Goal: Task Accomplishment & Management: Complete application form

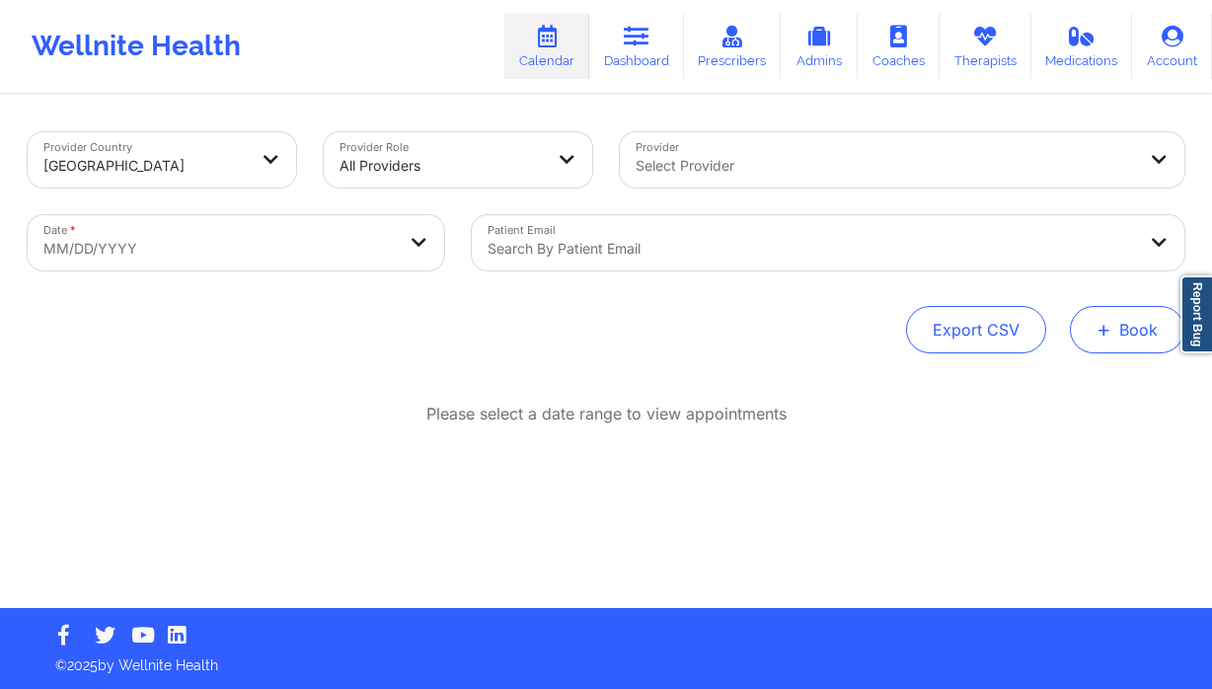
click at [1116, 338] on button "+ Book" at bounding box center [1127, 329] width 115 height 47
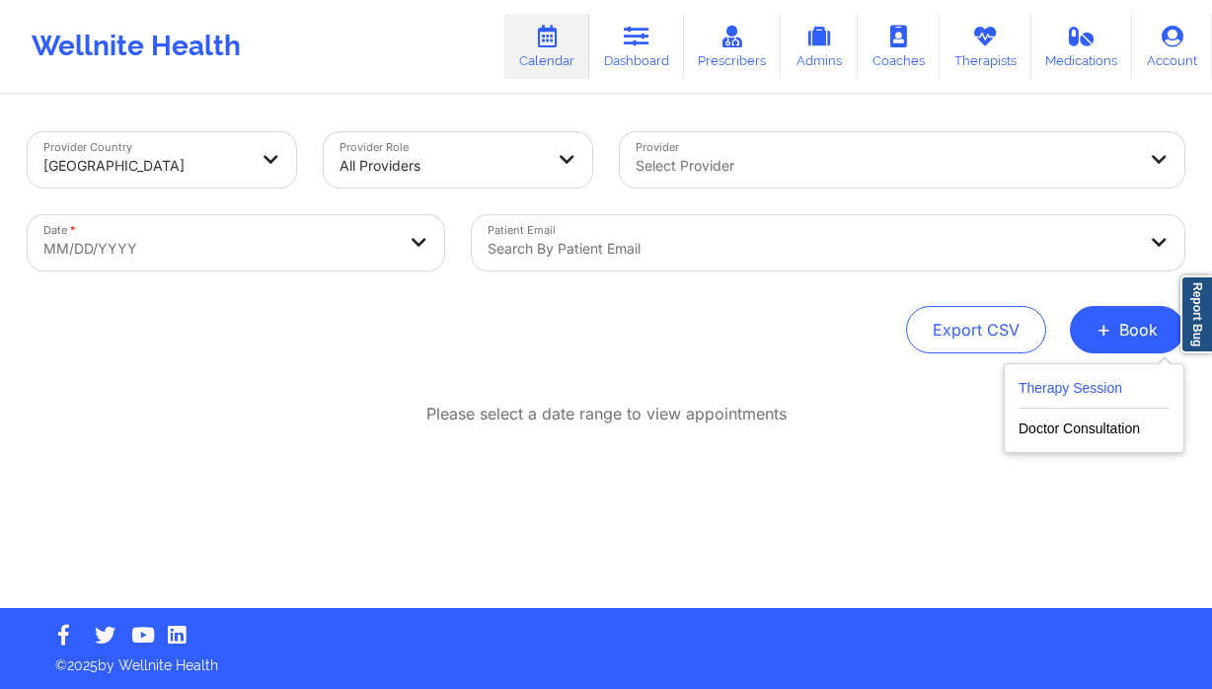
click at [1067, 391] on button "Therapy Session" at bounding box center [1094, 392] width 151 height 33
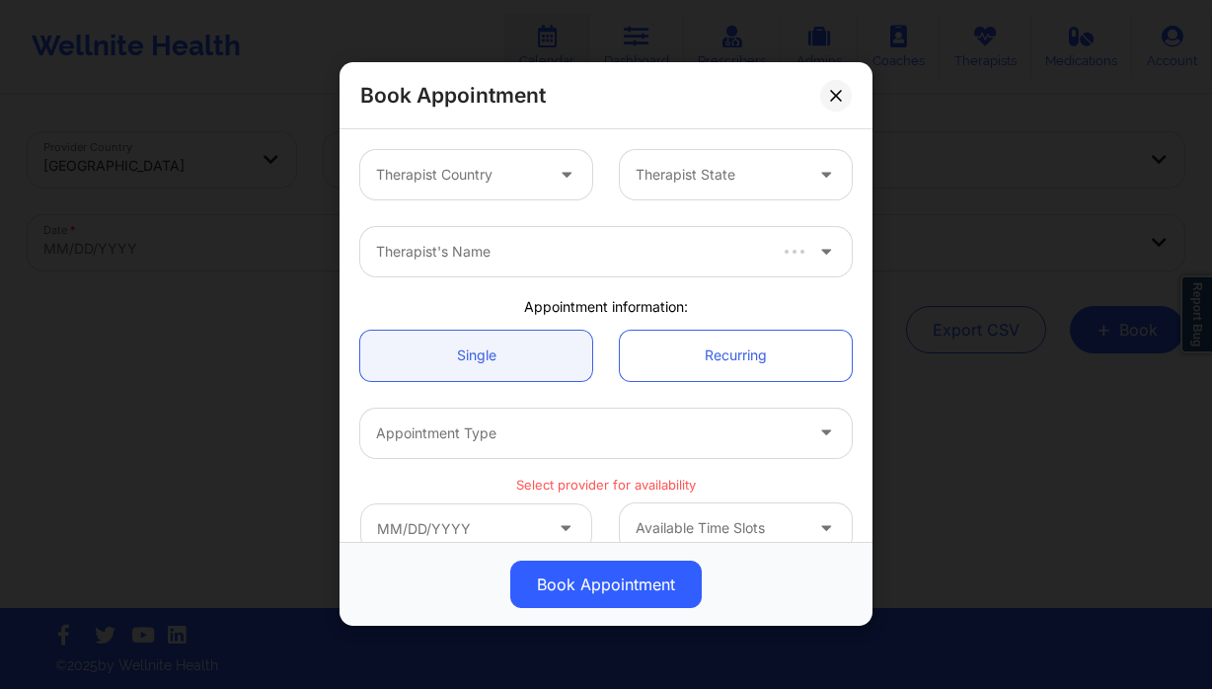
click at [514, 196] on div "Therapist Country" at bounding box center [452, 174] width 185 height 49
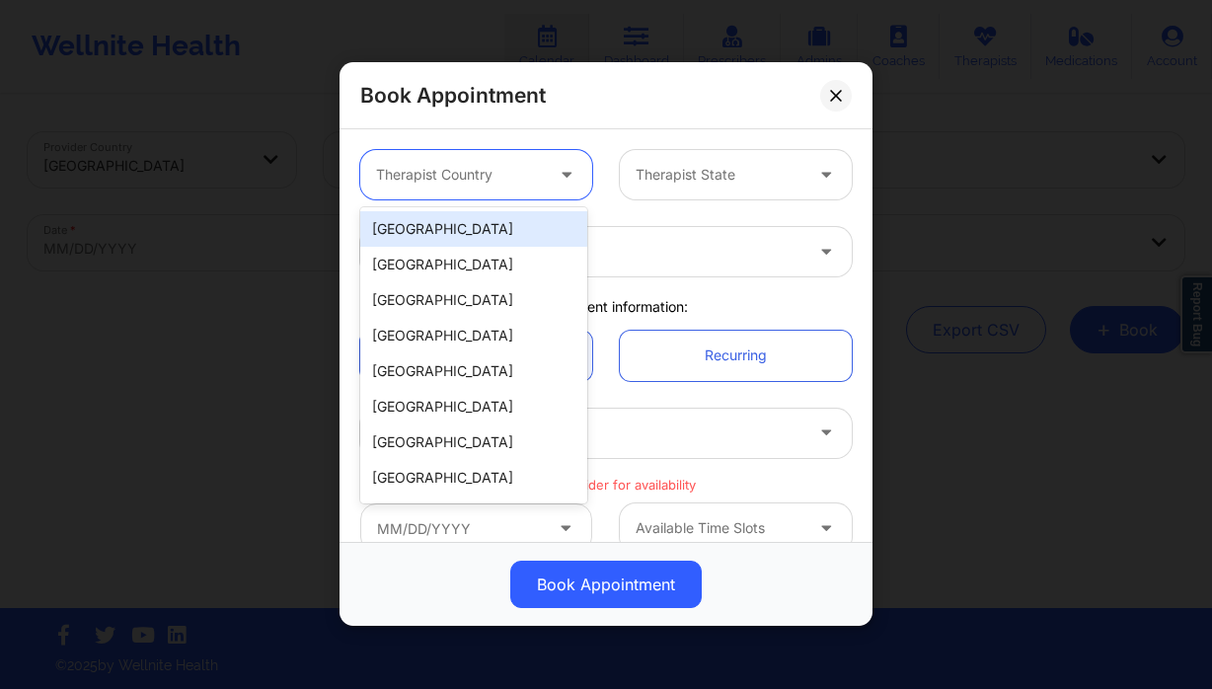
click at [469, 231] on div "[GEOGRAPHIC_DATA]" at bounding box center [473, 229] width 227 height 36
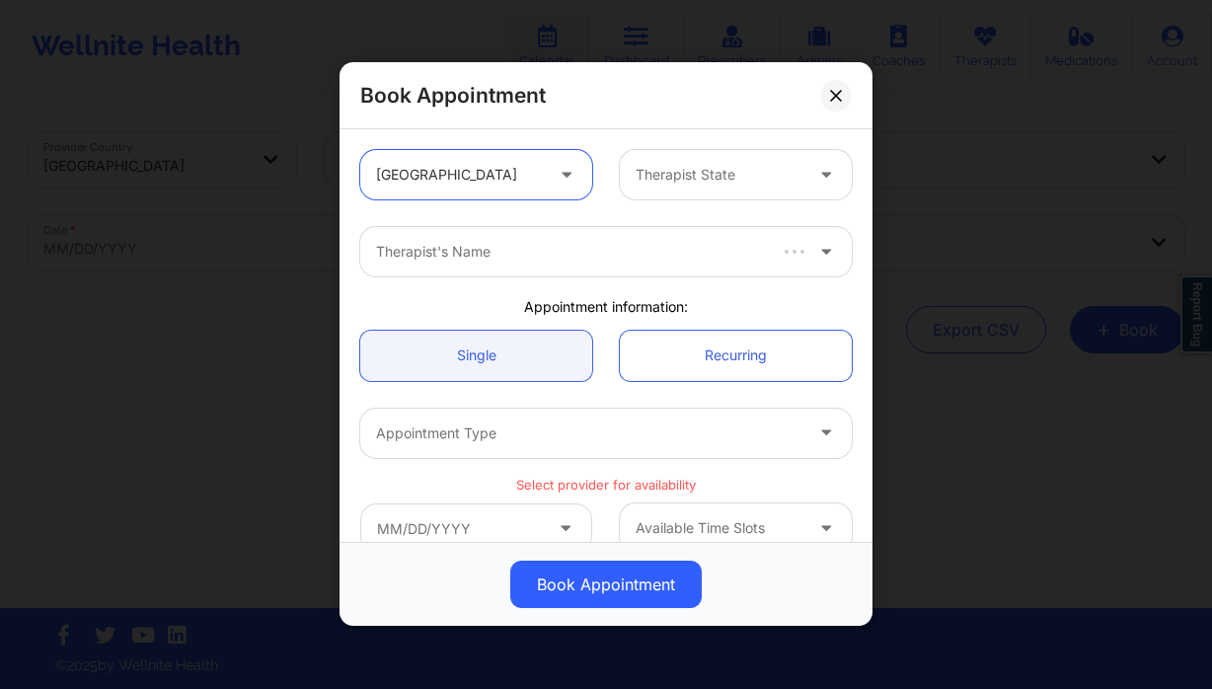
click at [687, 195] on div "Therapist State" at bounding box center [712, 174] width 185 height 49
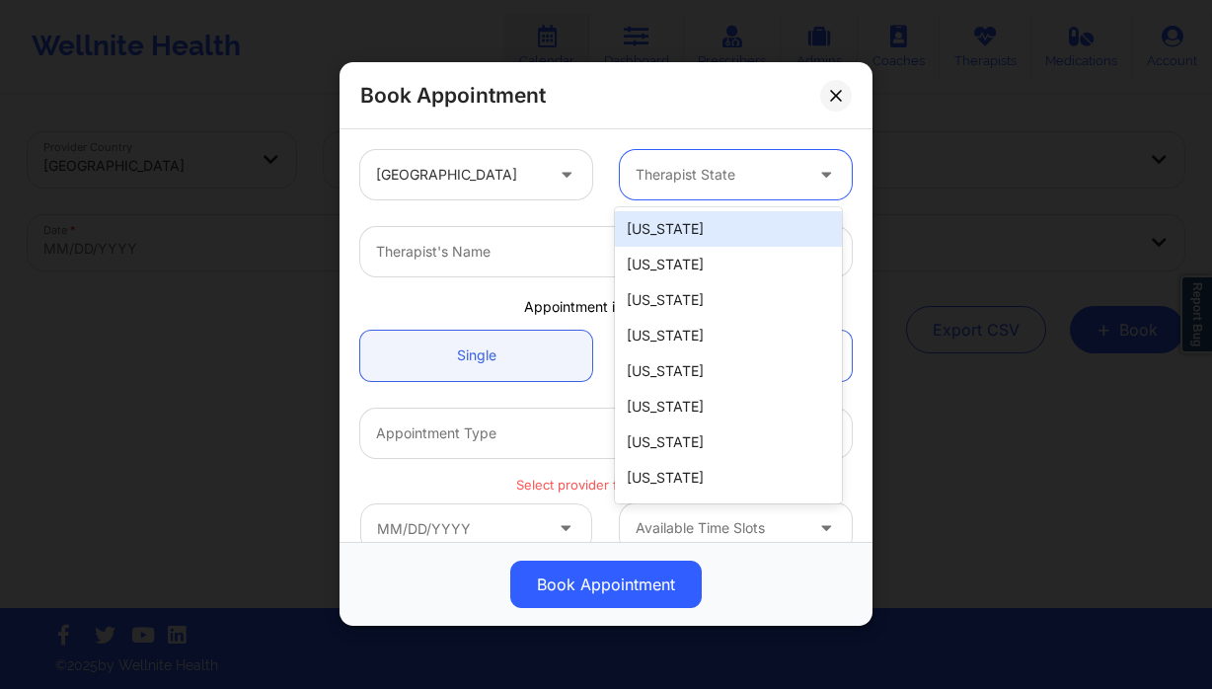
type input "f"
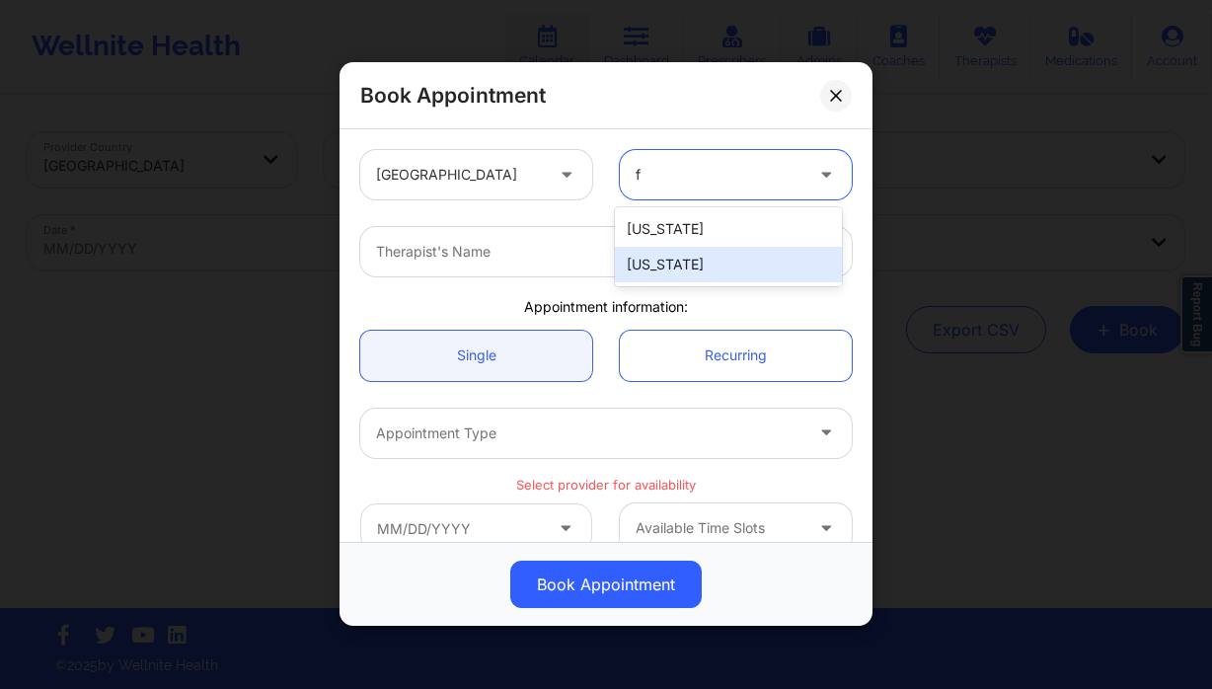
click at [667, 275] on div "[US_STATE]" at bounding box center [728, 265] width 227 height 36
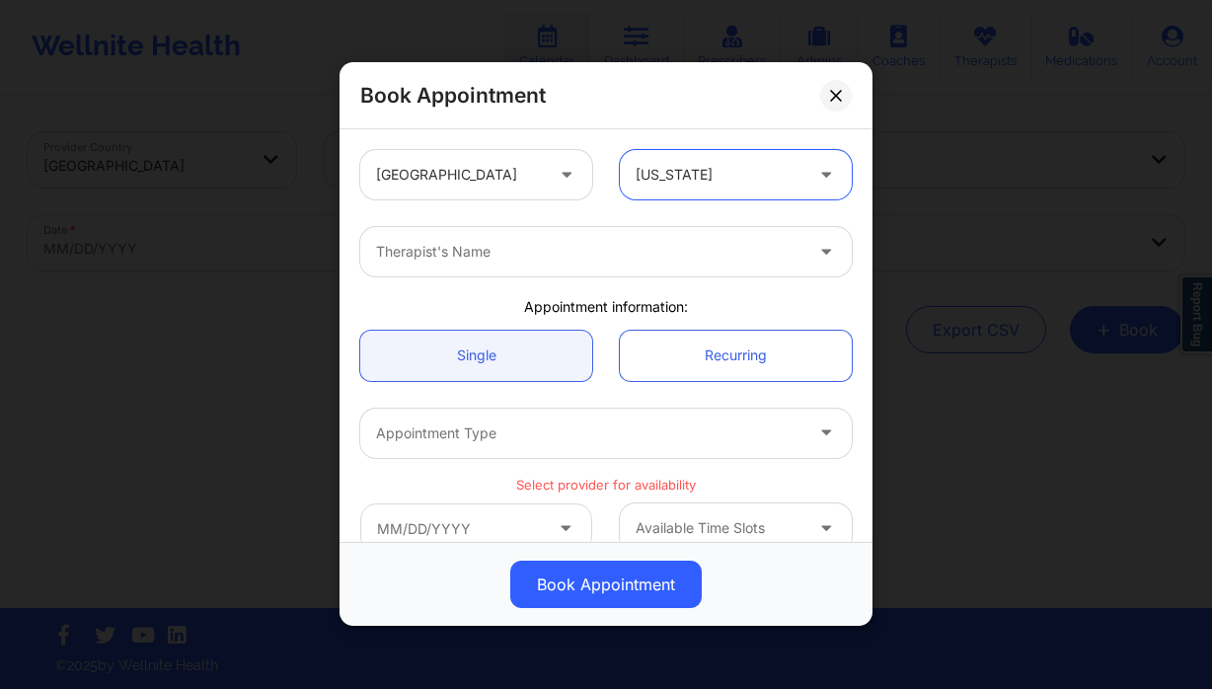
drag, startPoint x: 526, startPoint y: 254, endPoint x: 530, endPoint y: 271, distance: 17.2
click at [527, 254] on div at bounding box center [589, 253] width 427 height 24
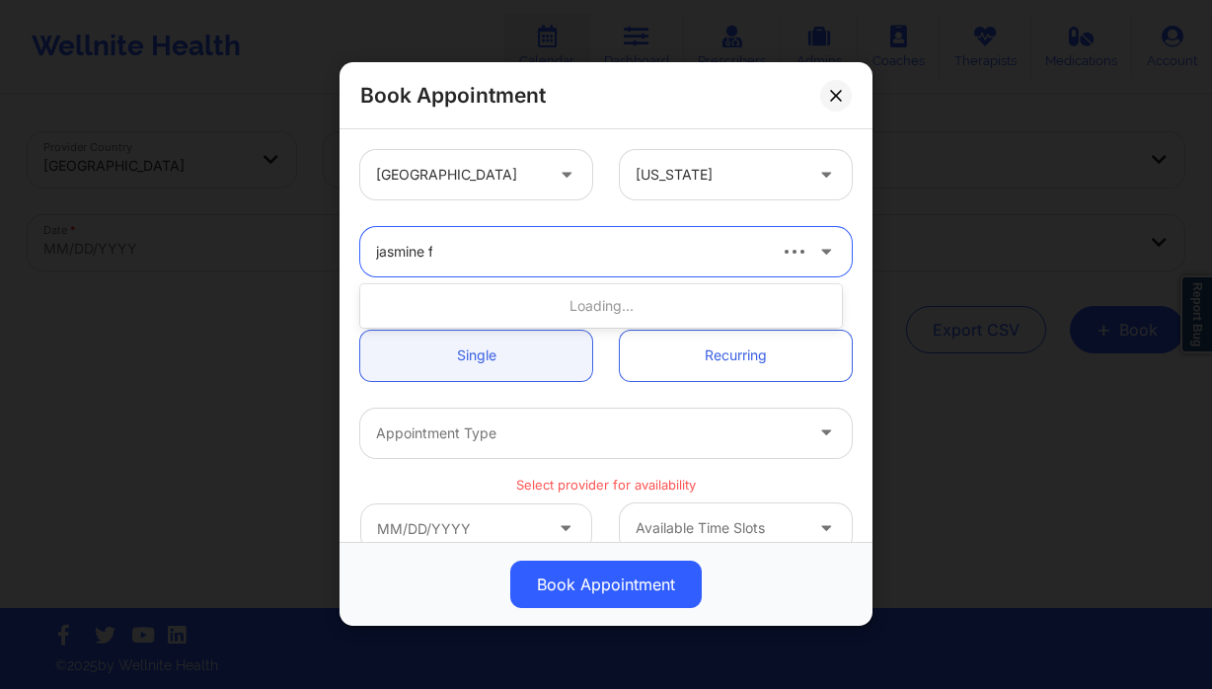
type input "jasmine fe"
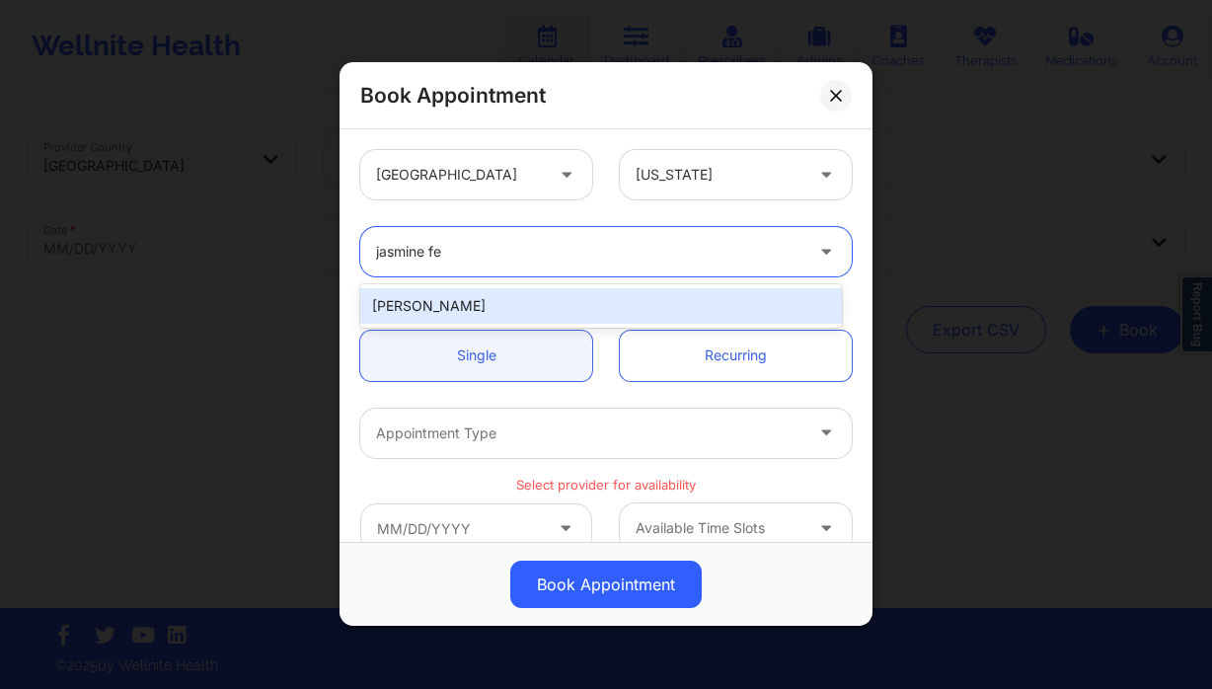
click at [479, 312] on div "[PERSON_NAME]" at bounding box center [601, 306] width 482 height 36
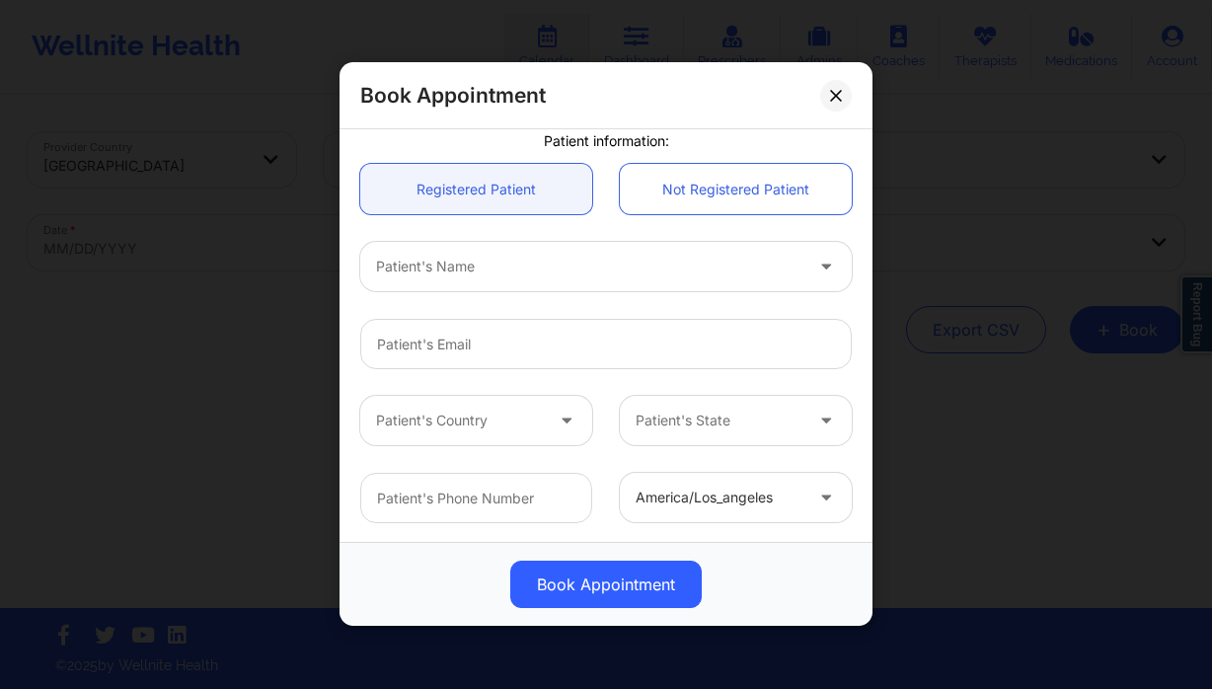
scroll to position [425, 0]
click at [483, 265] on div at bounding box center [589, 268] width 427 height 24
type input "[PERSON_NAME]"
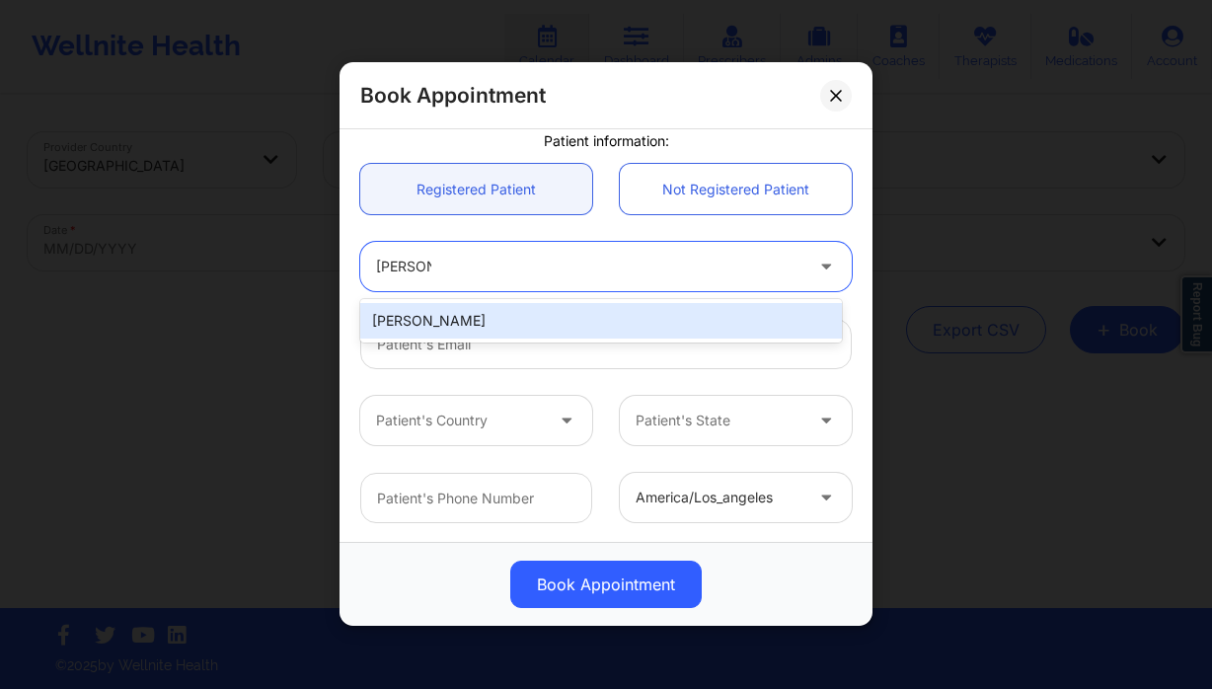
click at [479, 322] on div "[PERSON_NAME]" at bounding box center [601, 321] width 482 height 36
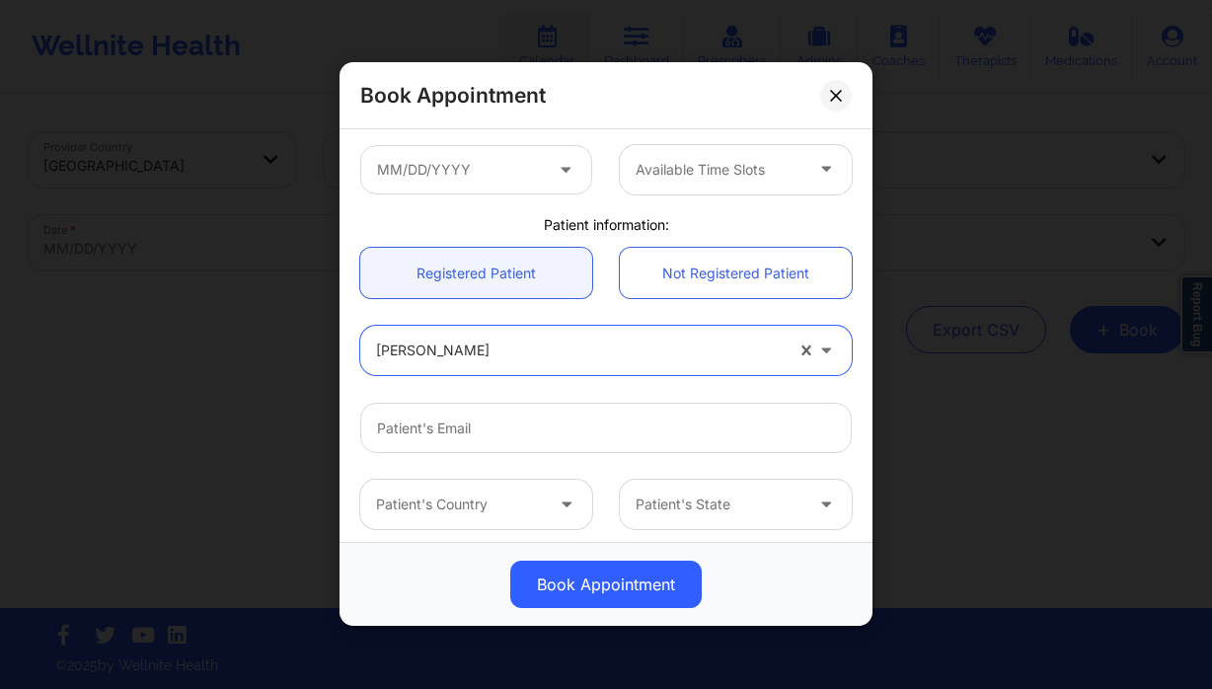
scroll to position [404, 0]
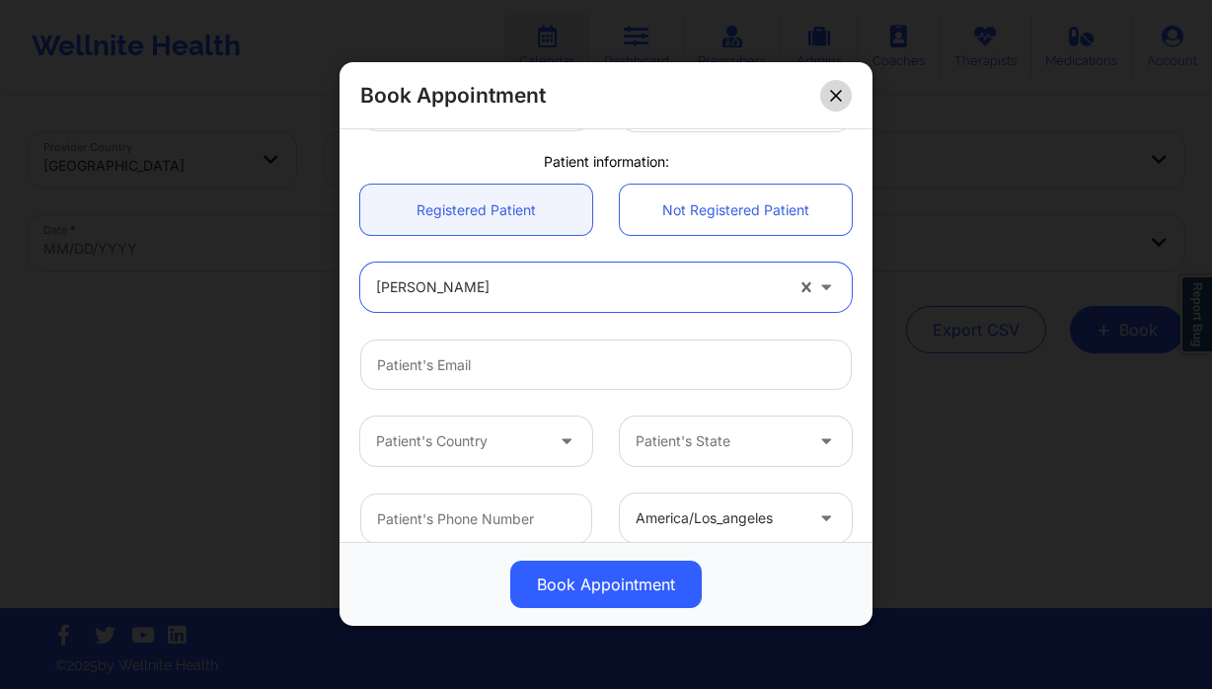
click at [836, 94] on icon at bounding box center [835, 95] width 11 height 11
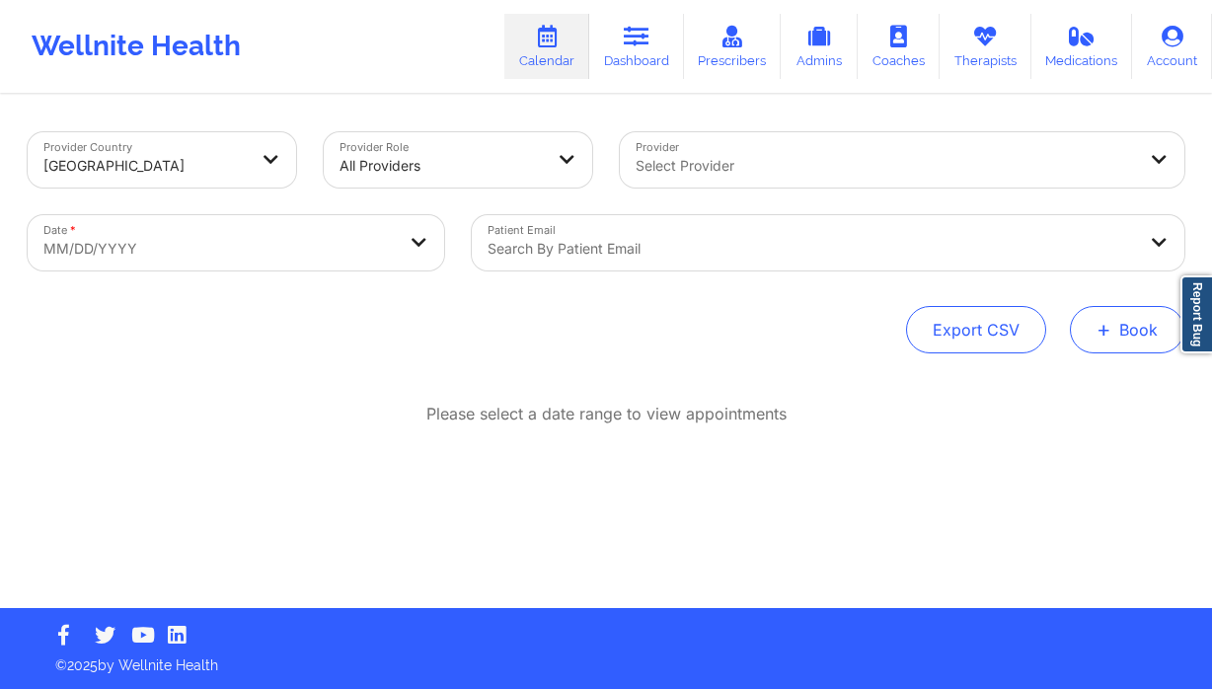
drag, startPoint x: 1146, startPoint y: 323, endPoint x: 1094, endPoint y: 347, distance: 57.4
click at [1146, 322] on button "+ Book" at bounding box center [1127, 329] width 115 height 47
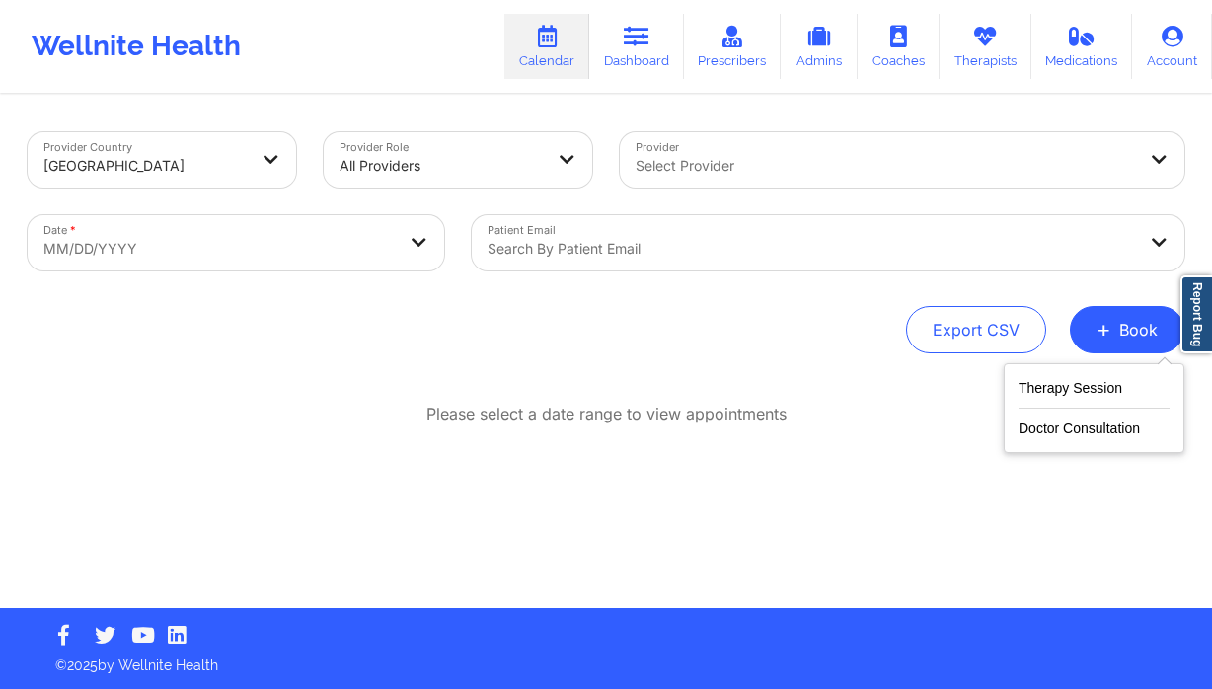
click at [1054, 369] on div "Therapy Session Doctor Consultation" at bounding box center [1094, 408] width 181 height 90
click at [1071, 402] on button "Therapy Session" at bounding box center [1094, 392] width 151 height 33
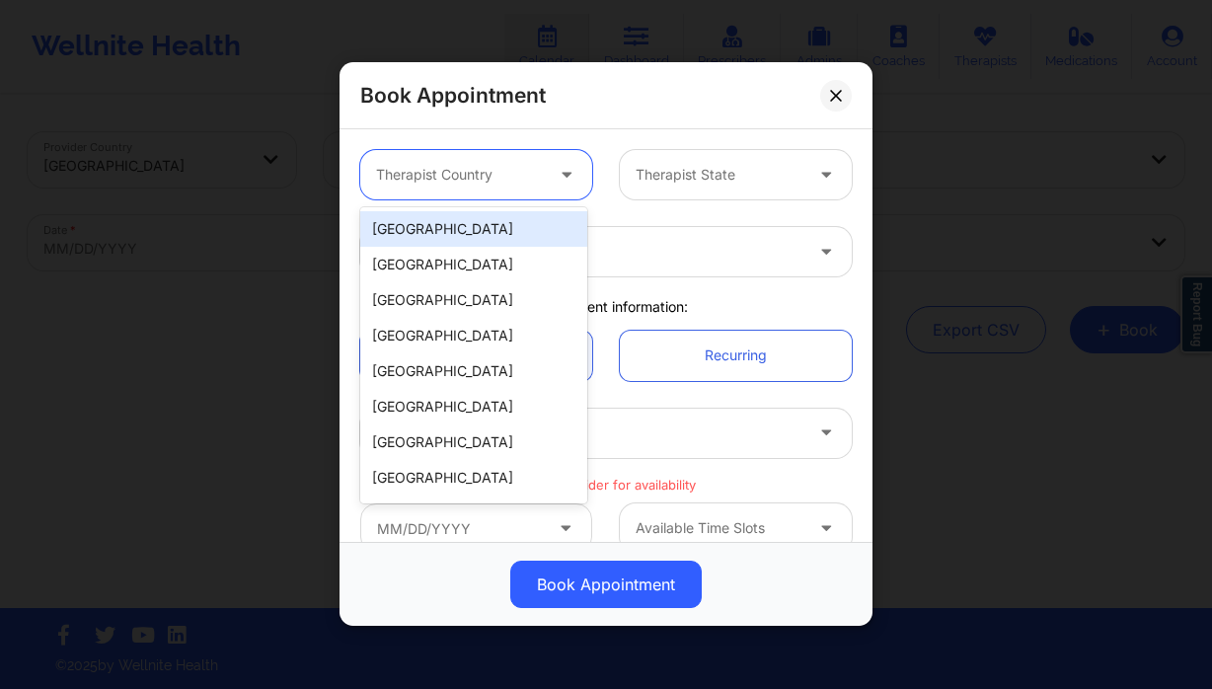
drag, startPoint x: 456, startPoint y: 160, endPoint x: 461, endPoint y: 189, distance: 29.1
click at [456, 161] on div "Therapist Country" at bounding box center [452, 174] width 185 height 49
click at [454, 225] on div "[GEOGRAPHIC_DATA]" at bounding box center [473, 229] width 227 height 36
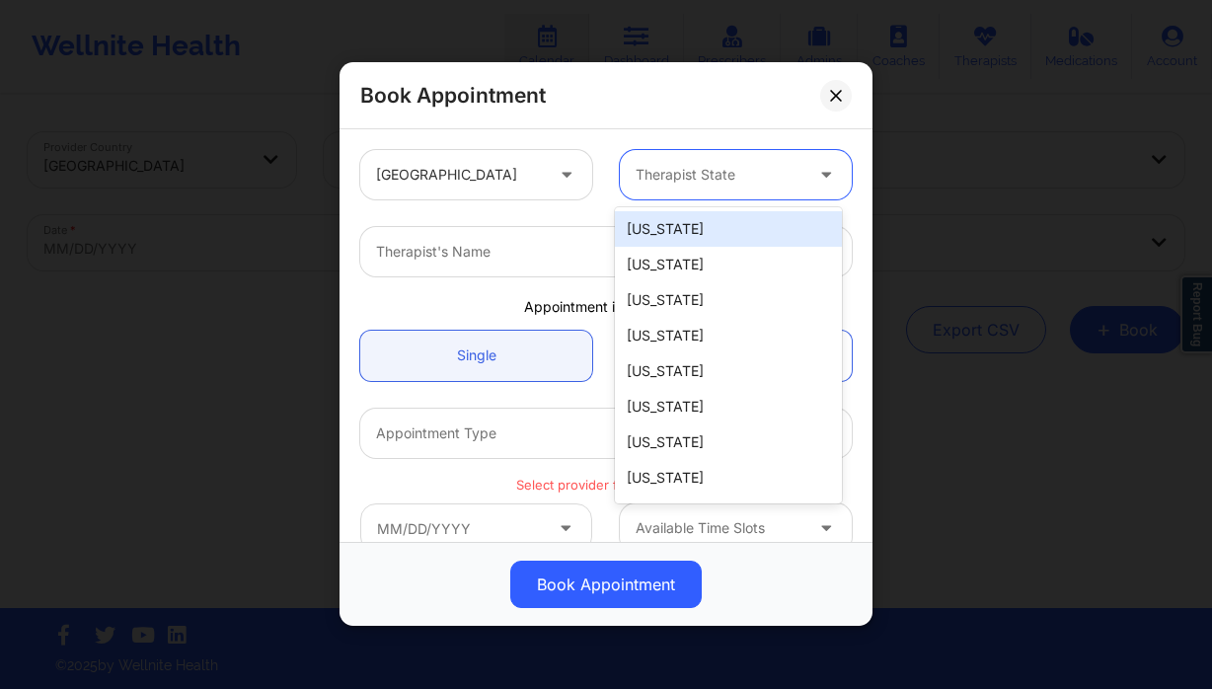
click at [765, 173] on div at bounding box center [719, 176] width 167 height 24
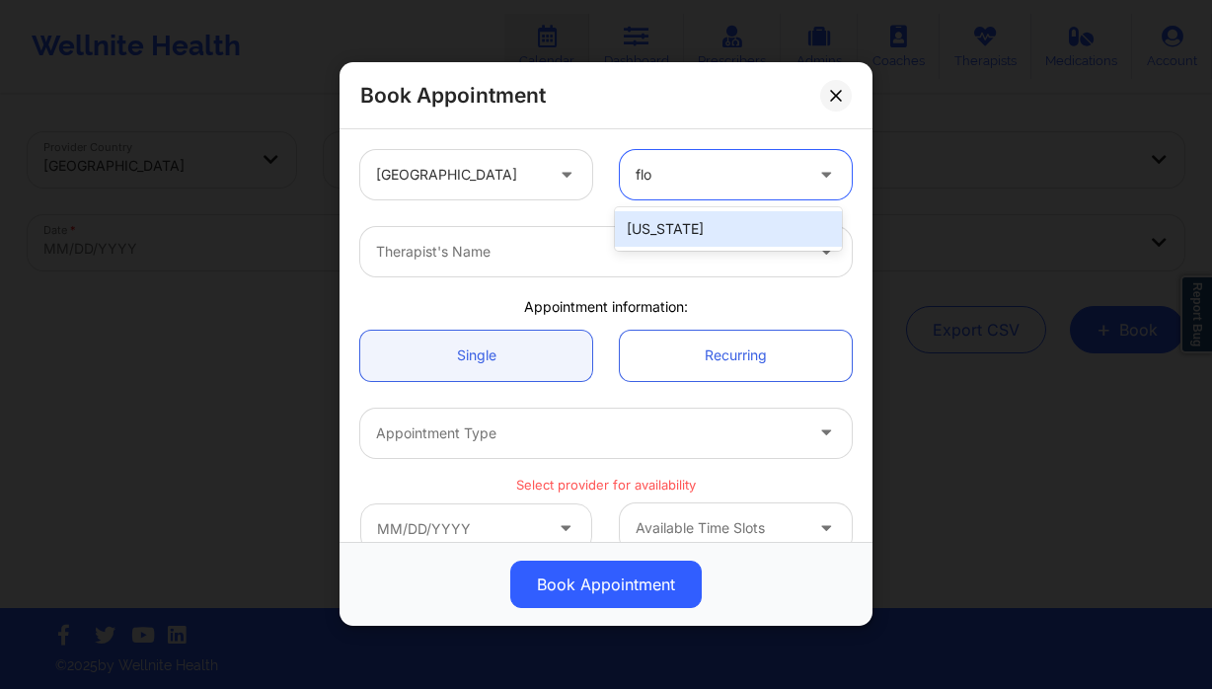
type input "flor"
click at [762, 217] on div "Florida" at bounding box center [728, 229] width 227 height 36
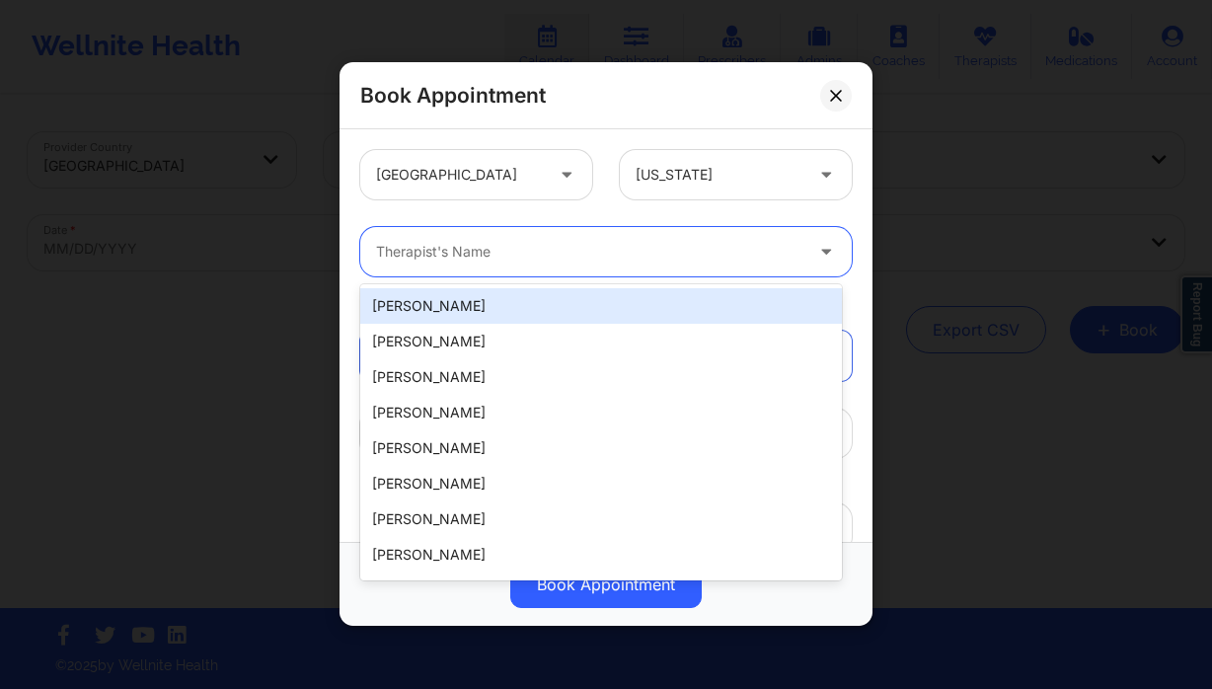
click at [644, 261] on div at bounding box center [589, 253] width 427 height 24
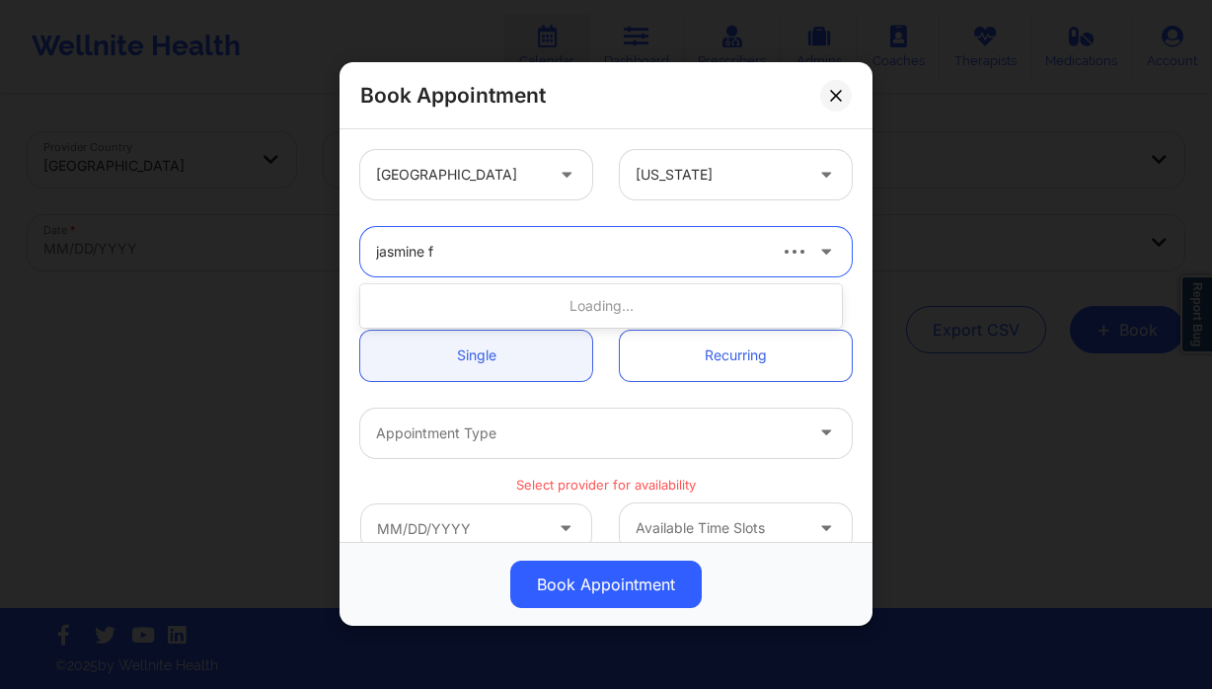
type input "jasmine fe"
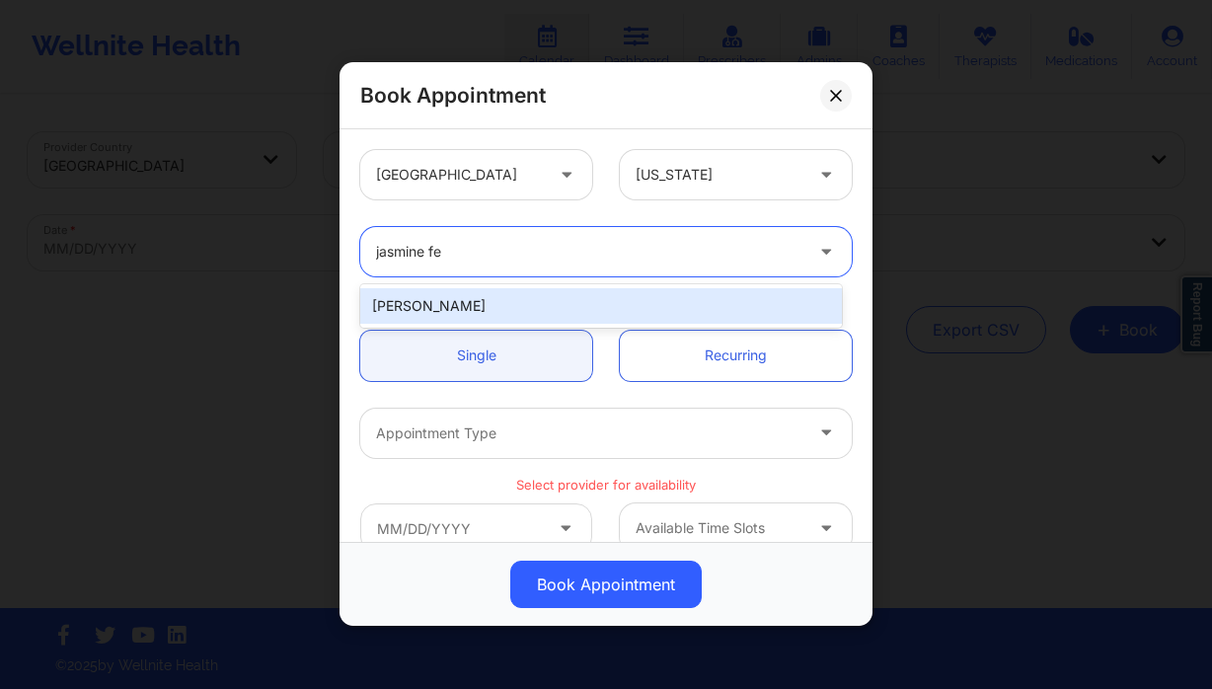
click at [599, 305] on div "Jasmine Federick" at bounding box center [601, 306] width 482 height 36
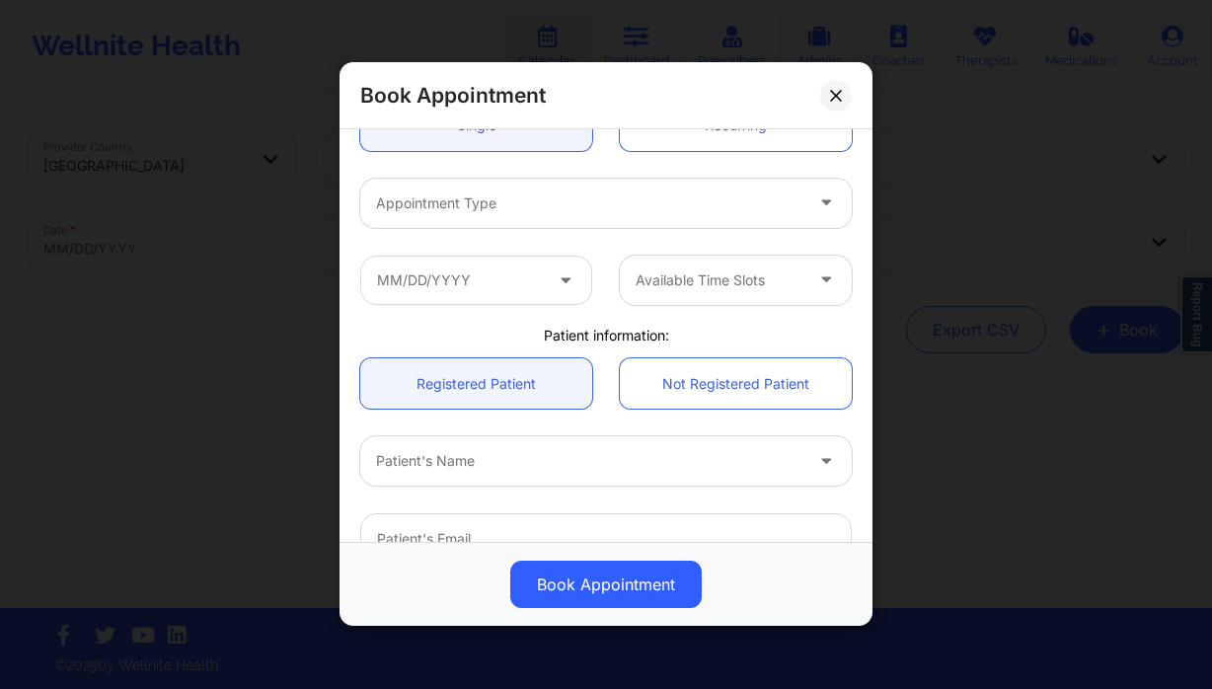
scroll to position [283, 0]
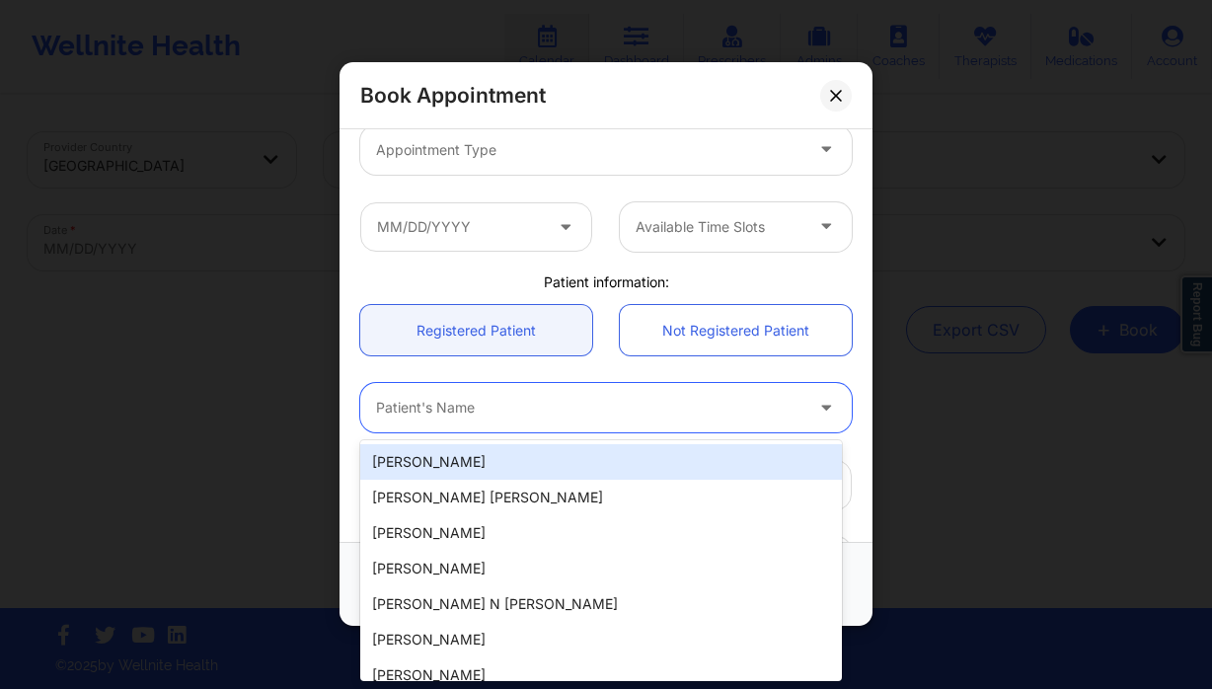
click at [477, 402] on div at bounding box center [589, 409] width 427 height 24
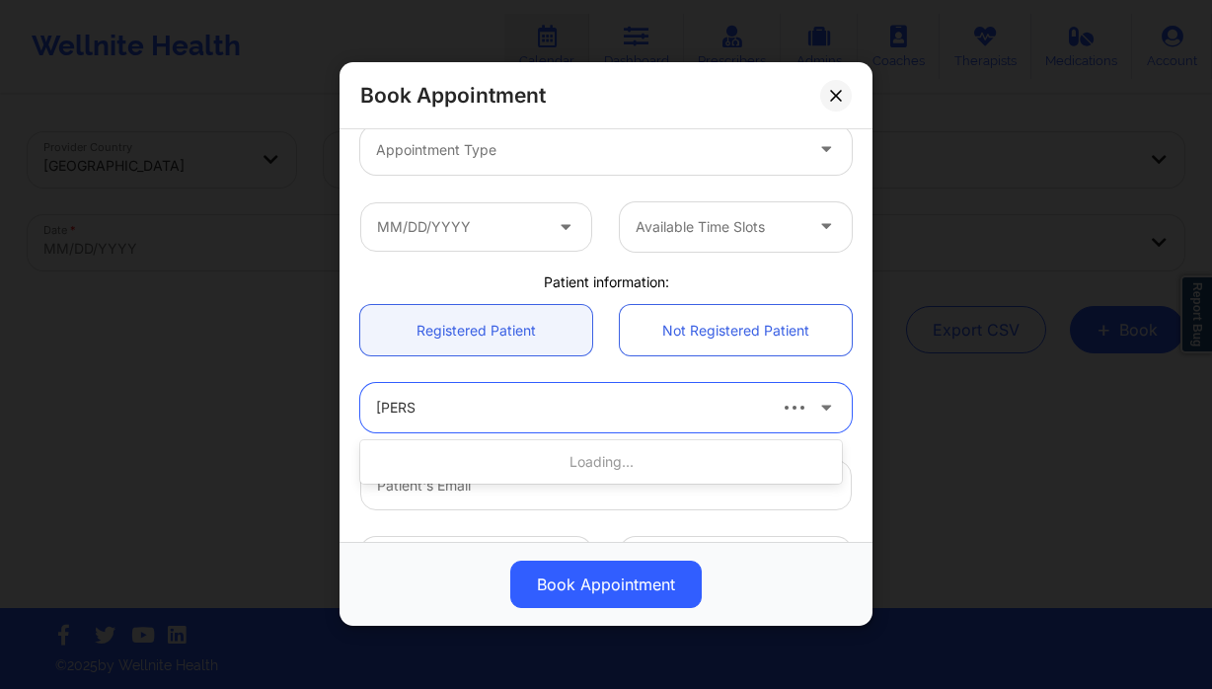
type input "carla ke"
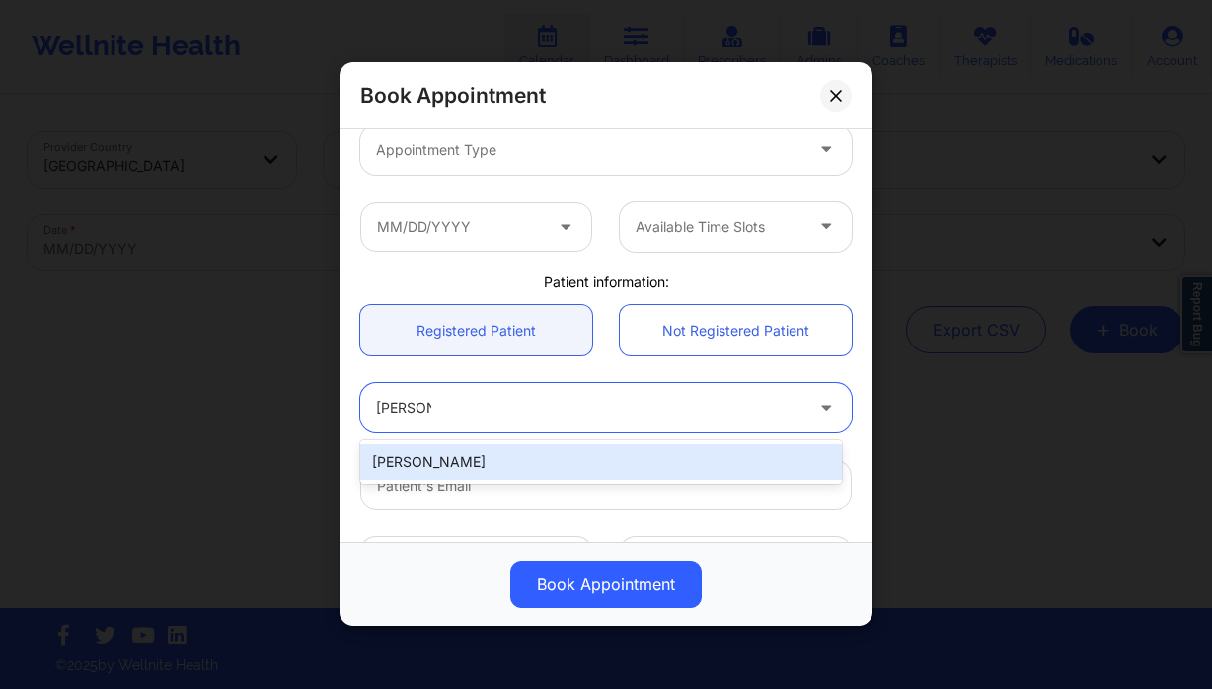
click at [489, 479] on div "Carla Key" at bounding box center [601, 462] width 482 height 36
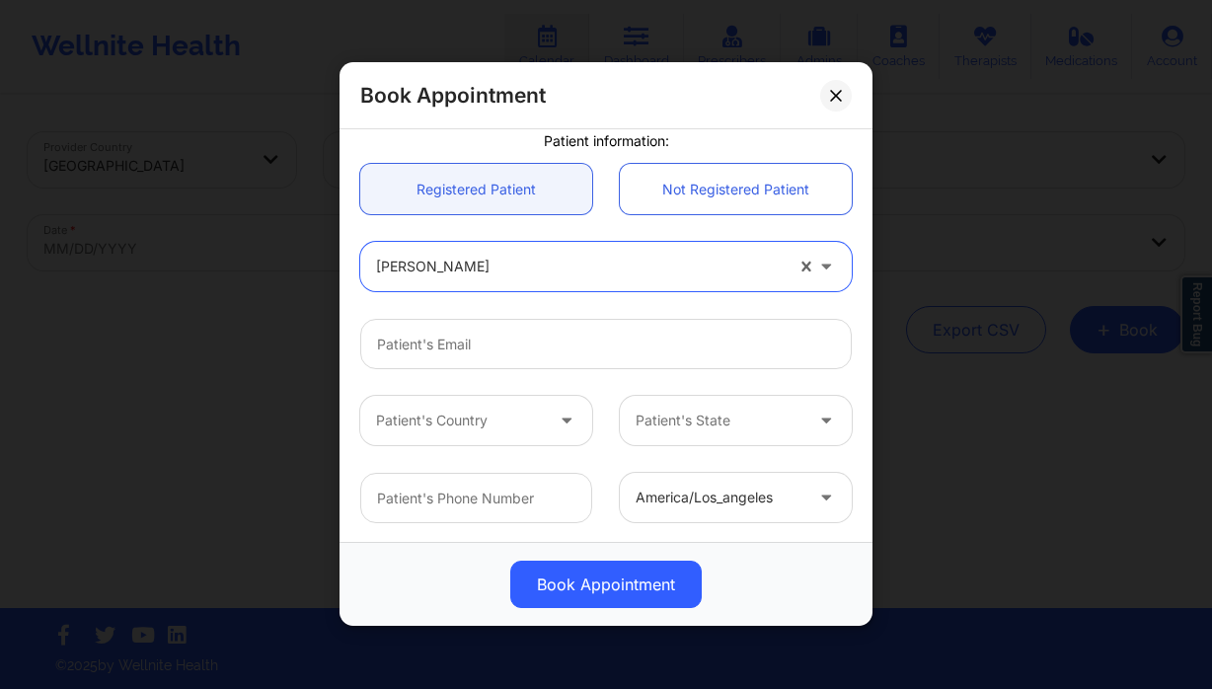
scroll to position [425, 0]
click at [838, 91] on icon at bounding box center [836, 96] width 12 height 12
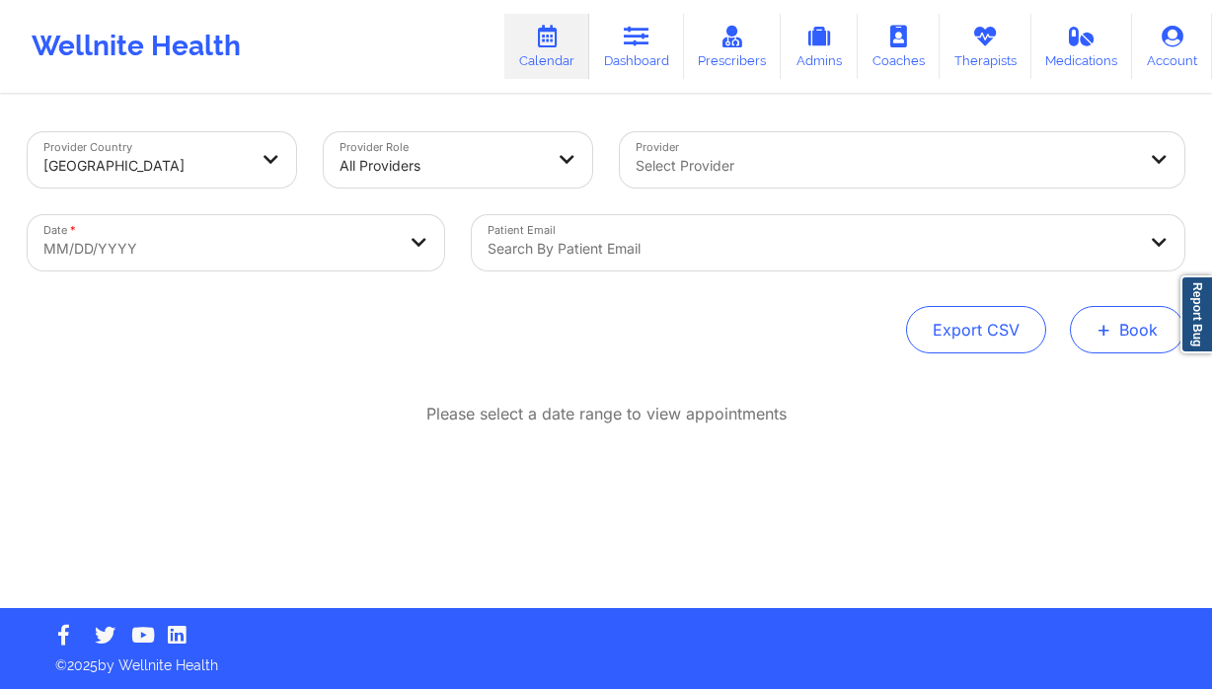
click at [1094, 335] on button "+ Book" at bounding box center [1127, 329] width 115 height 47
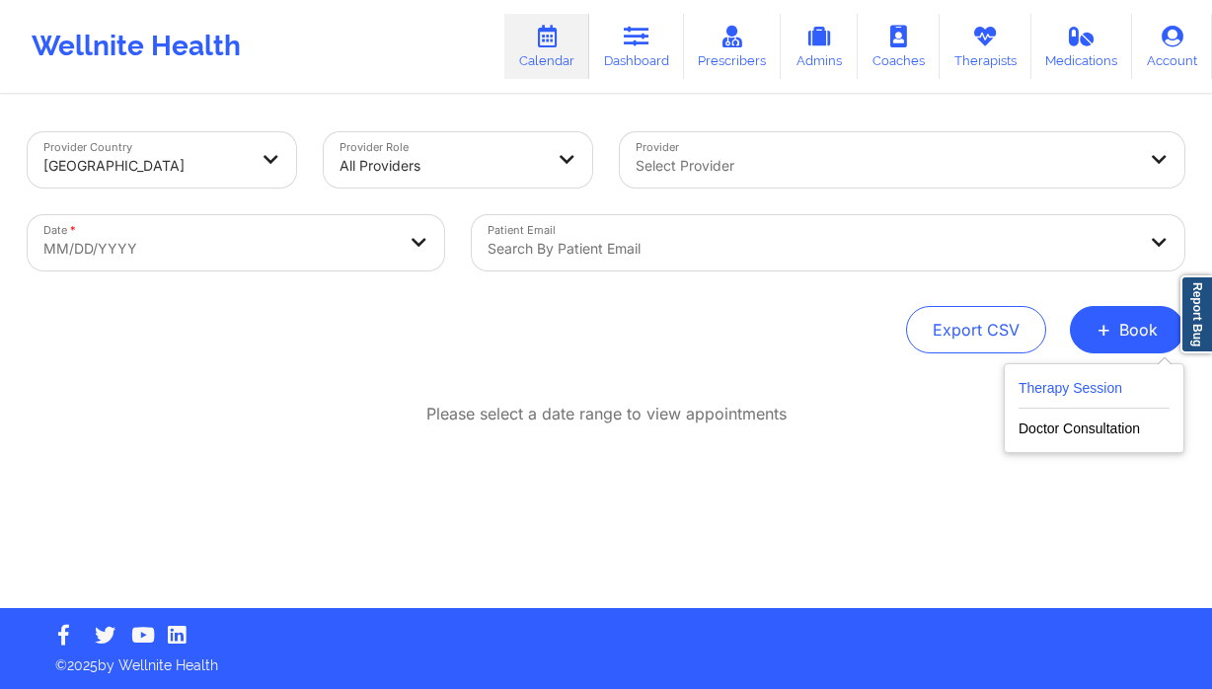
click at [1028, 384] on button "Therapy Session" at bounding box center [1094, 392] width 151 height 33
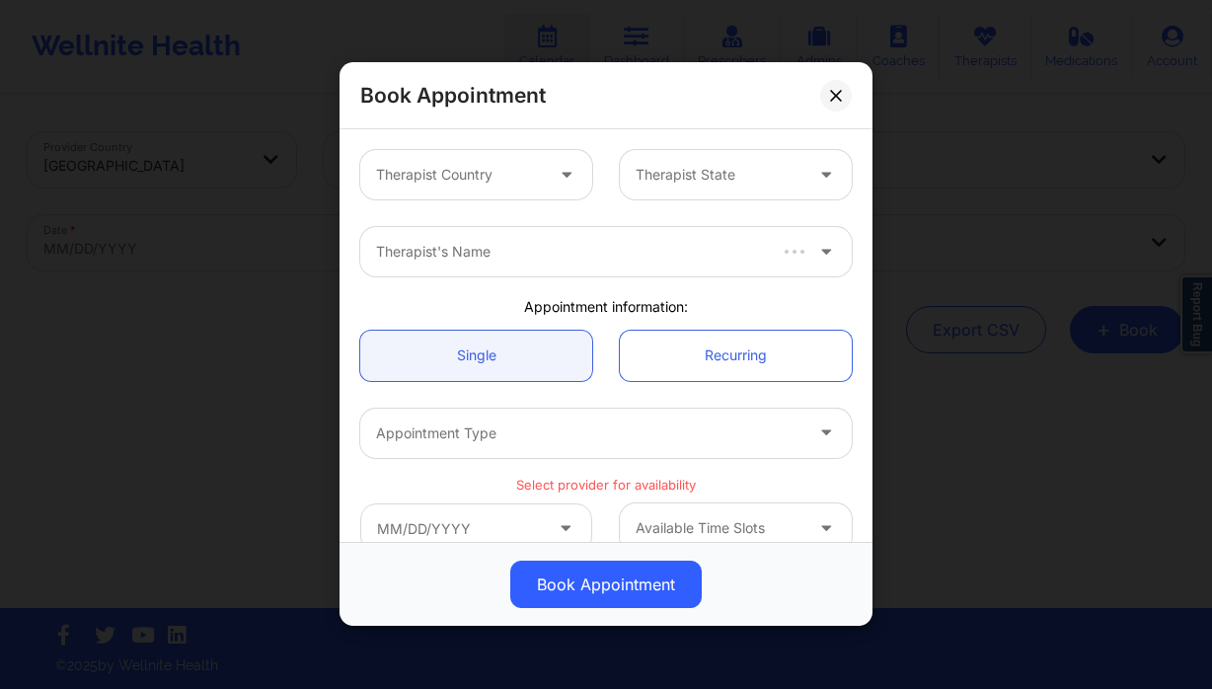
click at [504, 219] on div "Therapist's Name" at bounding box center [606, 251] width 519 height 77
click at [507, 190] on div "Therapist Country" at bounding box center [452, 174] width 185 height 49
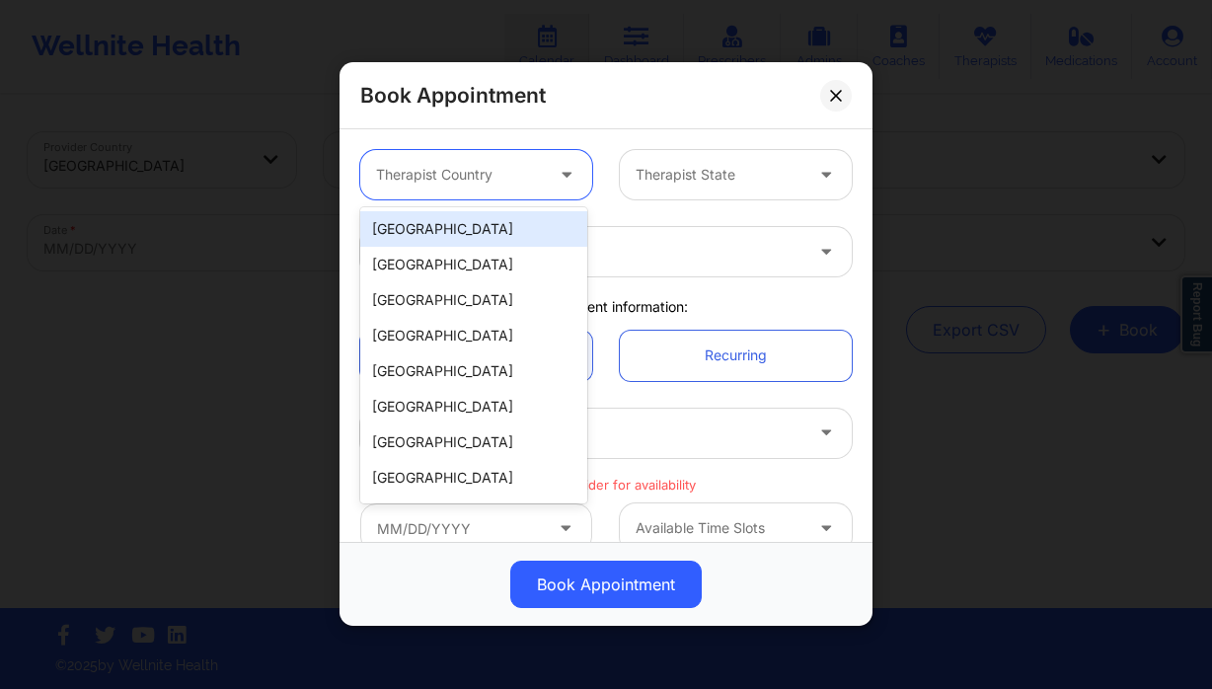
click at [475, 241] on div "[GEOGRAPHIC_DATA]" at bounding box center [473, 229] width 227 height 36
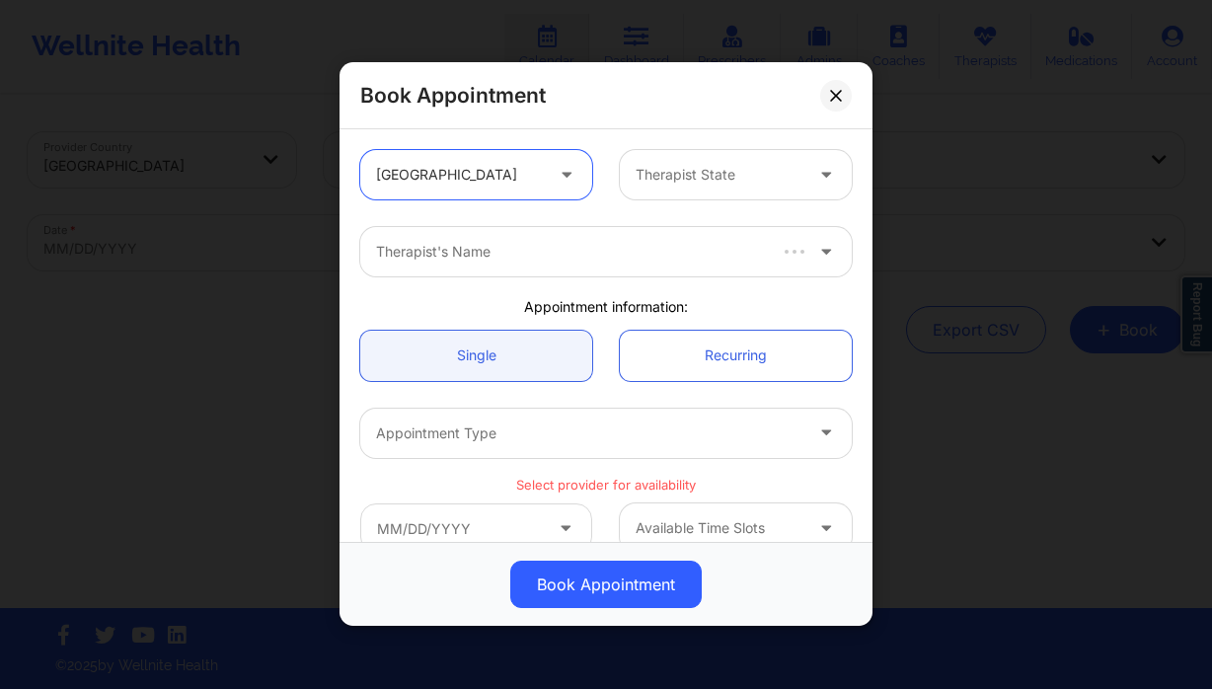
click at [705, 181] on div at bounding box center [719, 176] width 167 height 24
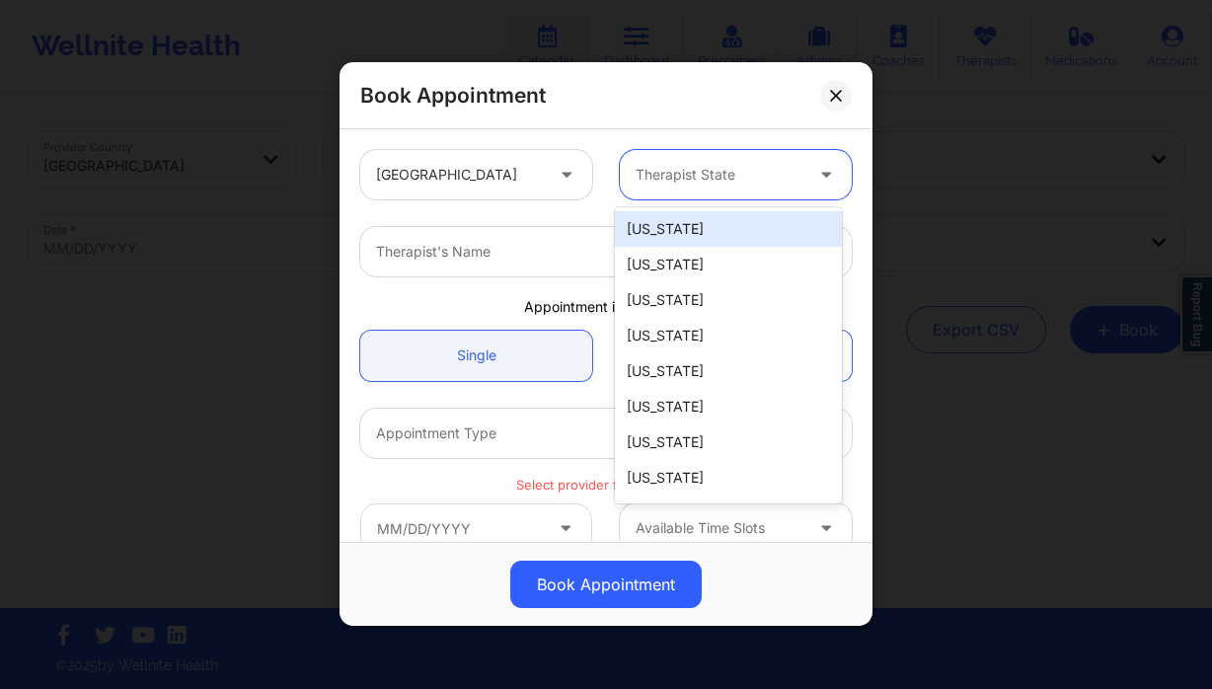
type input "f"
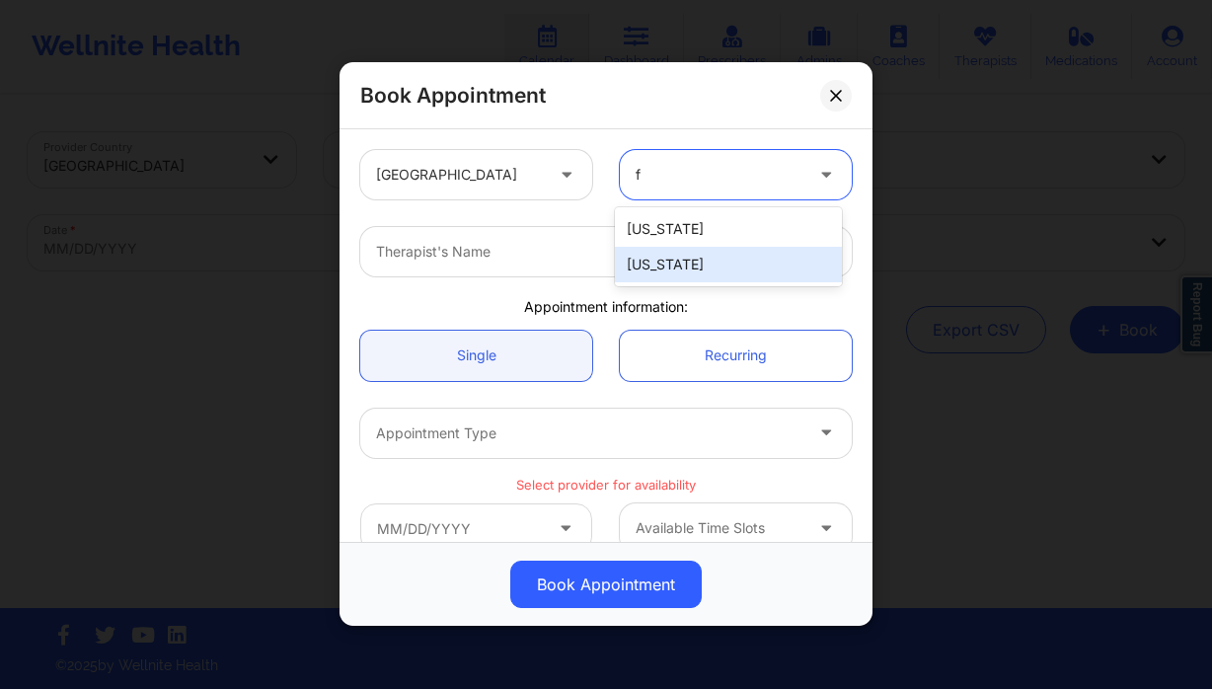
click at [698, 282] on div "California Florida" at bounding box center [728, 246] width 227 height 79
click at [662, 253] on div "Florida" at bounding box center [728, 265] width 227 height 36
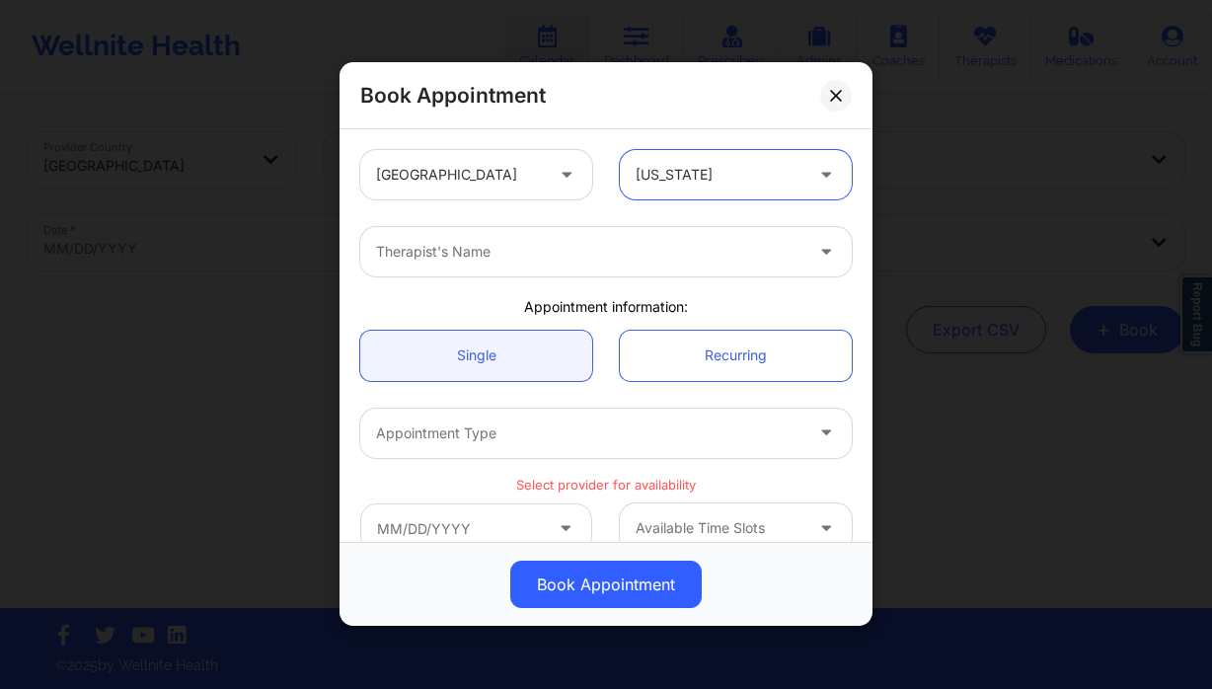
click at [557, 250] on div at bounding box center [589, 253] width 427 height 24
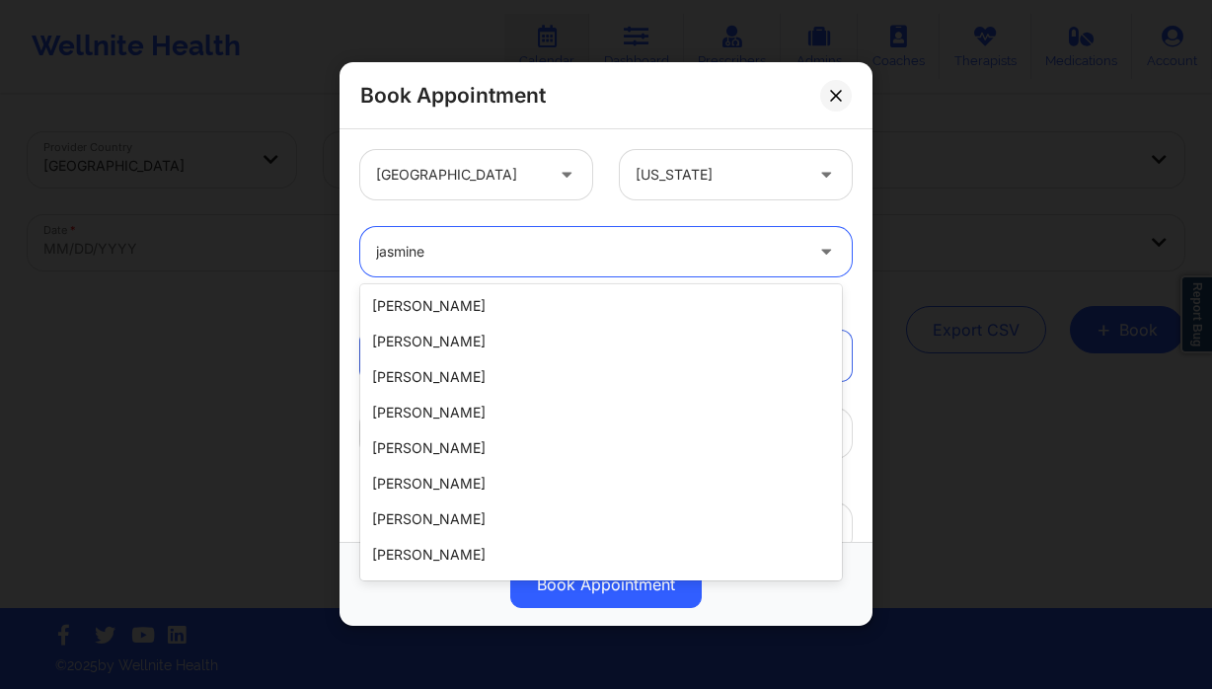
type input "jasmine f"
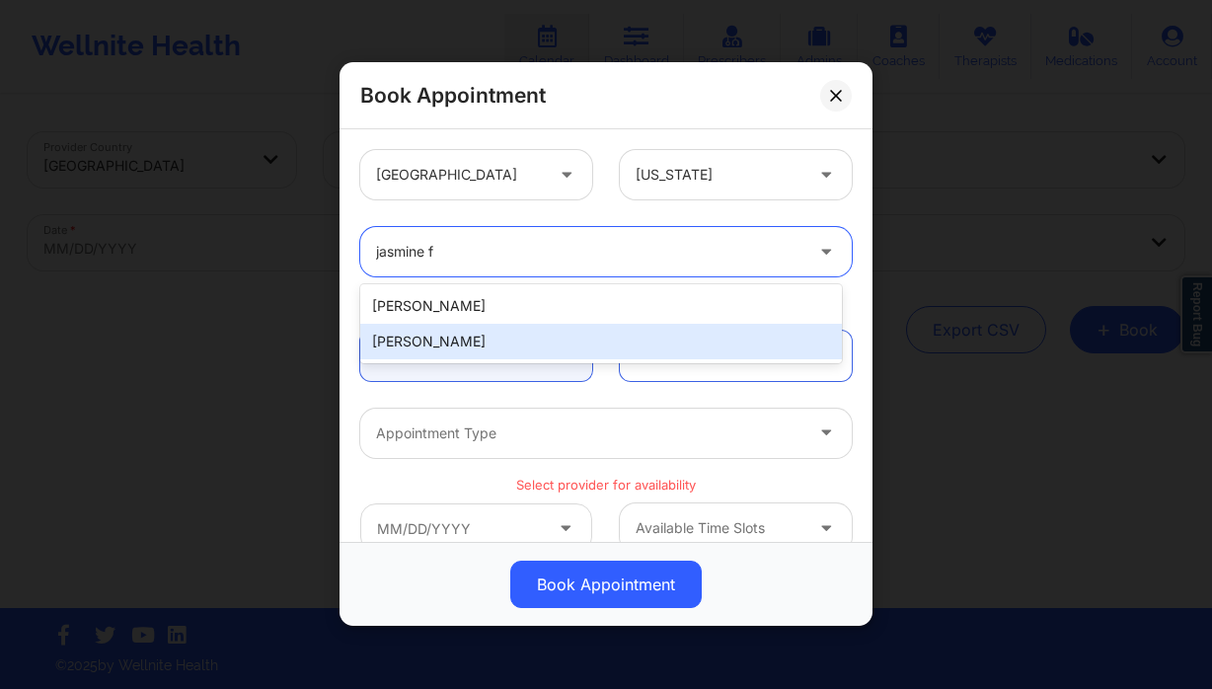
click at [481, 339] on div "Jasmine Federick" at bounding box center [601, 342] width 482 height 36
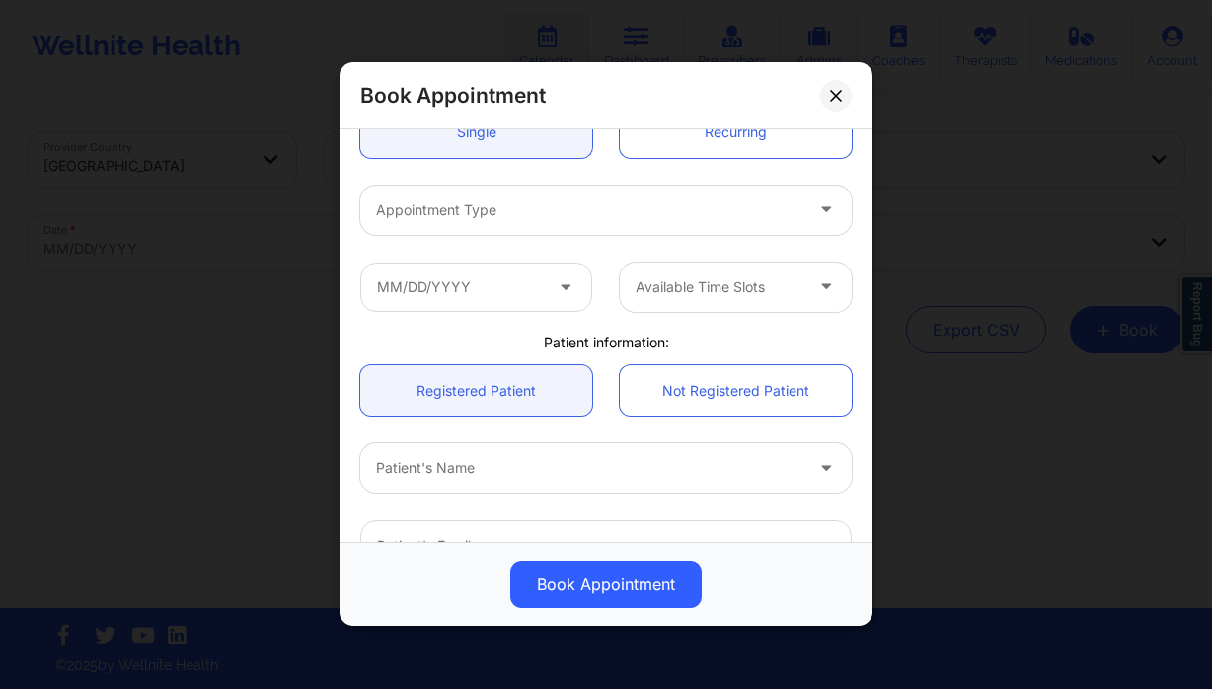
scroll to position [398, 0]
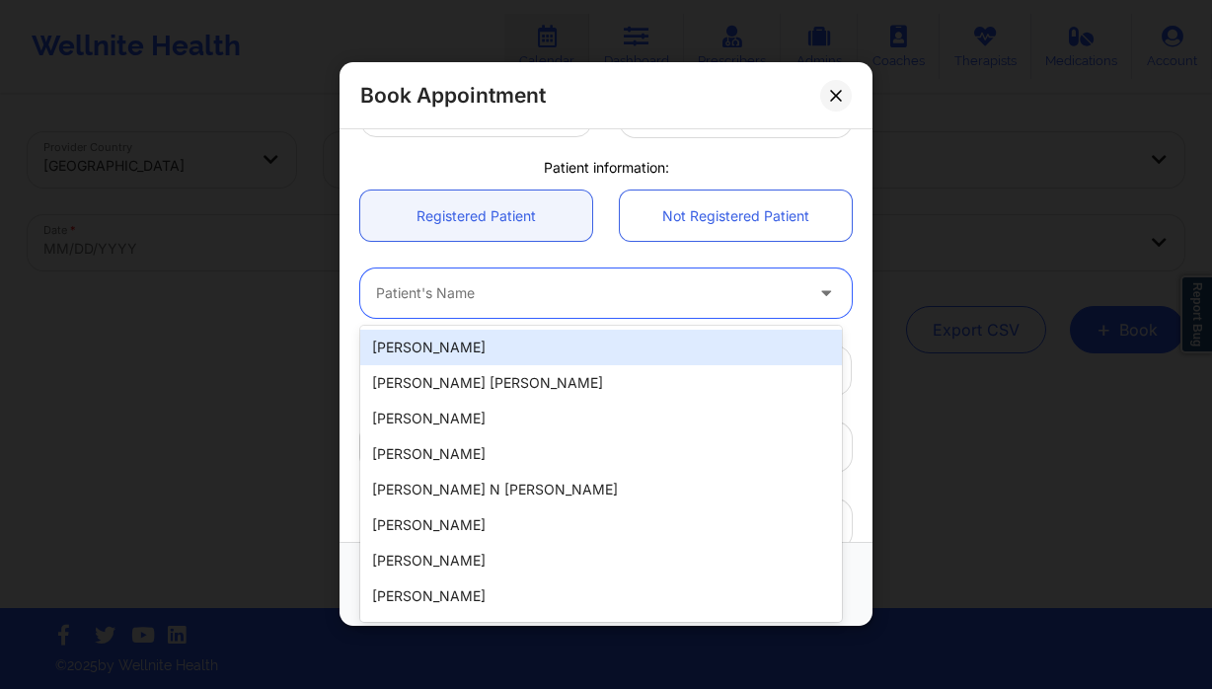
click at [475, 296] on div at bounding box center [589, 294] width 427 height 24
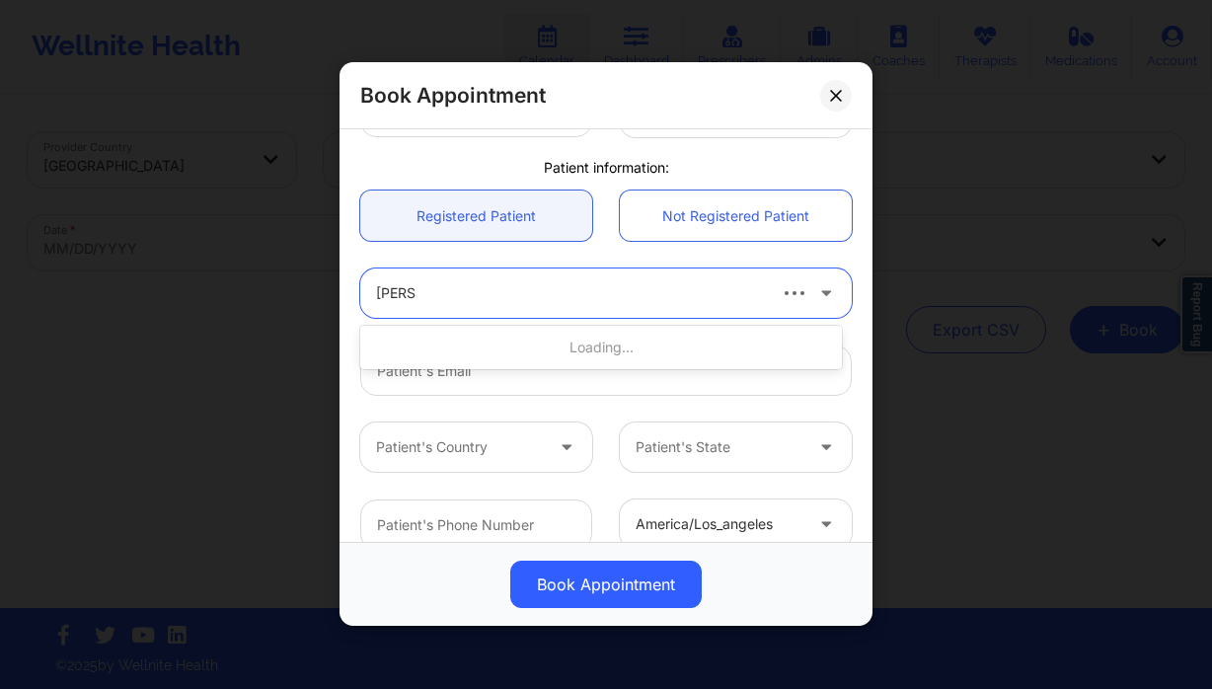
type input "carla k"
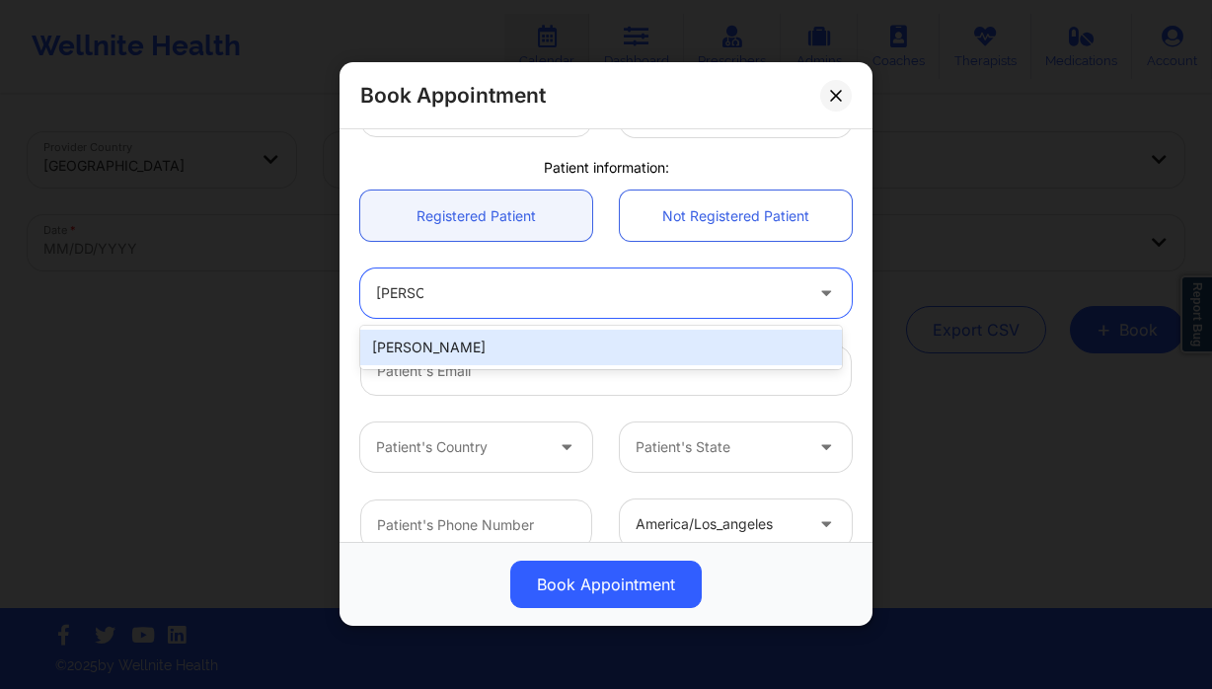
click at [583, 348] on div "Carla Key" at bounding box center [601, 348] width 482 height 36
type input "iamcarlakey@yahoo.com"
type input "+1305-763-0652"
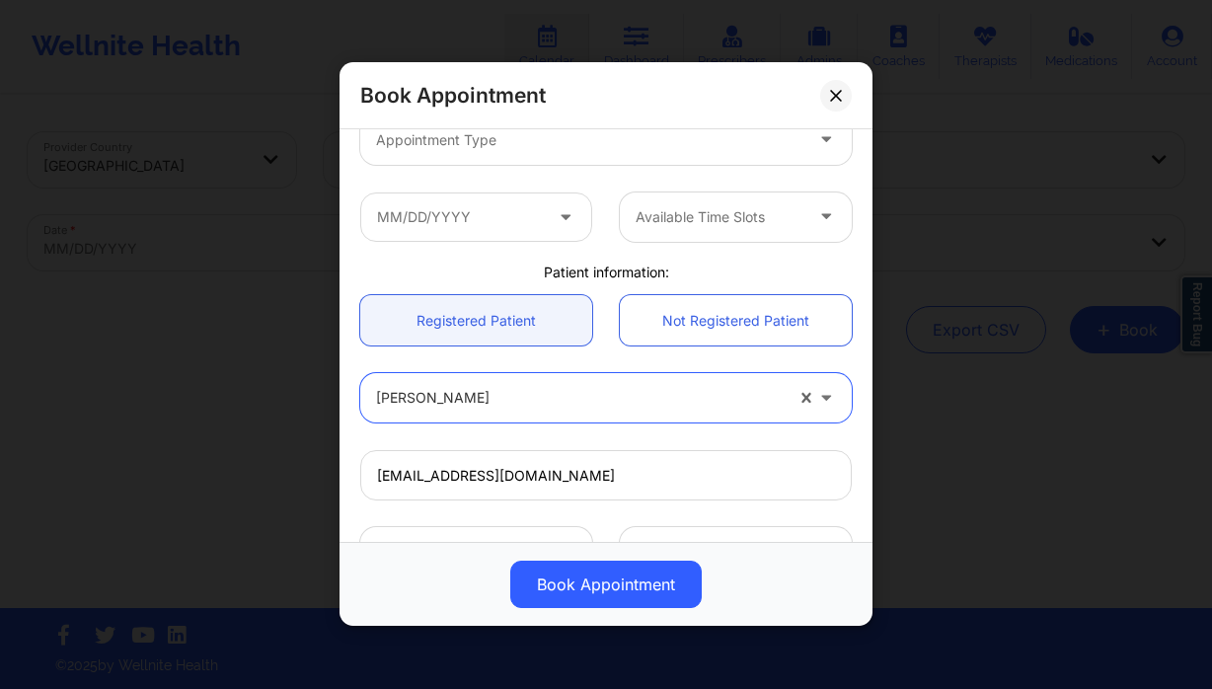
scroll to position [275, 0]
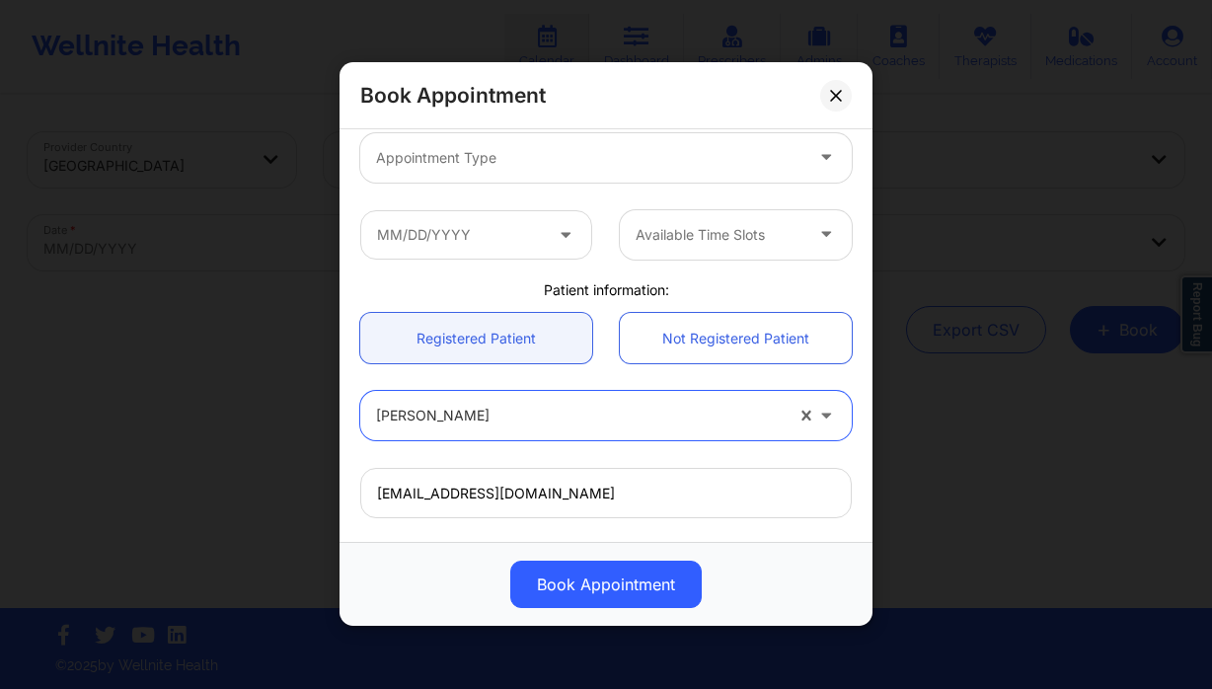
click at [480, 173] on div "Appointment Type" at bounding box center [582, 157] width 444 height 49
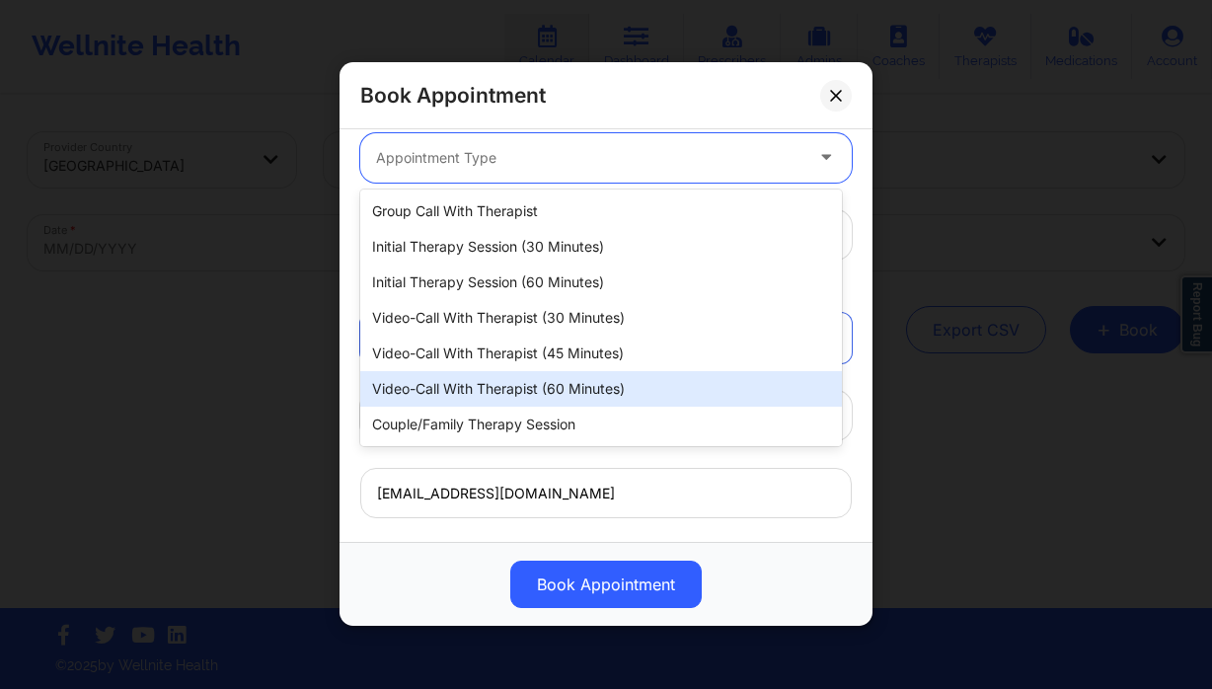
click at [586, 383] on div "Video-Call with Therapist (60 minutes)" at bounding box center [601, 389] width 482 height 36
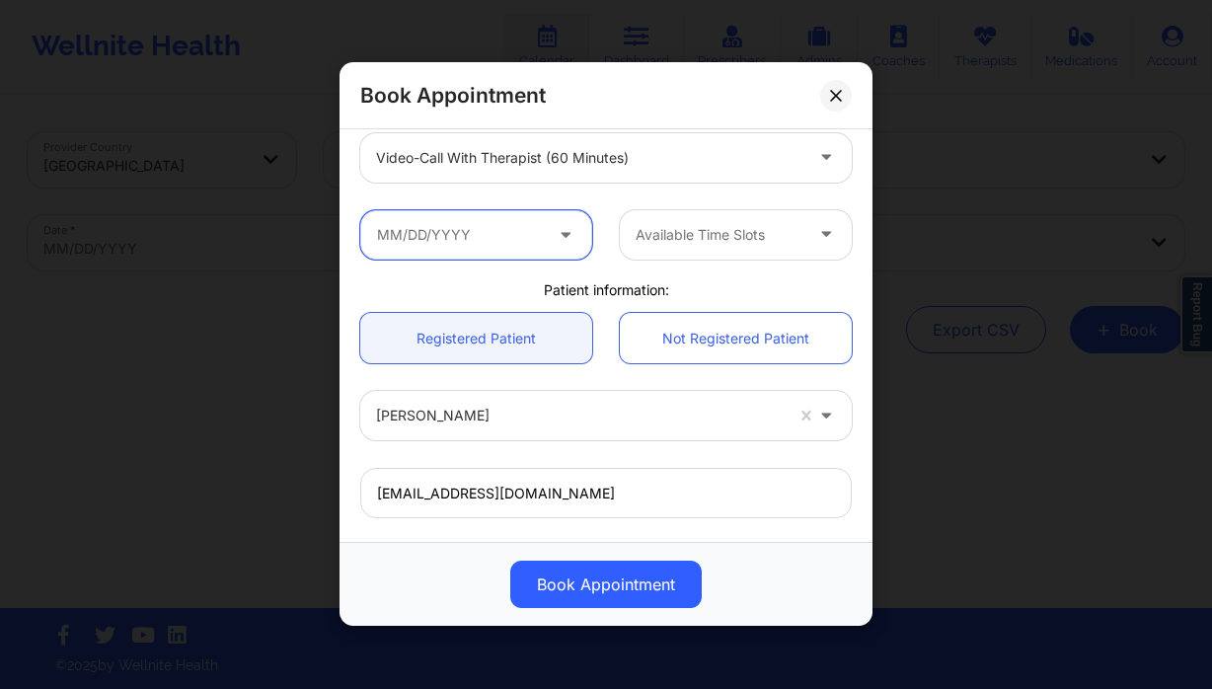
click at [473, 222] on input "text" at bounding box center [476, 234] width 232 height 49
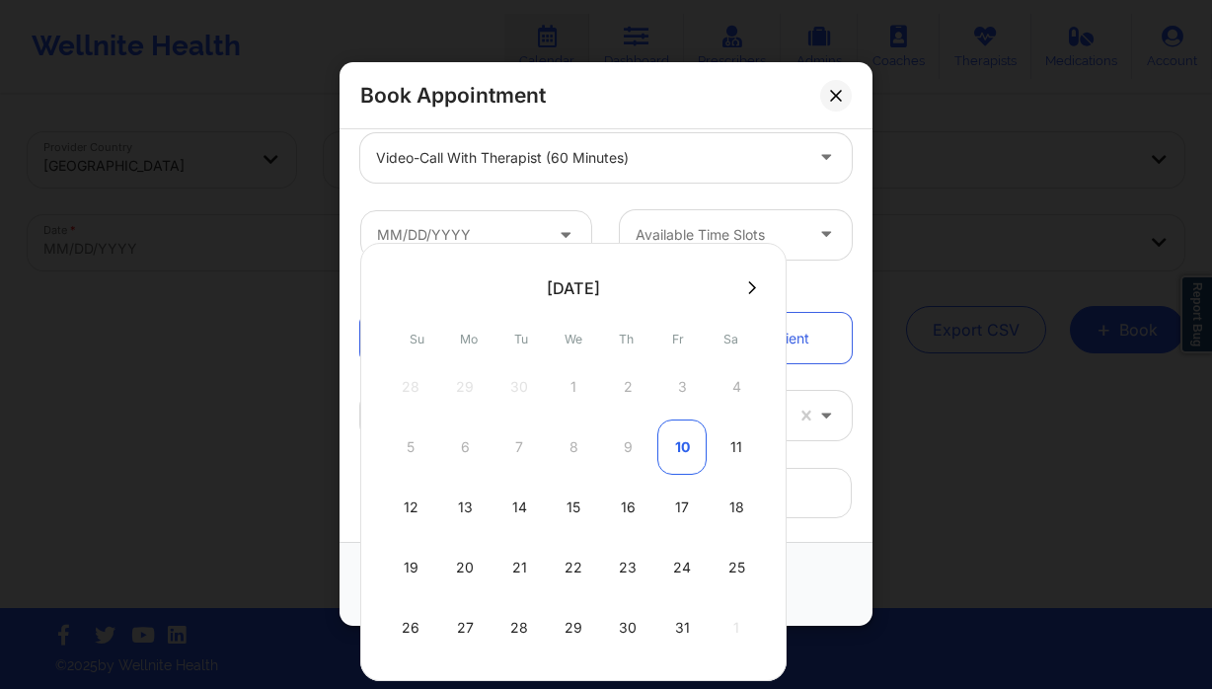
click at [687, 459] on div "10" at bounding box center [682, 447] width 49 height 55
type input "10/10/2025"
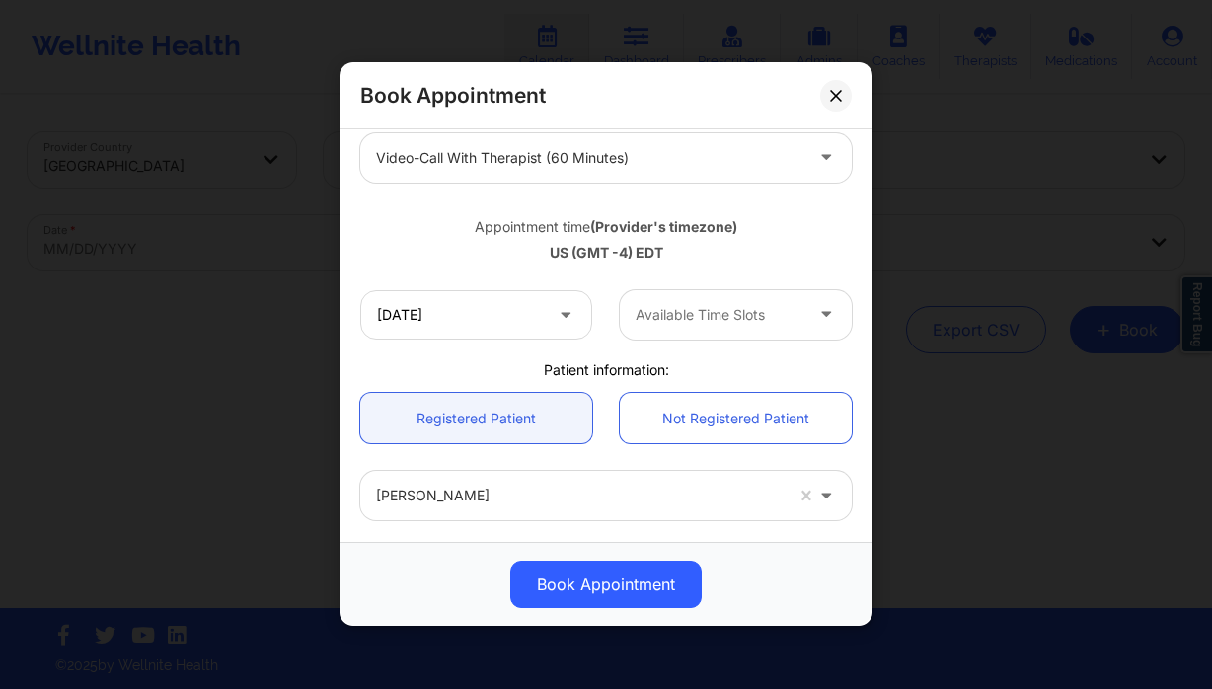
click at [694, 296] on div "Available Time Slots" at bounding box center [712, 314] width 185 height 49
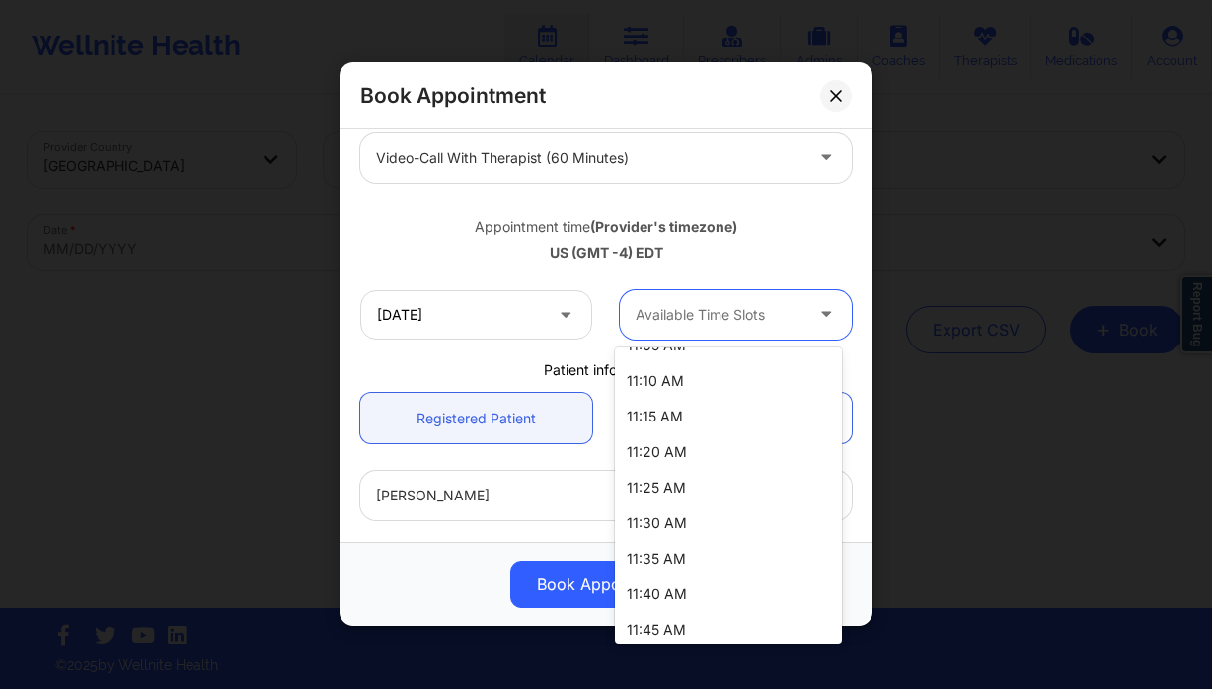
scroll to position [1098, 0]
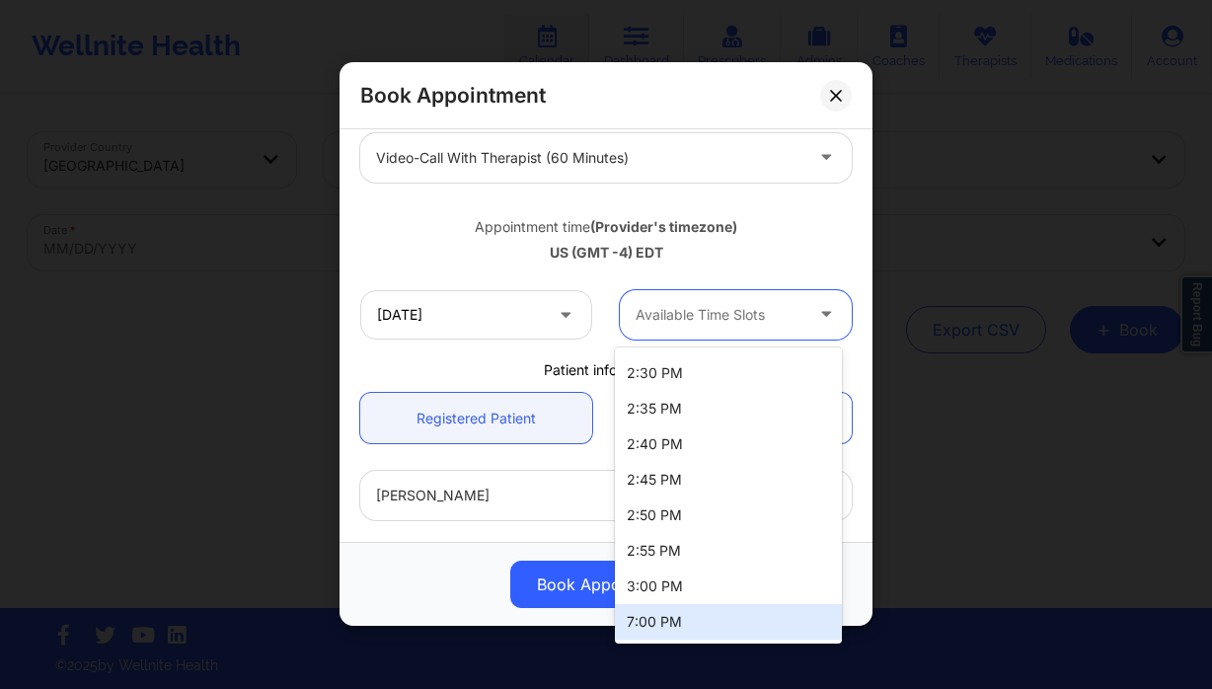
click at [729, 617] on div "7:00 PM" at bounding box center [728, 622] width 227 height 36
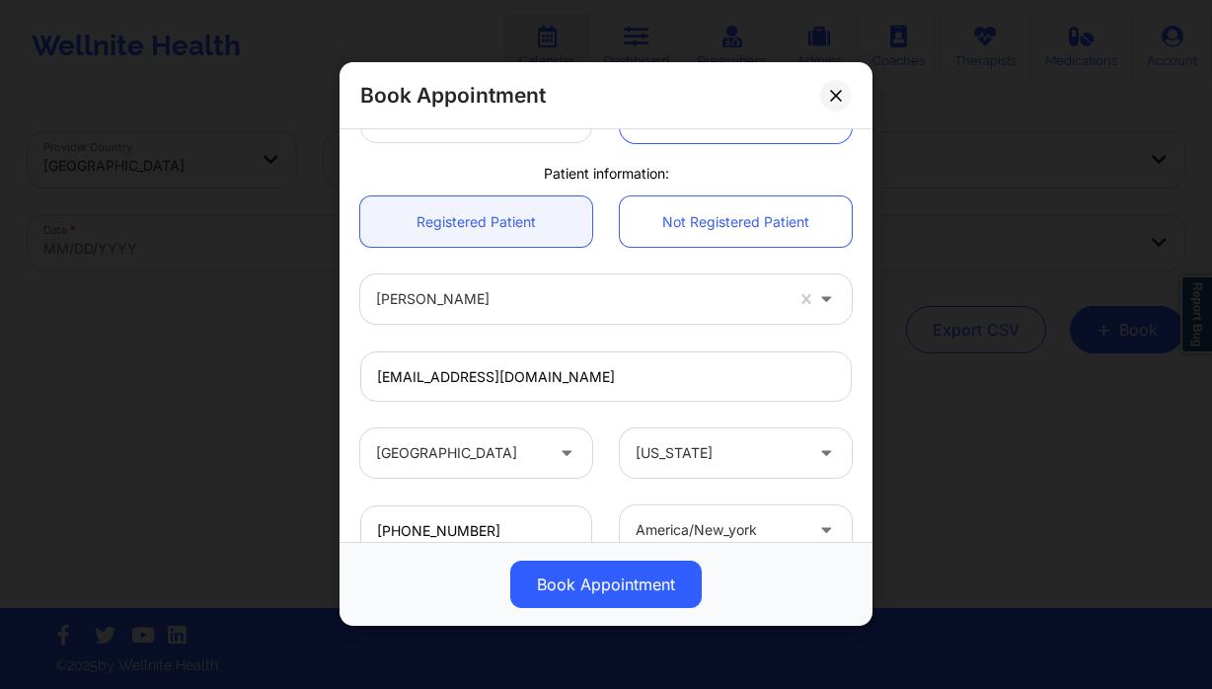
scroll to position [611, 0]
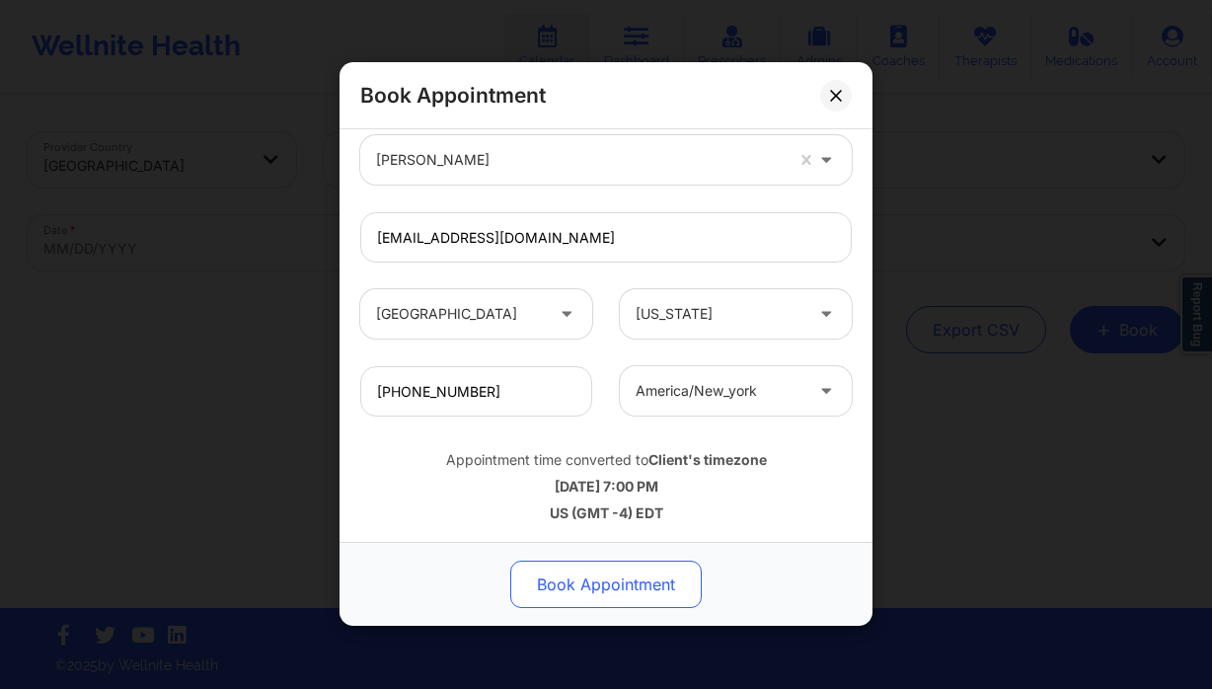
click at [612, 572] on button "Book Appointment" at bounding box center [606, 585] width 192 height 47
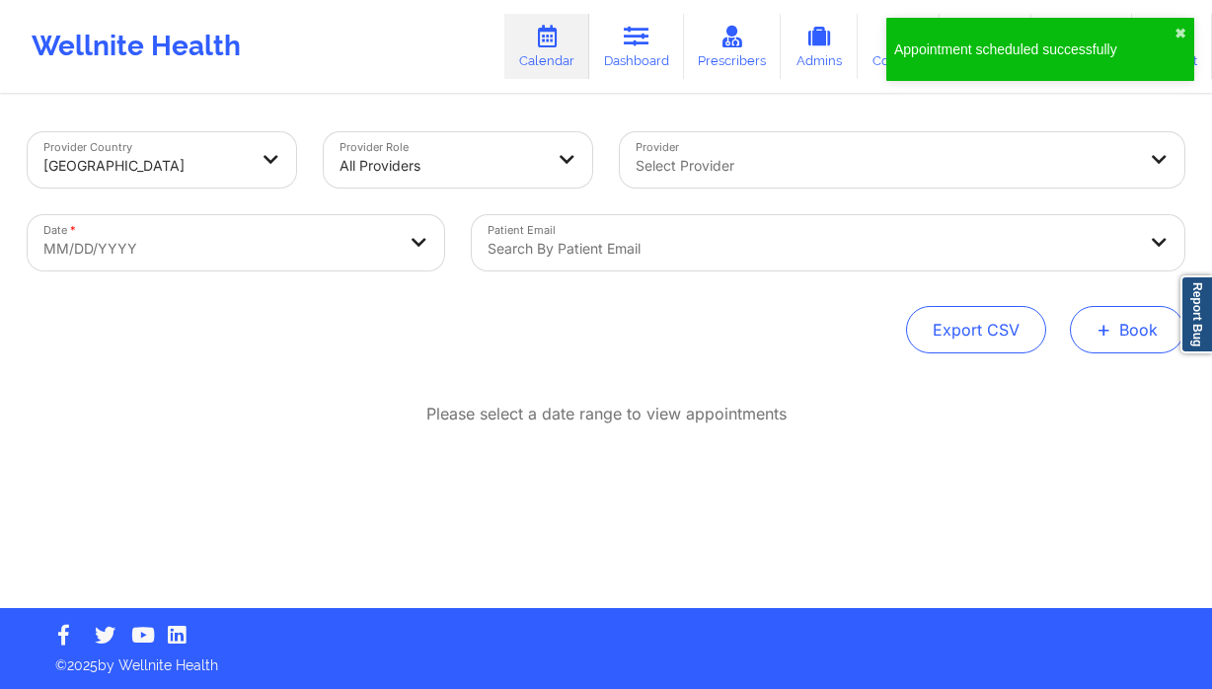
click at [1153, 348] on button "+ Book" at bounding box center [1127, 329] width 115 height 47
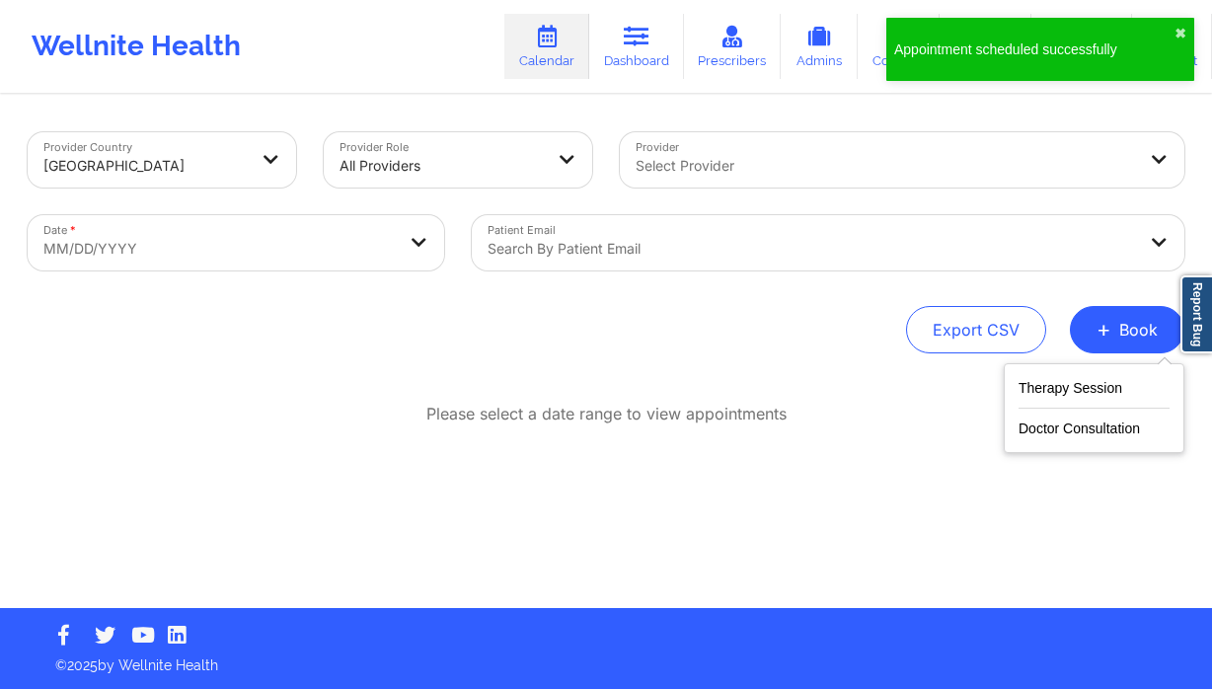
click at [1066, 373] on div "Therapy Session Doctor Consultation" at bounding box center [1094, 408] width 181 height 90
click at [1072, 379] on button "Therapy Session" at bounding box center [1094, 392] width 151 height 33
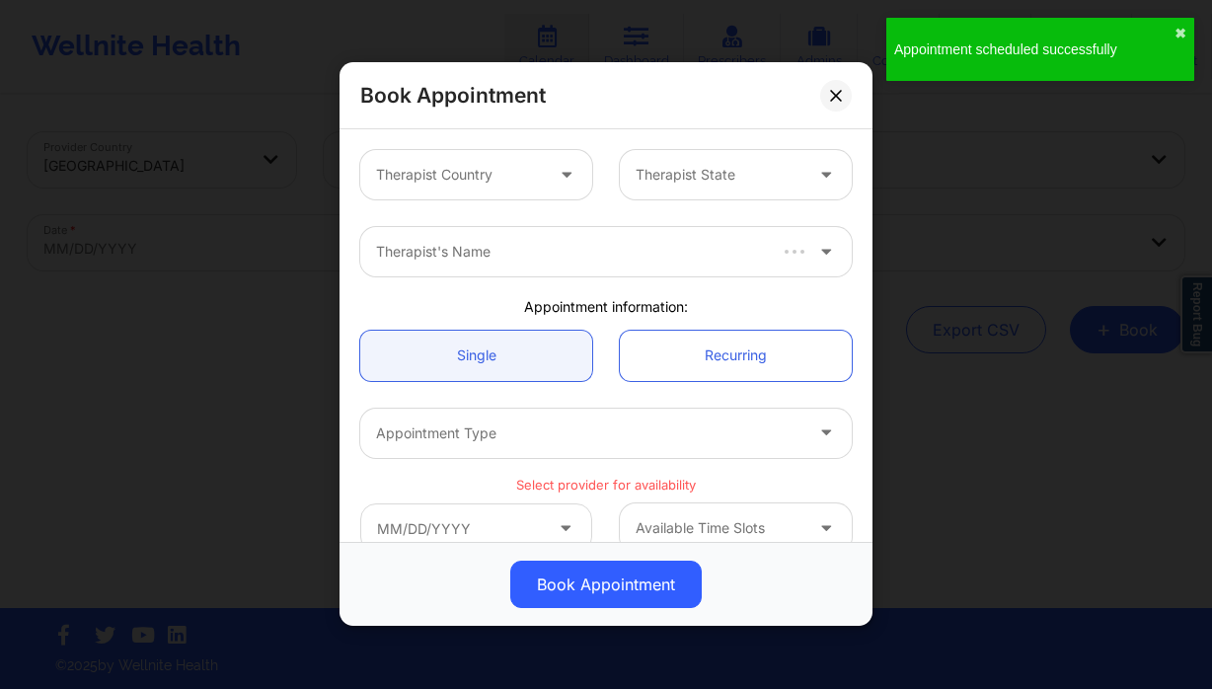
click at [497, 189] on div "Therapist Country" at bounding box center [452, 174] width 185 height 49
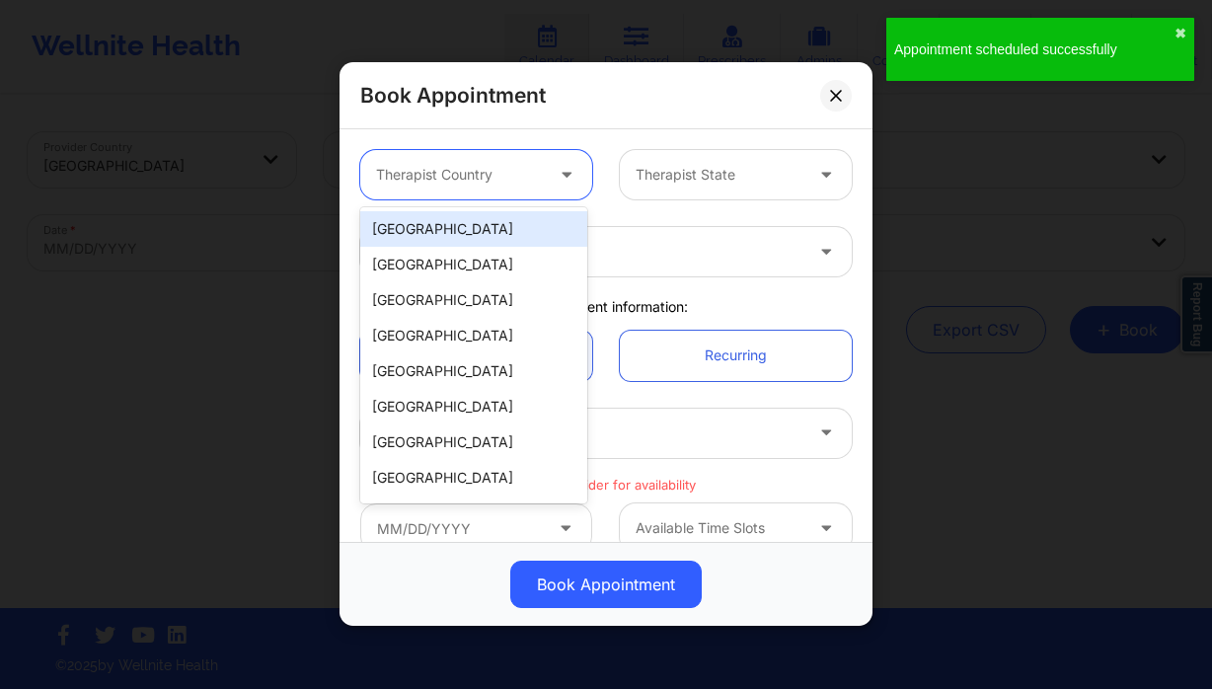
click at [492, 242] on div "[GEOGRAPHIC_DATA]" at bounding box center [473, 229] width 227 height 36
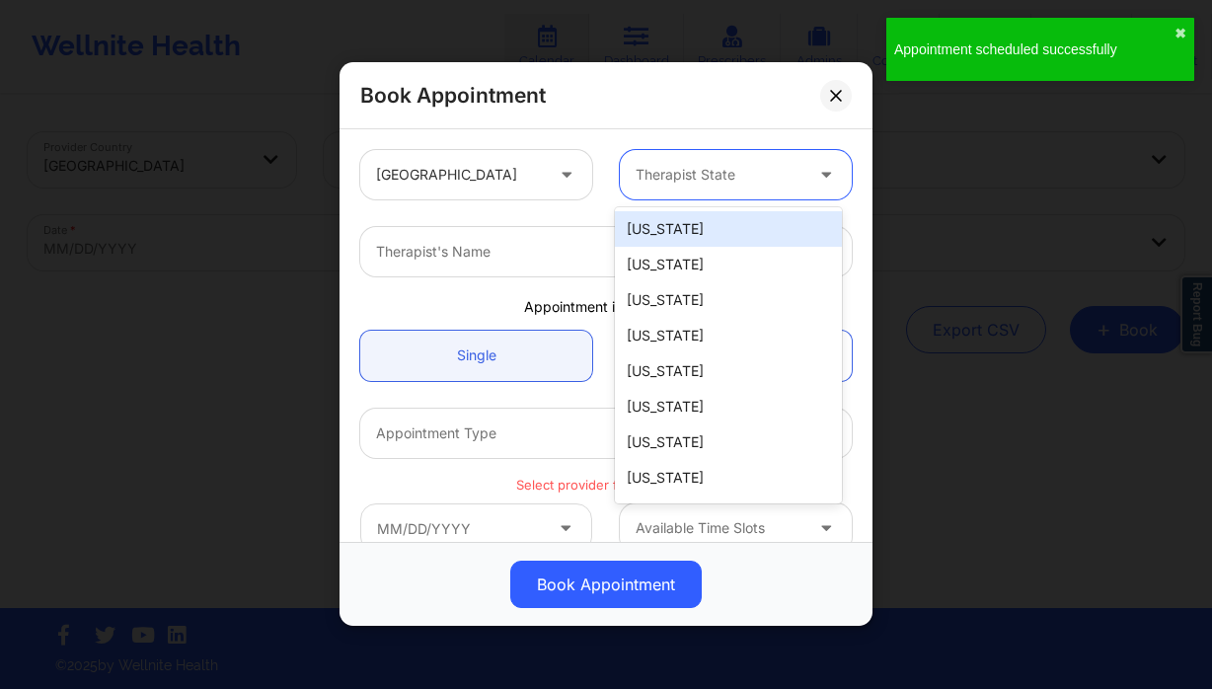
click at [668, 182] on div at bounding box center [719, 176] width 167 height 24
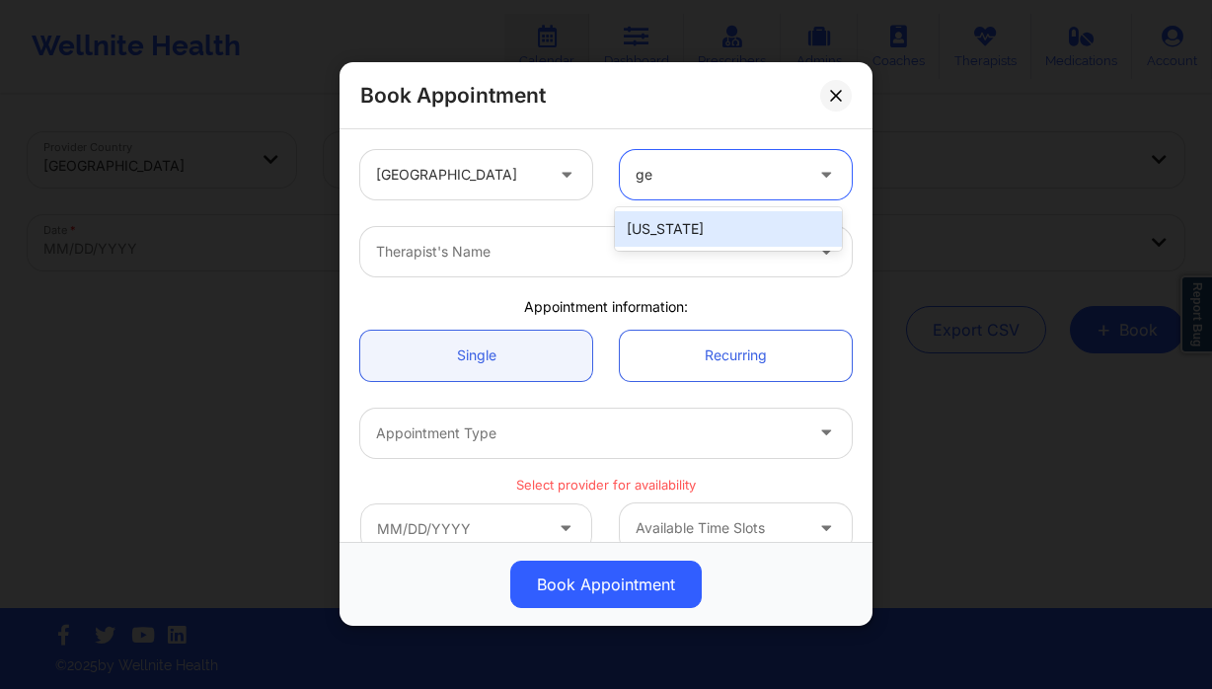
type input "geo"
click at [704, 221] on div "[US_STATE]" at bounding box center [728, 229] width 227 height 36
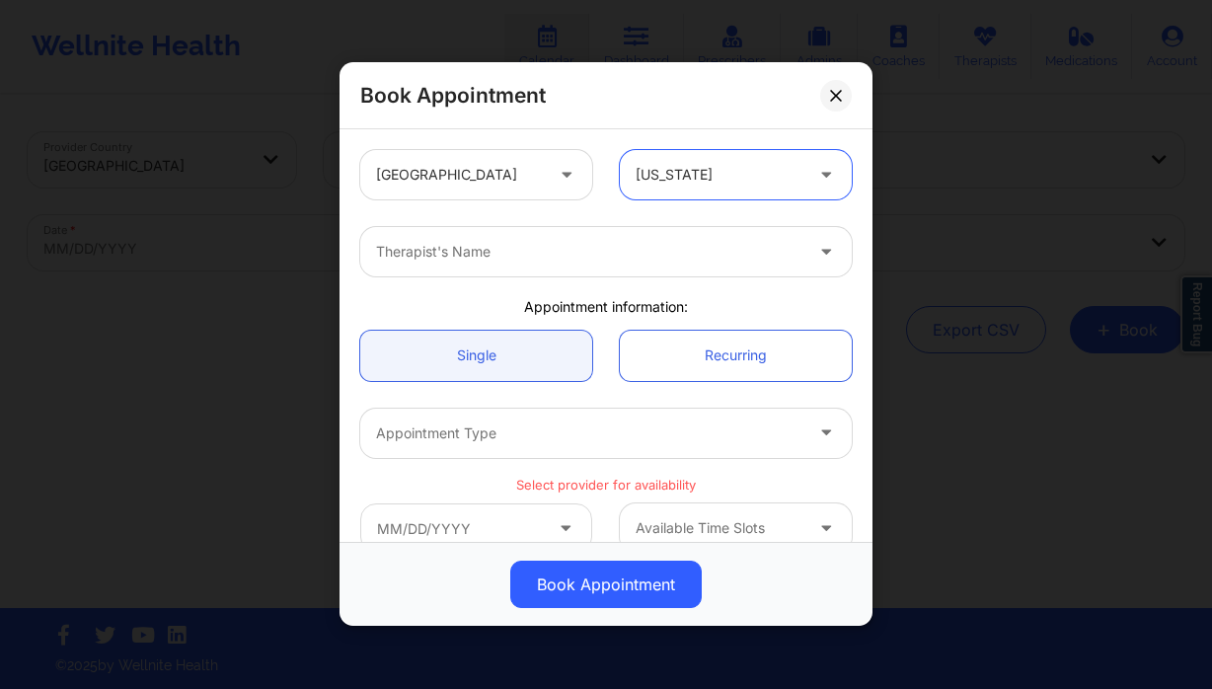
click at [609, 251] on div at bounding box center [589, 253] width 427 height 24
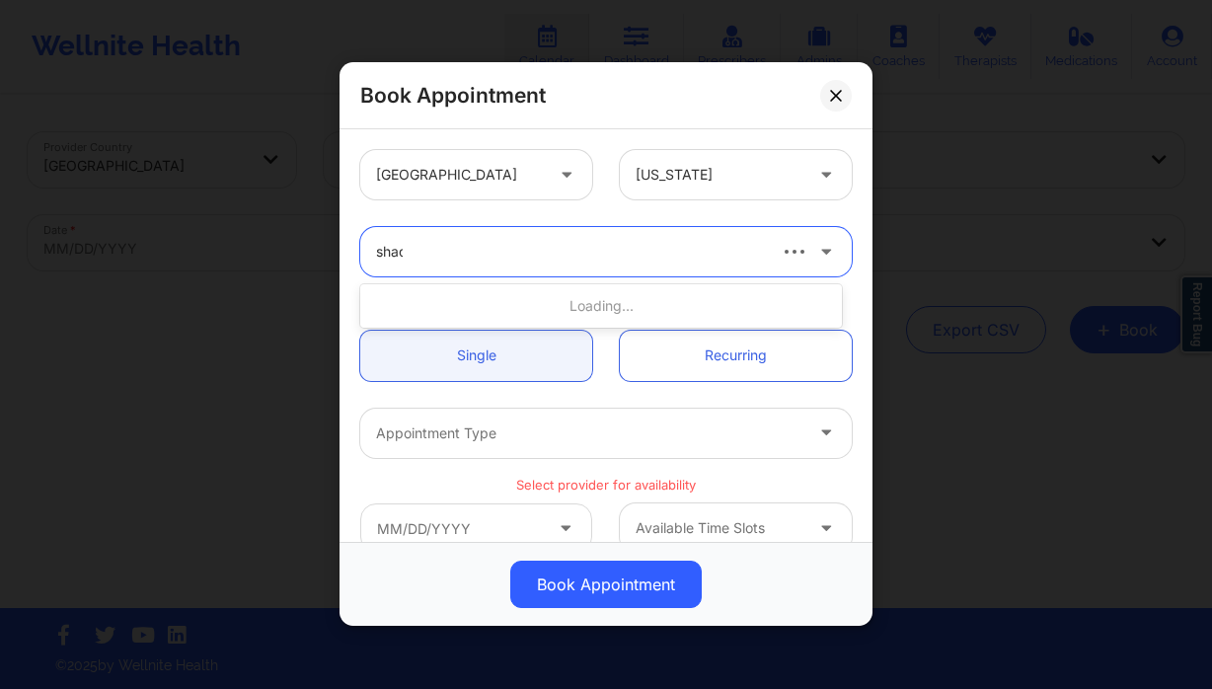
type input "shaqu"
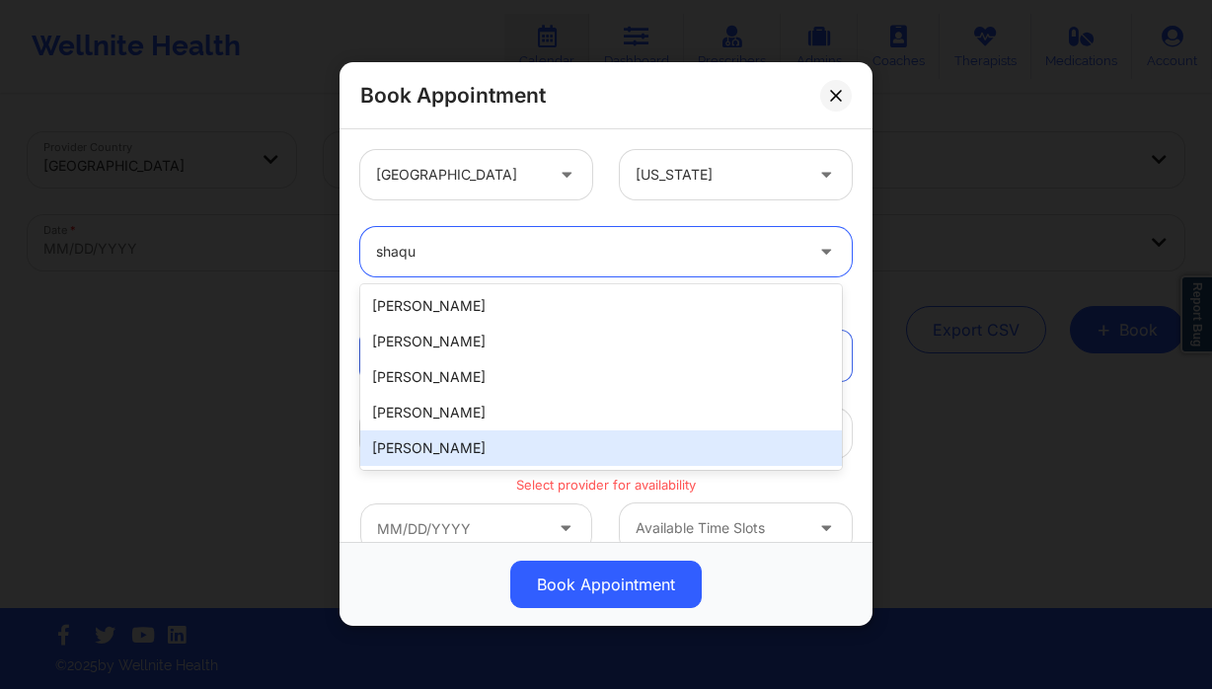
click at [509, 445] on div "[PERSON_NAME]" at bounding box center [601, 448] width 482 height 36
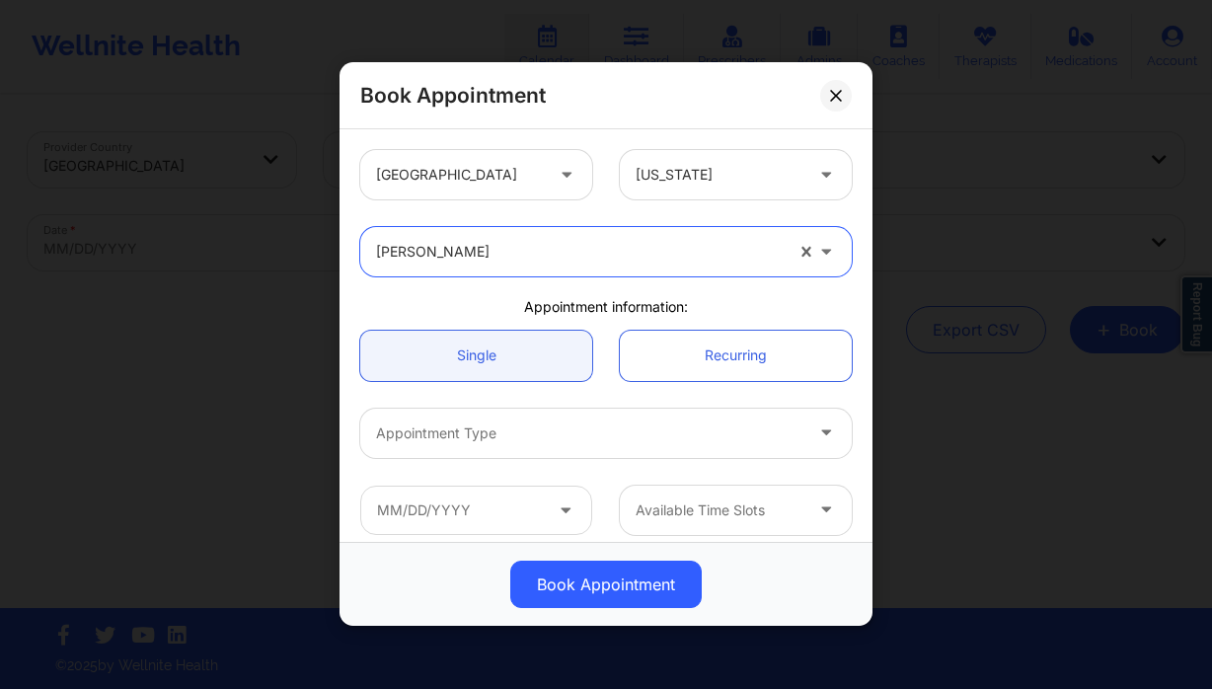
scroll to position [339, 0]
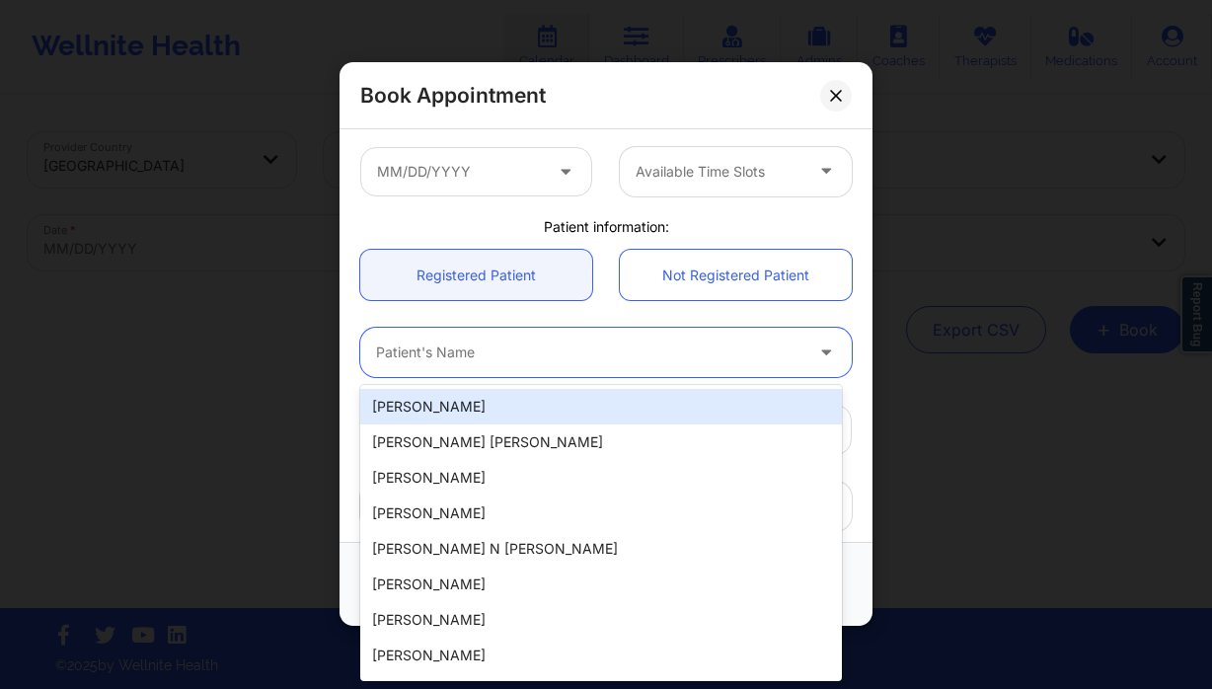
click at [455, 369] on div "Patient's Name" at bounding box center [582, 352] width 444 height 49
type input "ta"
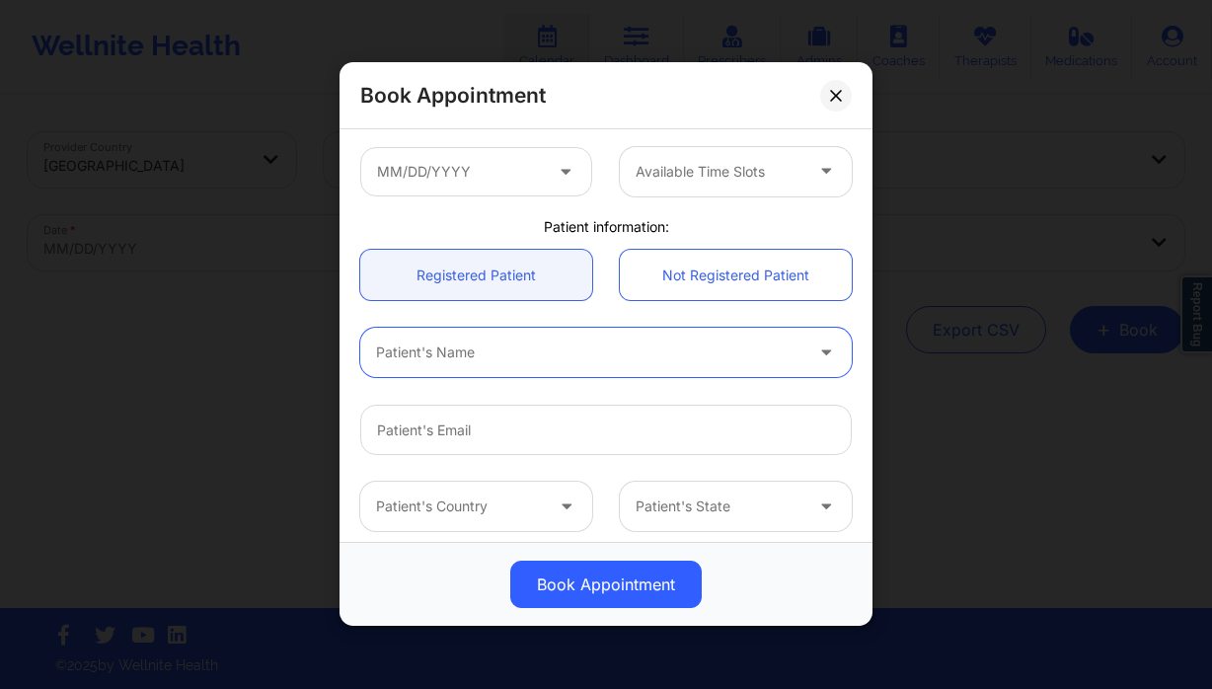
click at [427, 347] on div at bounding box center [589, 354] width 427 height 24
type input "tins"
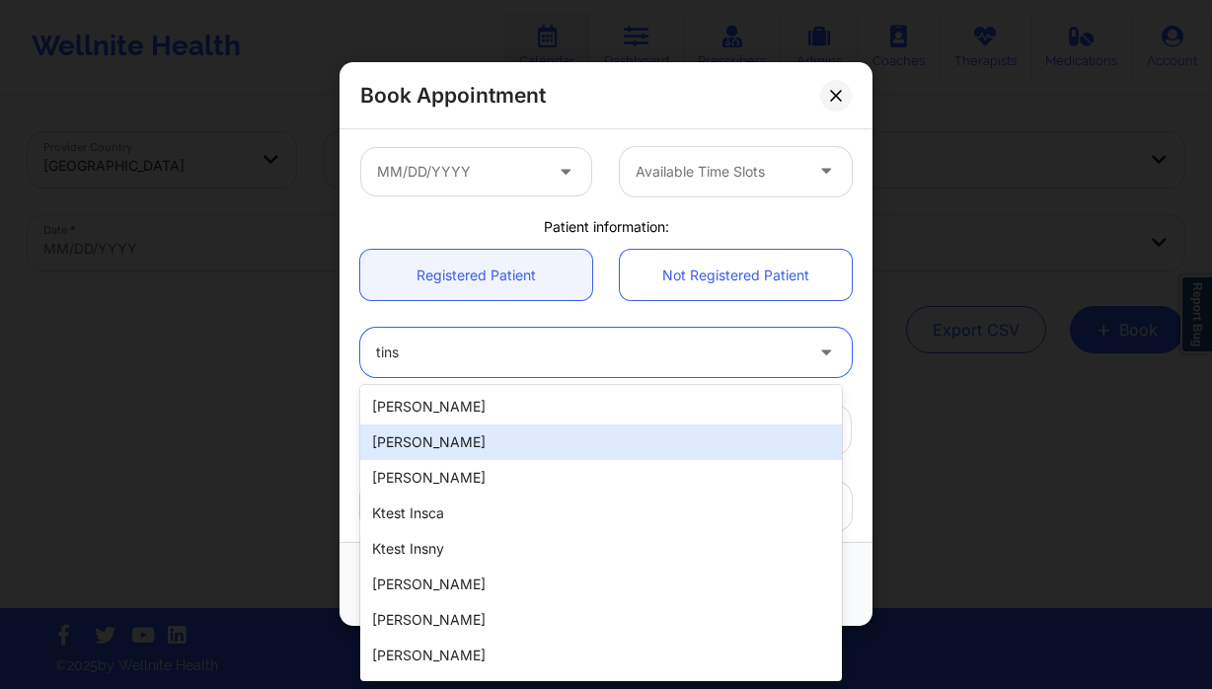
click at [509, 451] on div "Tinsaye Abebe" at bounding box center [601, 443] width 482 height 36
type input "abebetinsaye52@gmail.com"
type input "+16787072746"
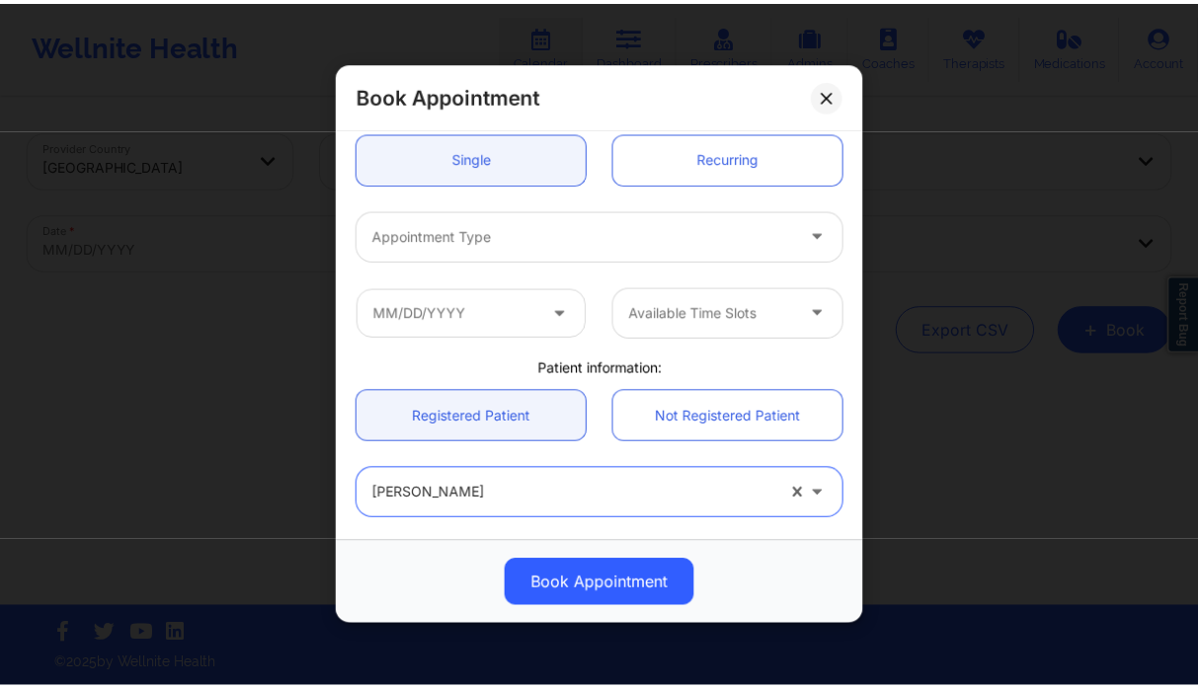
scroll to position [161, 0]
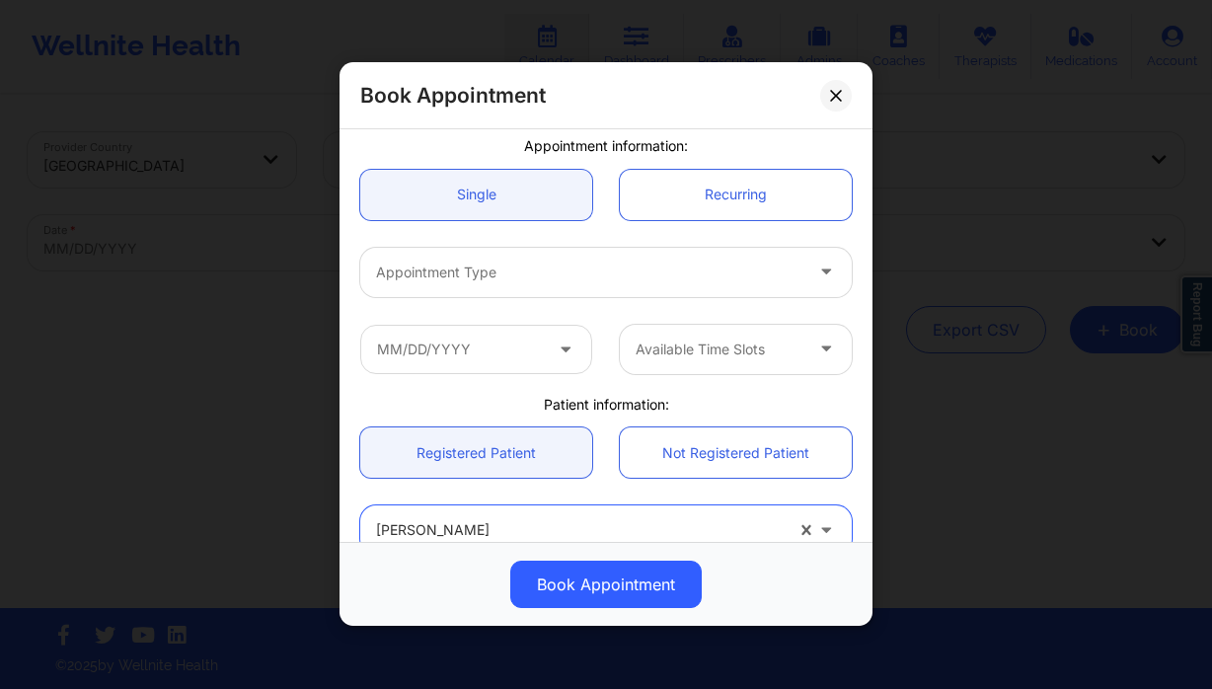
click at [504, 265] on div at bounding box center [589, 273] width 427 height 24
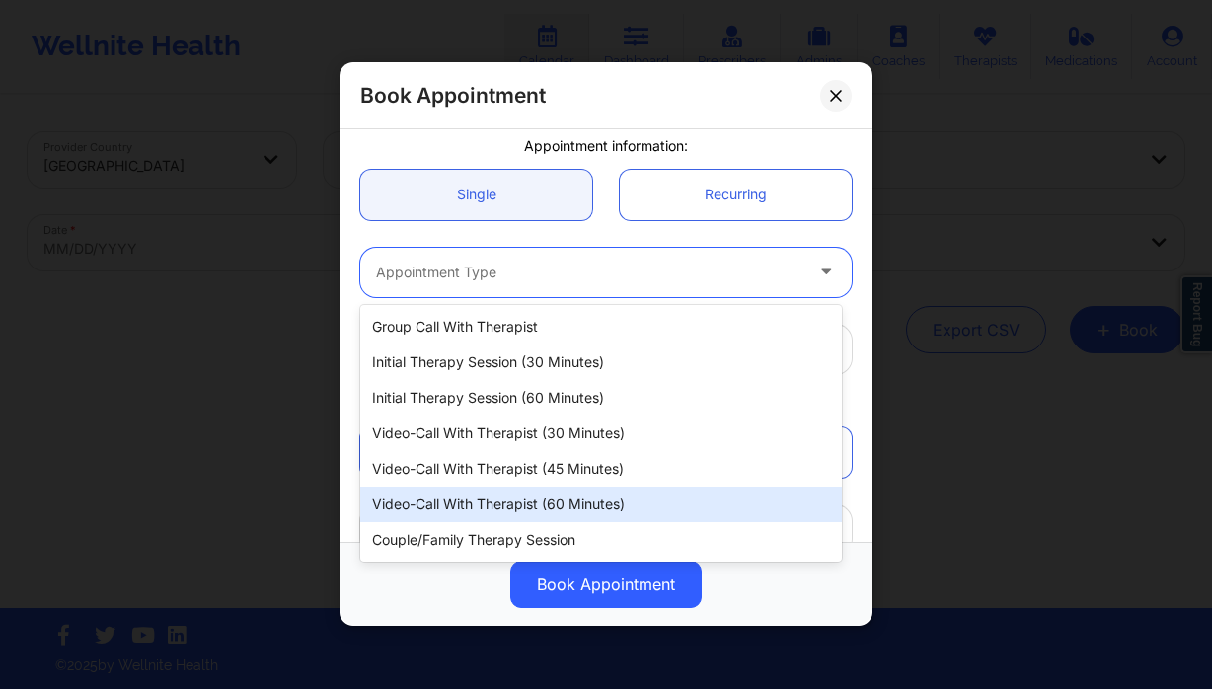
click at [569, 493] on div "Video-Call with Therapist (60 minutes)" at bounding box center [601, 505] width 482 height 36
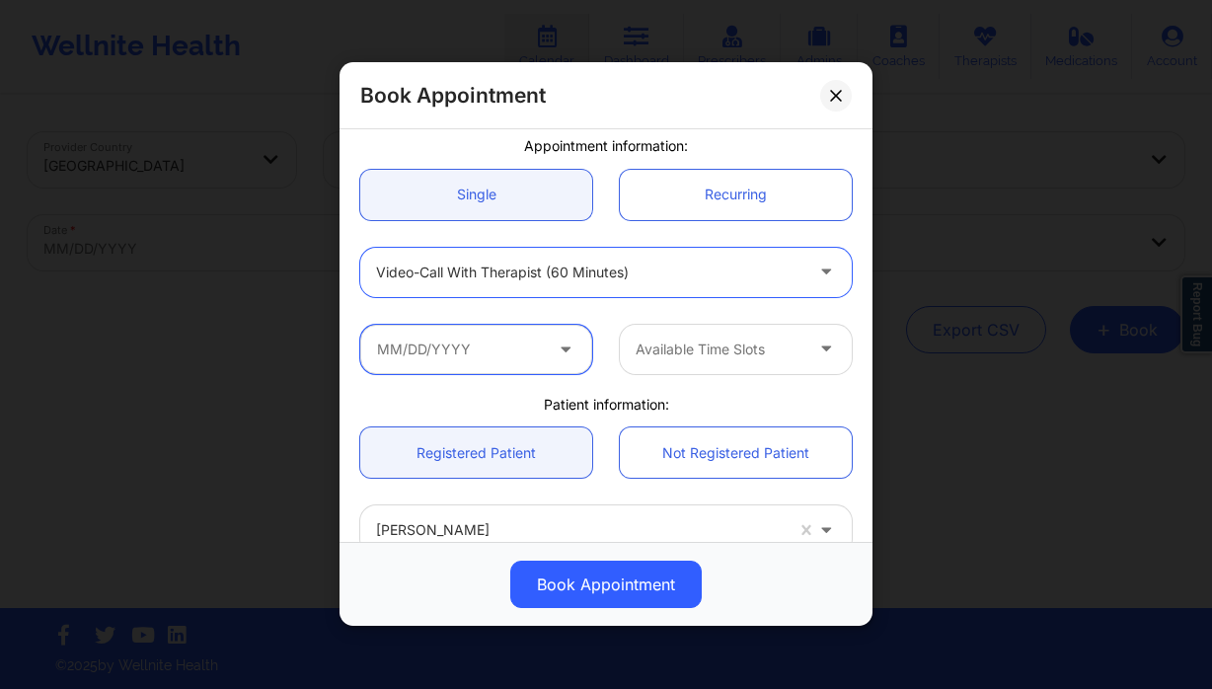
click at [517, 362] on input "text" at bounding box center [476, 349] width 232 height 49
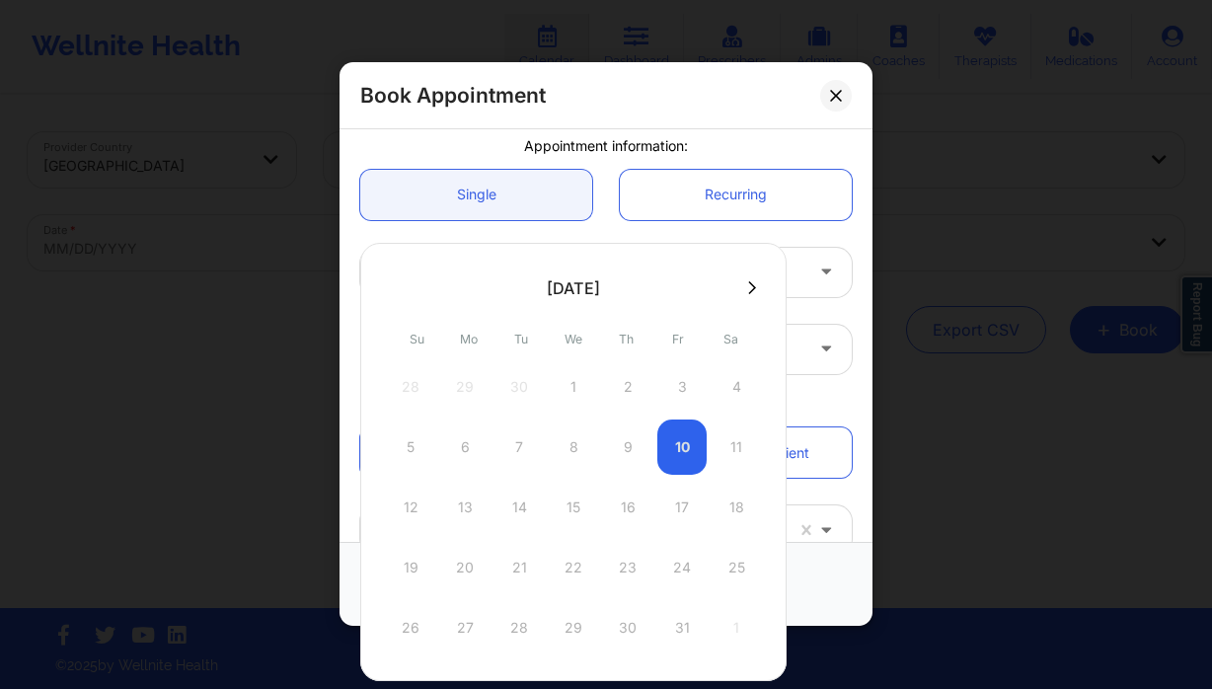
click at [914, 368] on div "Book Appointment United States Georgia Shaquila Wise Appointment information: S…" at bounding box center [606, 344] width 1212 height 689
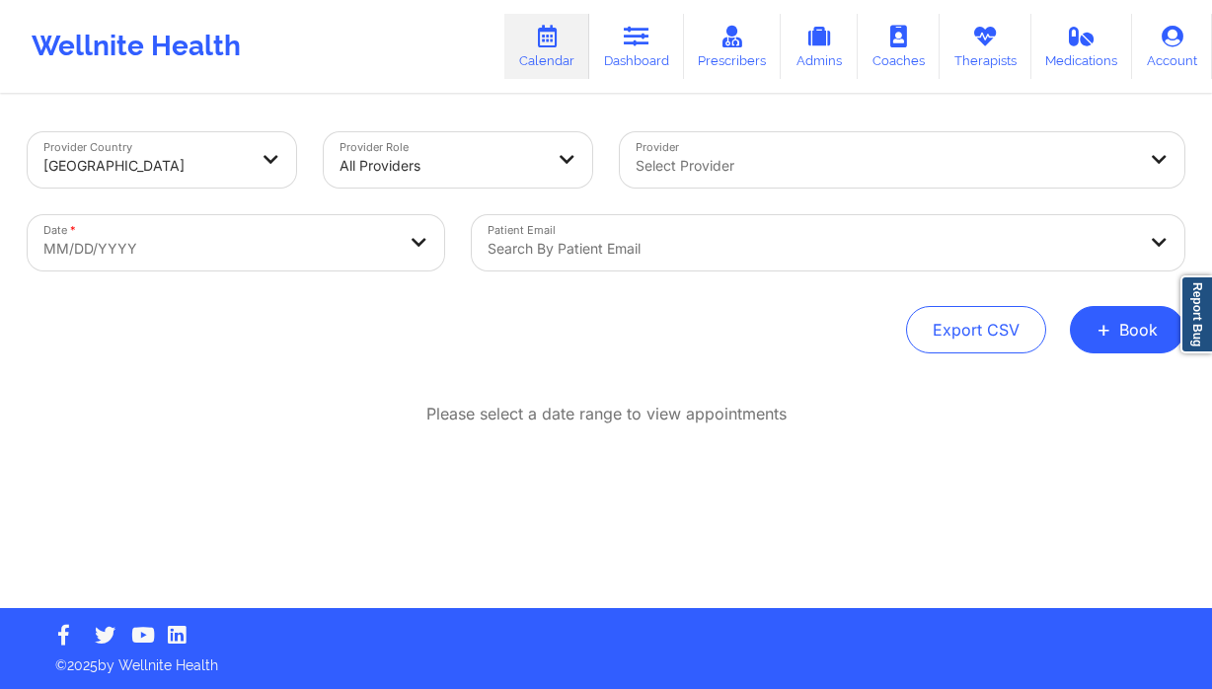
click at [241, 234] on body "Wellnite Health Calendar Dashboard Prescribers Admins Coaches Therapists Medica…" at bounding box center [606, 344] width 1212 height 689
select select "2025-8"
select select "2025-9"
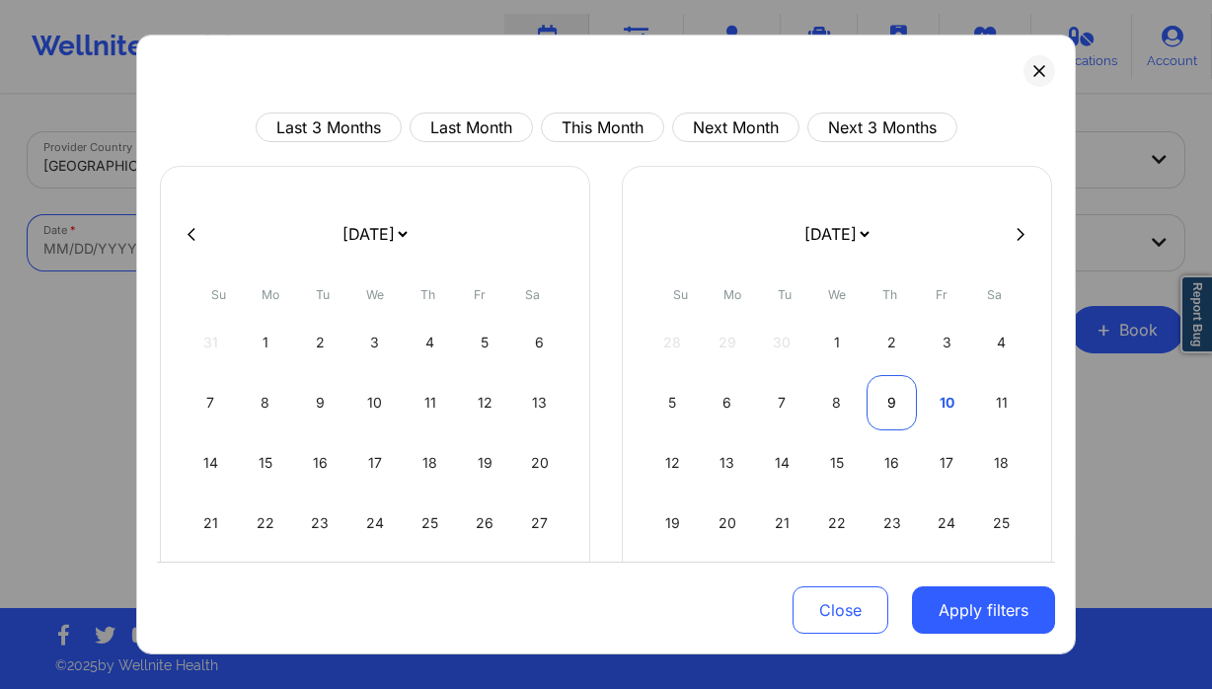
click at [880, 398] on div "9" at bounding box center [892, 402] width 50 height 55
select select "2025-9"
select select "2025-10"
select select "2025-9"
select select "2025-10"
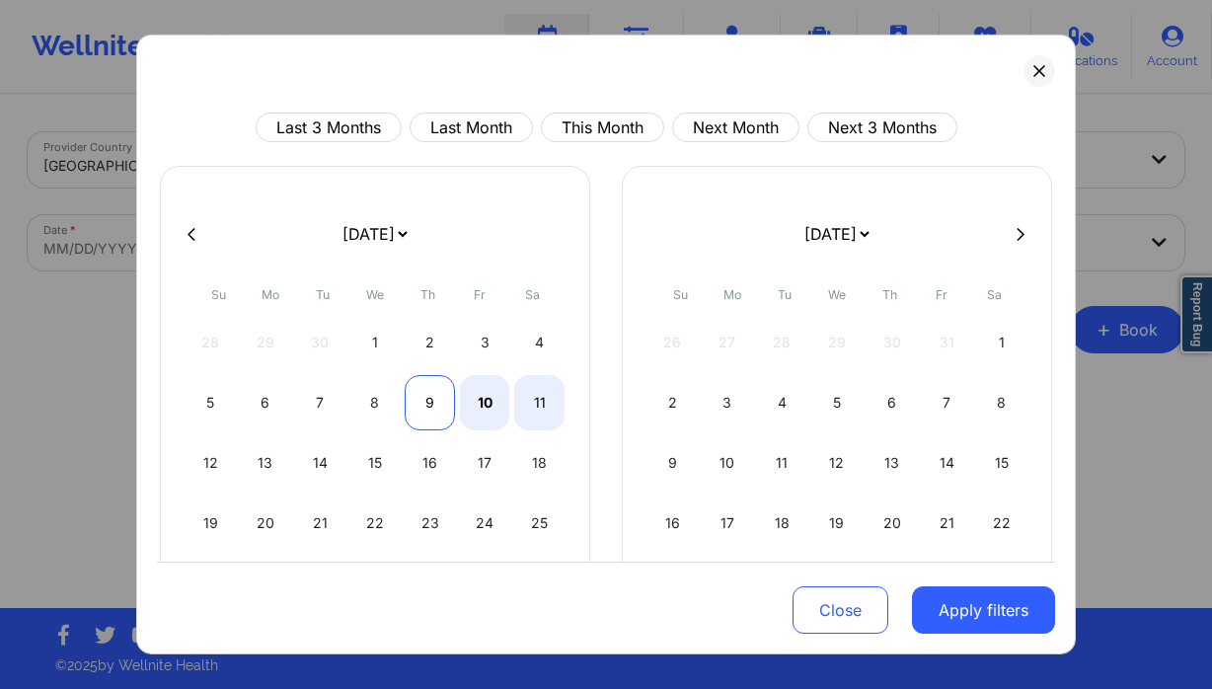
select select "2025-9"
select select "2025-10"
click at [414, 387] on div "9" at bounding box center [430, 402] width 50 height 55
select select "2025-9"
select select "2025-10"
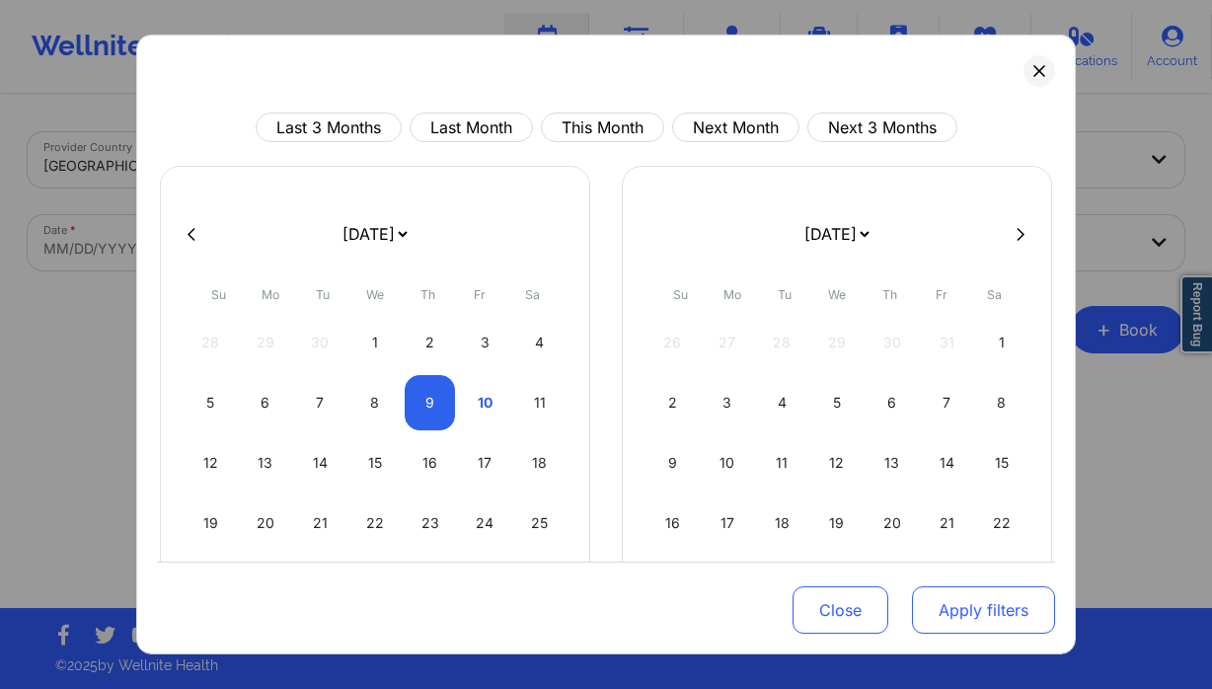
click at [962, 613] on button "Apply filters" at bounding box center [983, 609] width 143 height 47
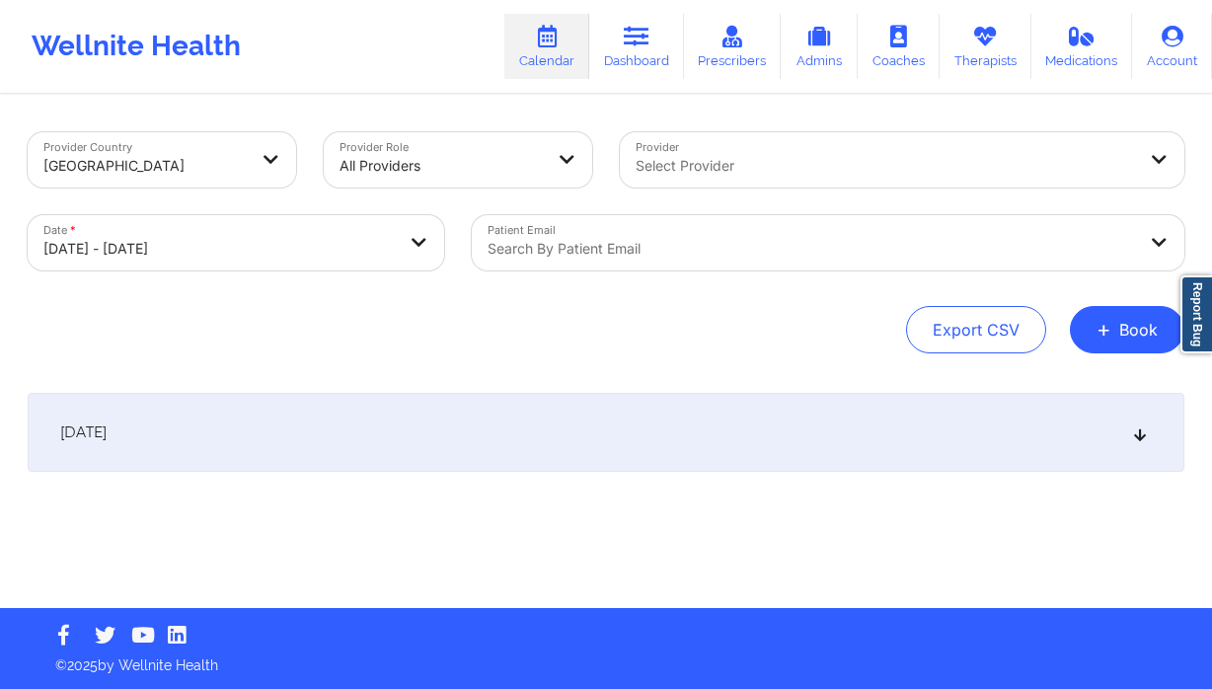
click at [737, 165] on div at bounding box center [886, 166] width 500 height 24
type input "felicia"
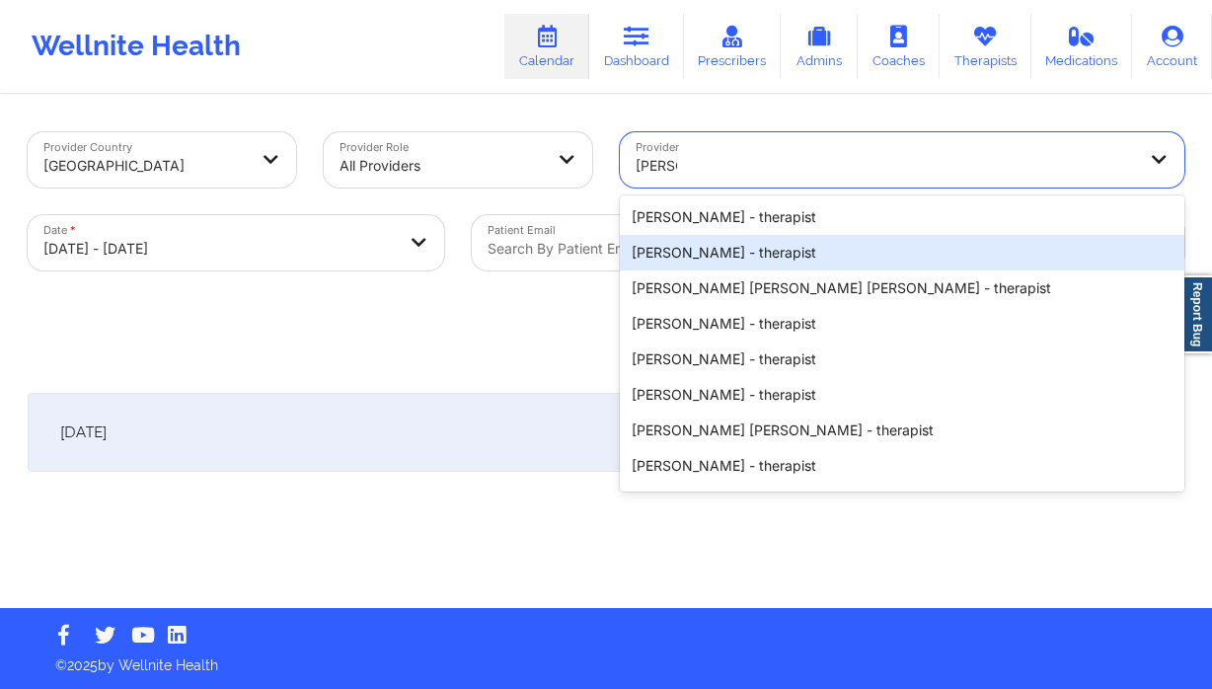
click at [708, 251] on div "Felicia Hill - therapist" at bounding box center [902, 253] width 565 height 36
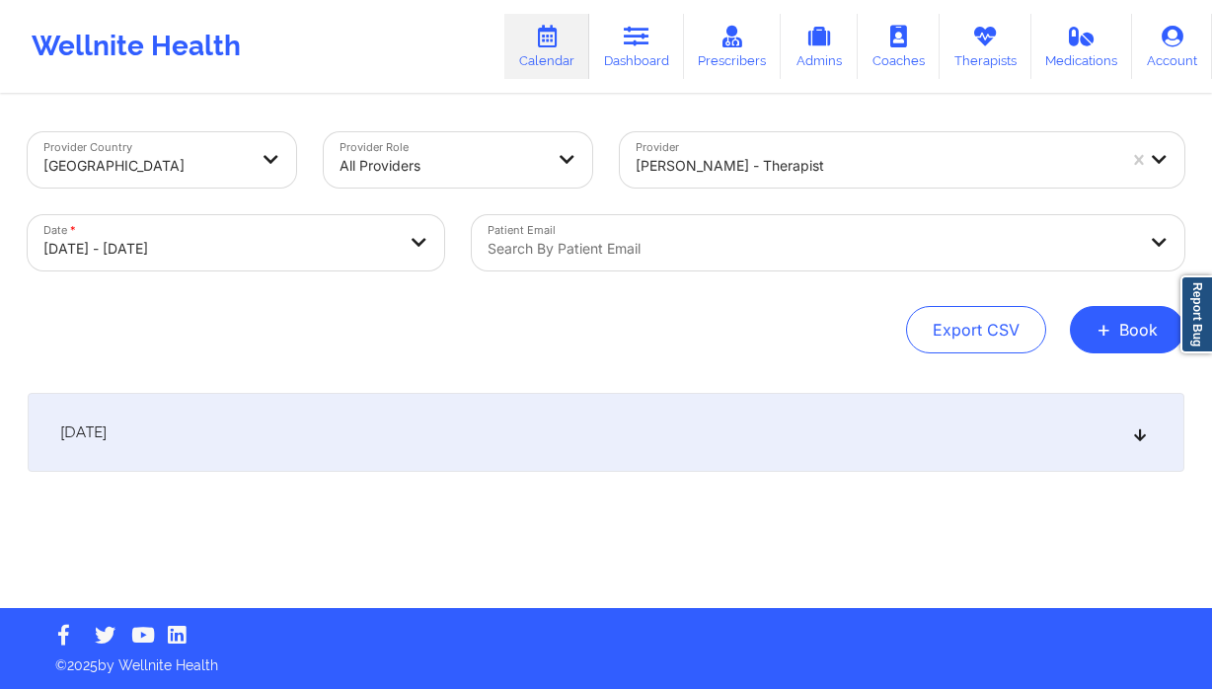
click at [220, 427] on div "October 9, 2025" at bounding box center [606, 432] width 1157 height 79
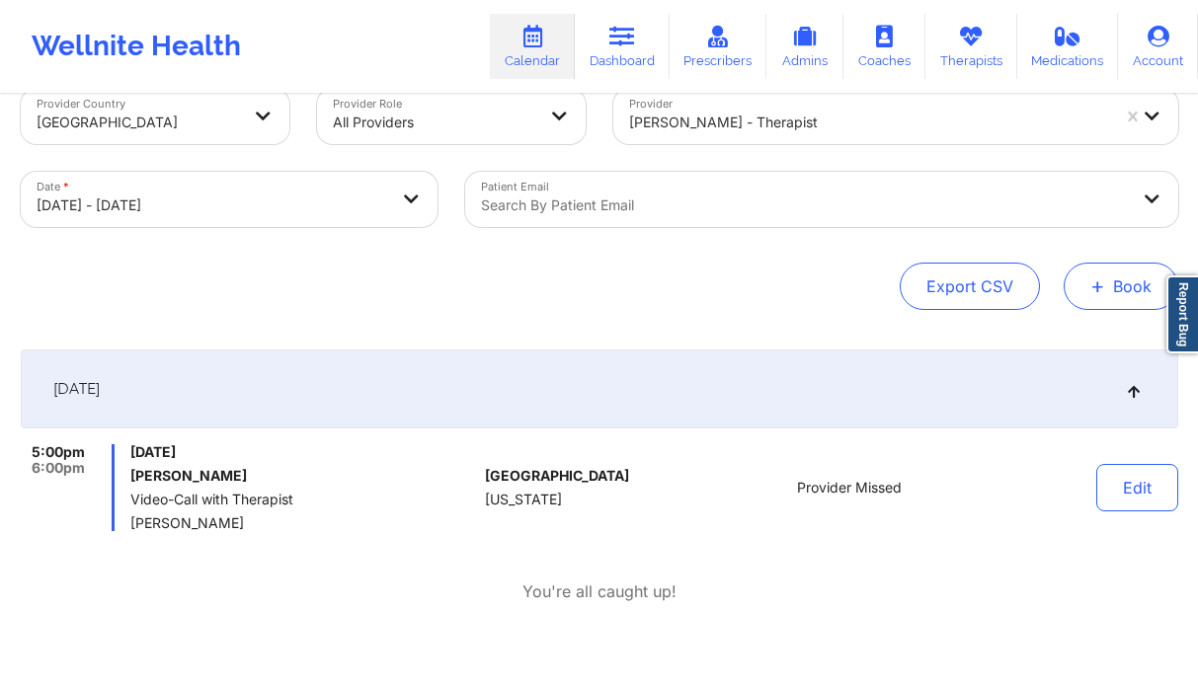
scroll to position [0, 0]
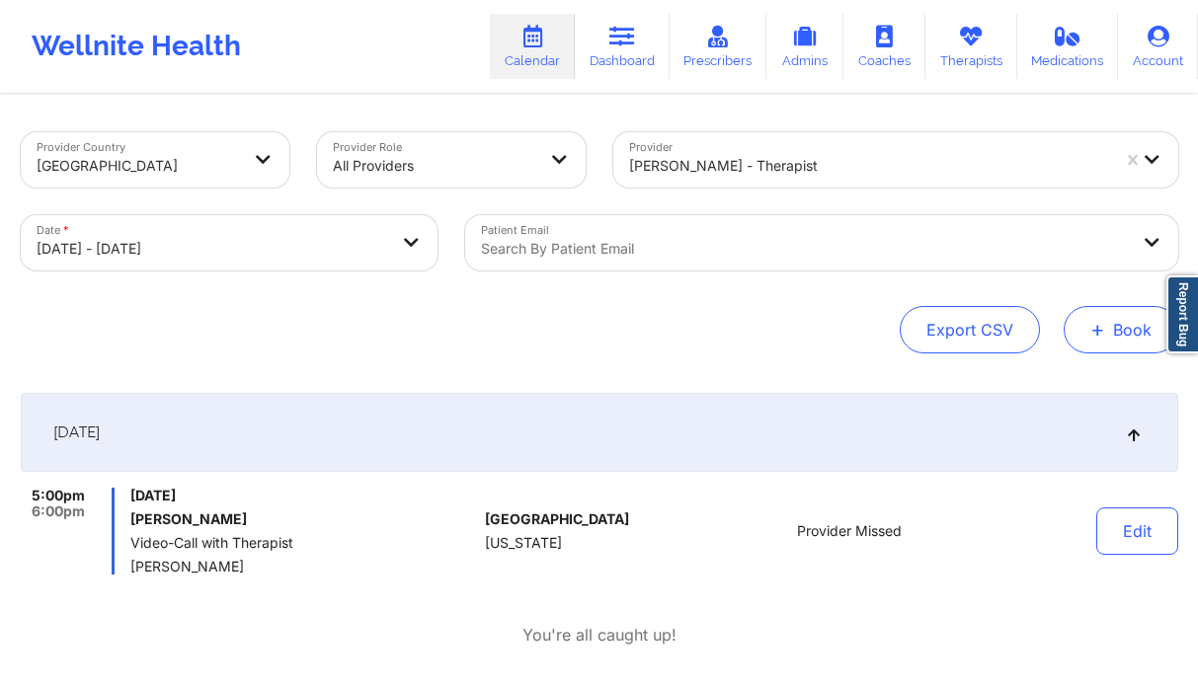
click at [1123, 324] on button "+ Book" at bounding box center [1120, 329] width 115 height 47
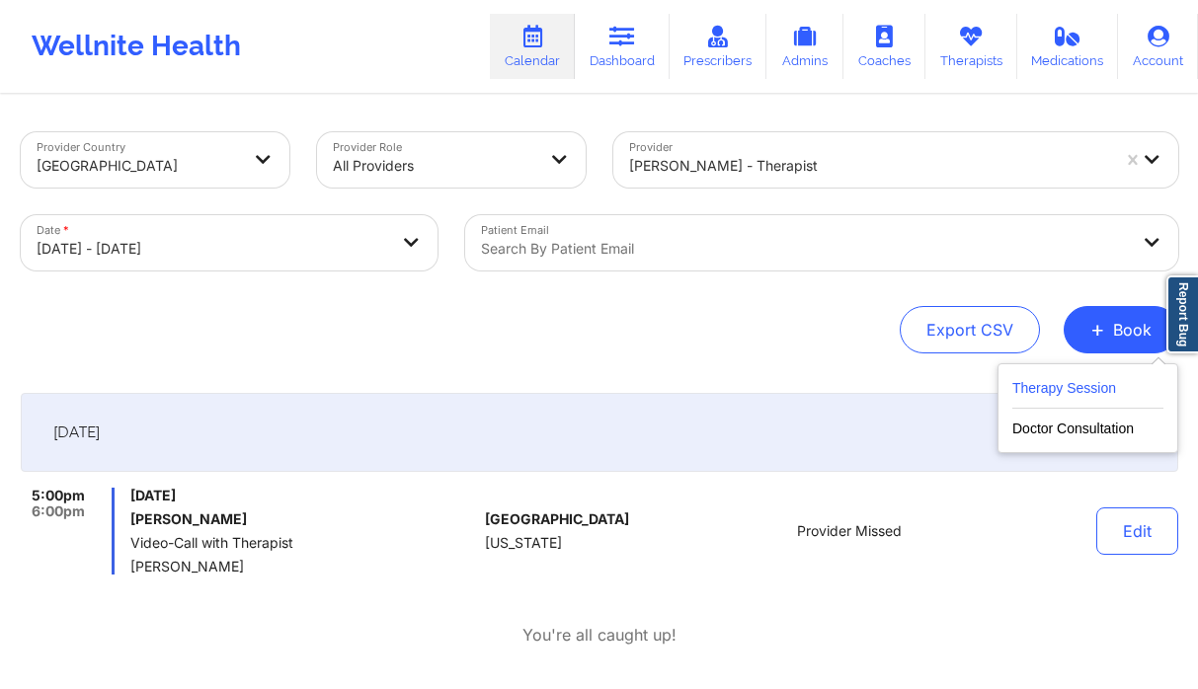
click at [1048, 385] on button "Therapy Session" at bounding box center [1087, 392] width 151 height 33
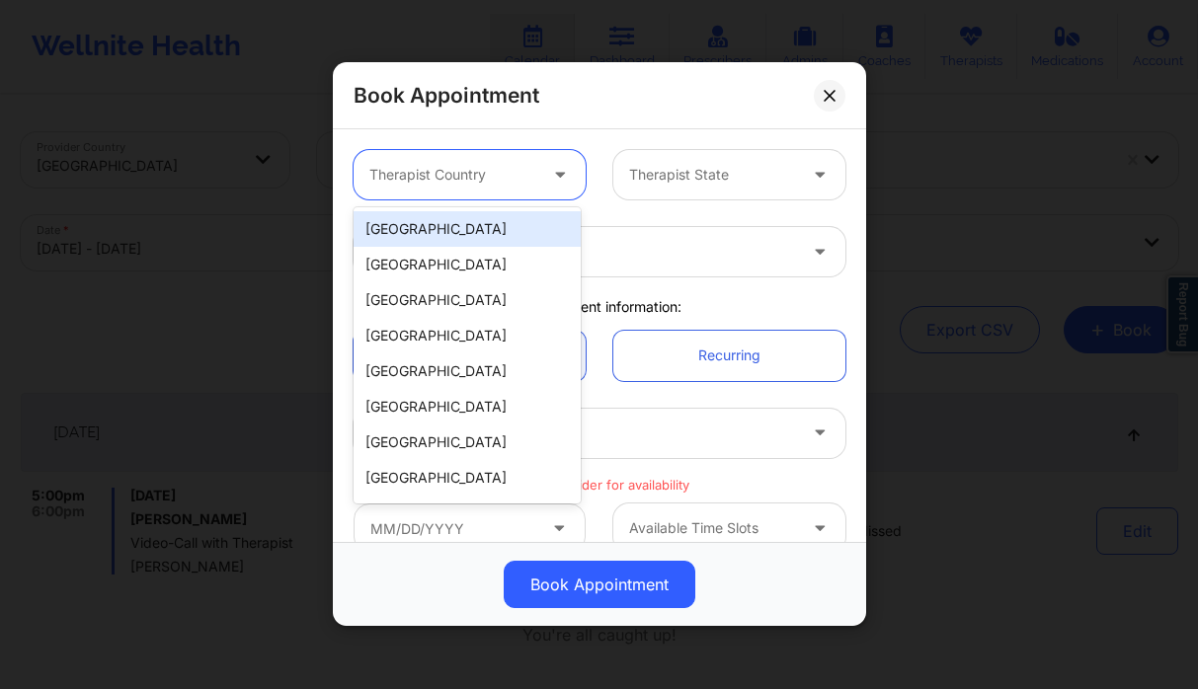
click at [486, 164] on div at bounding box center [452, 176] width 167 height 24
click at [458, 221] on div "[GEOGRAPHIC_DATA]" at bounding box center [466, 229] width 227 height 36
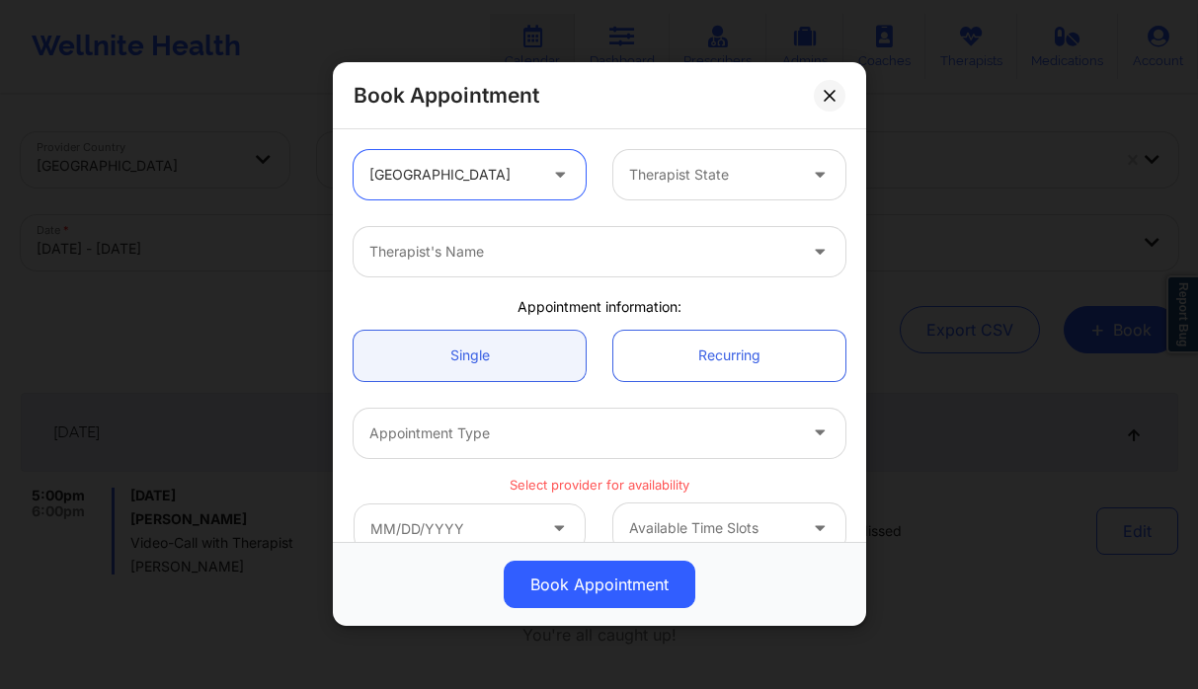
click at [698, 171] on div at bounding box center [712, 176] width 167 height 24
type input "f"
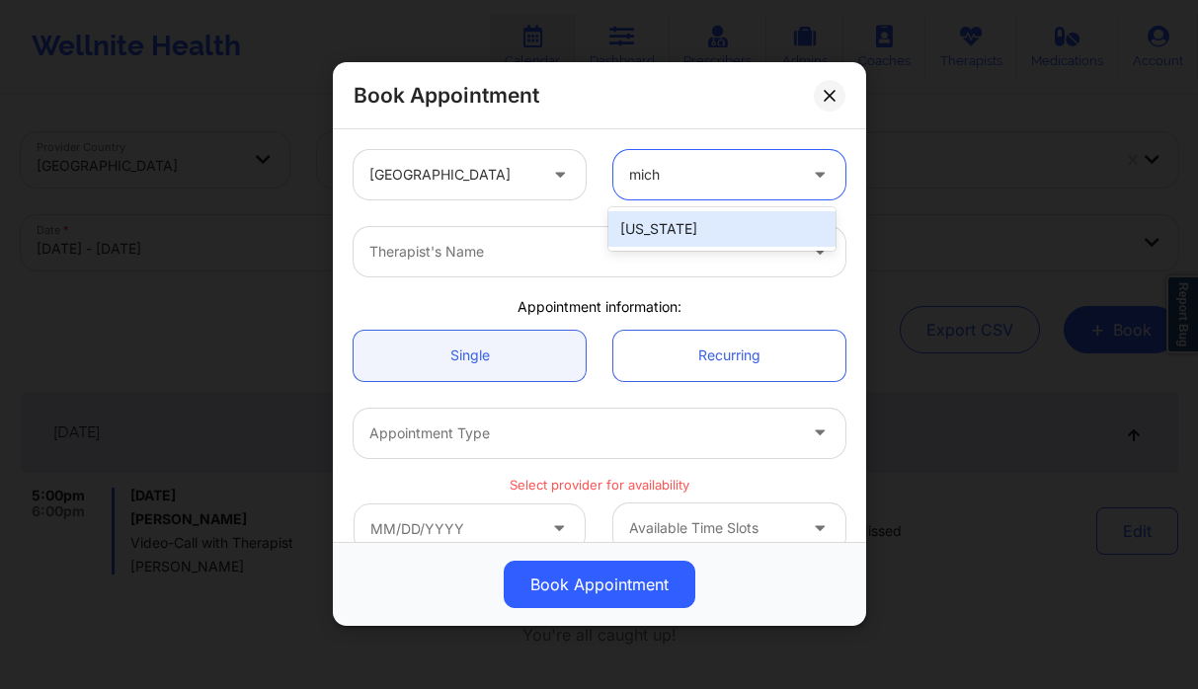
type input "michi"
click at [685, 233] on div "Michigan" at bounding box center [721, 229] width 227 height 36
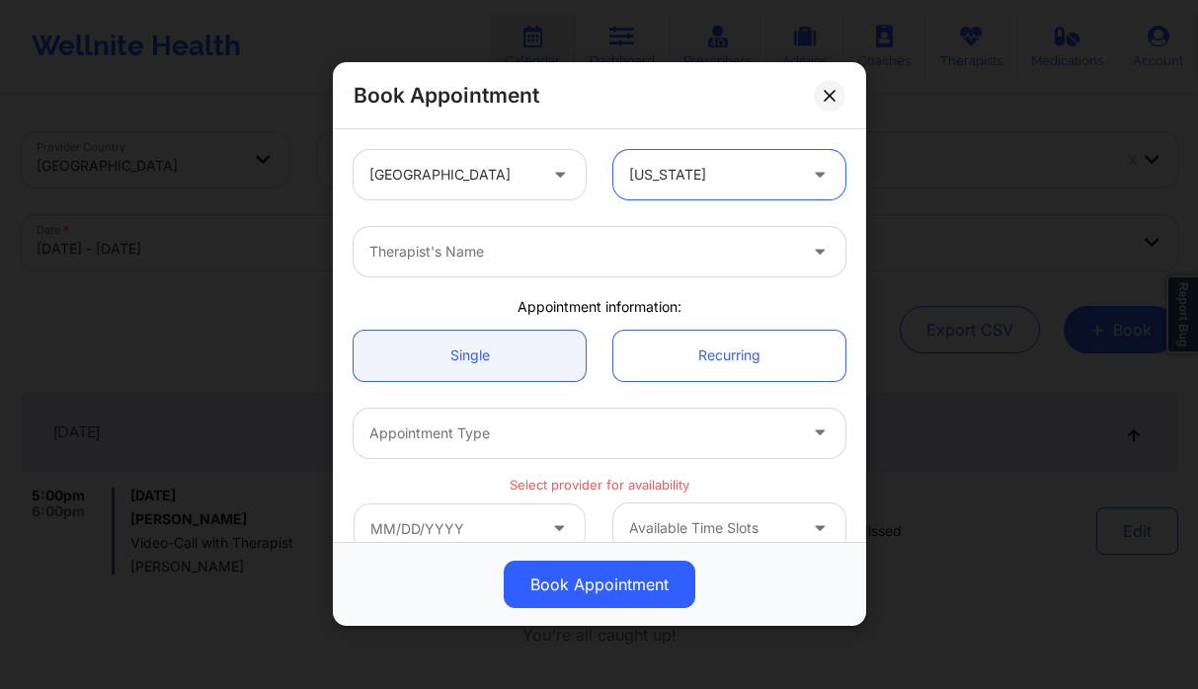
click at [567, 249] on div at bounding box center [582, 253] width 427 height 24
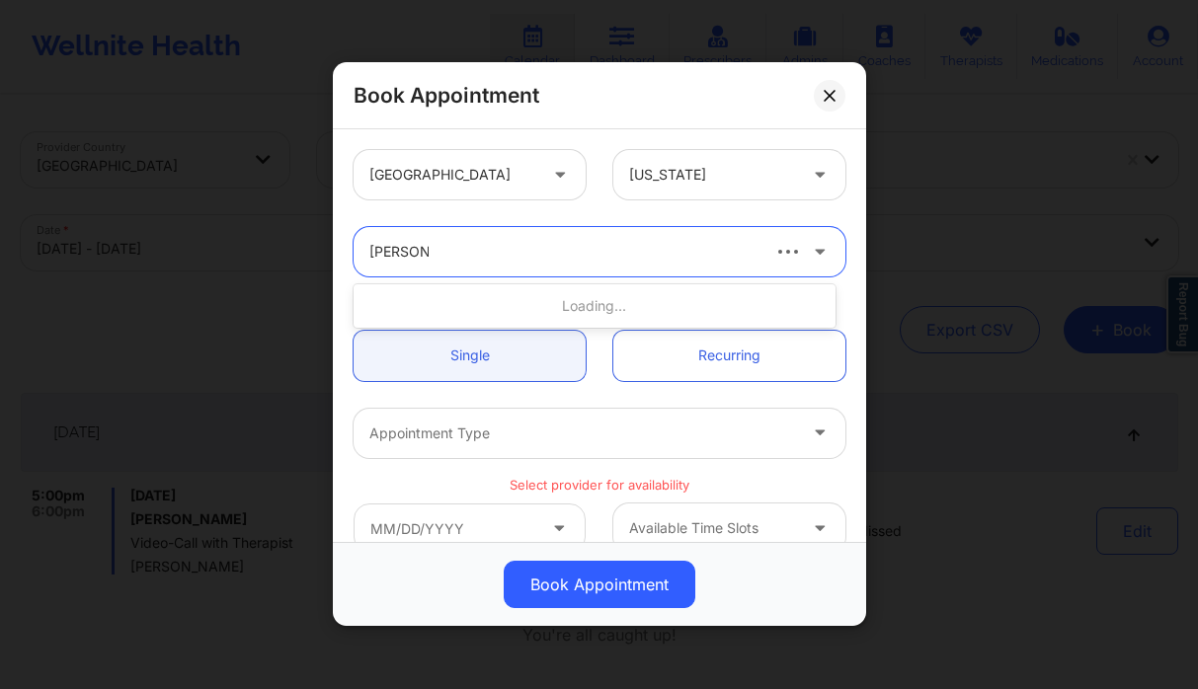
type input "felicia hill"
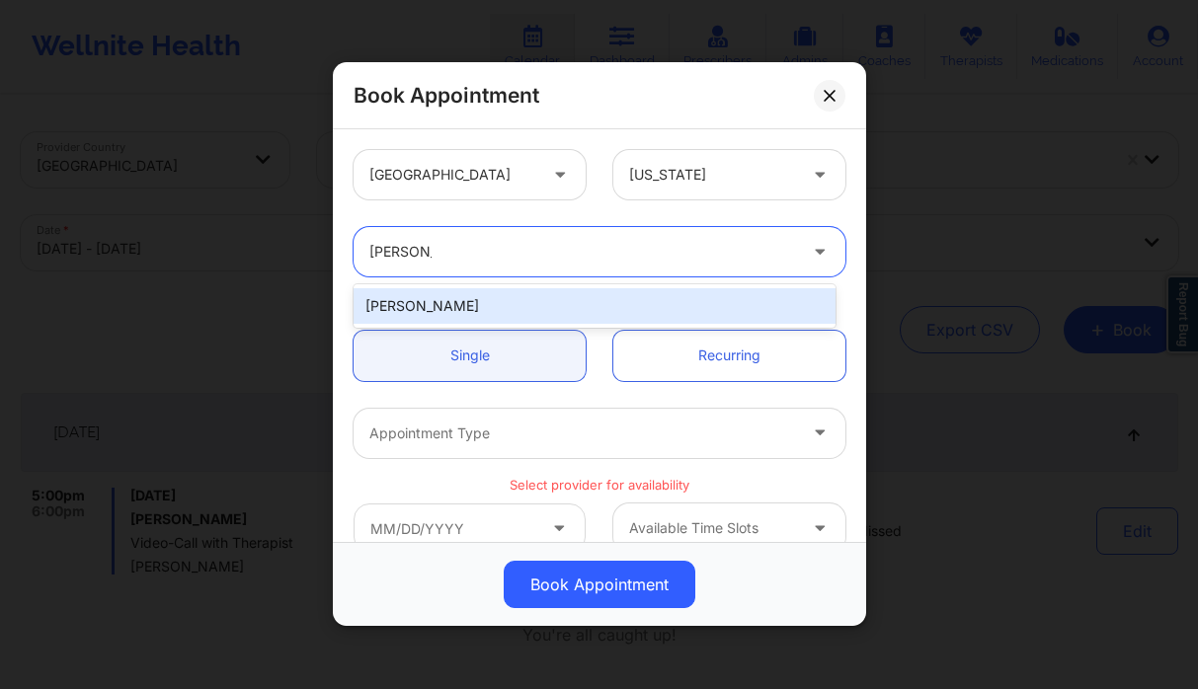
click at [509, 312] on div "Felicia Hill" at bounding box center [594, 306] width 482 height 36
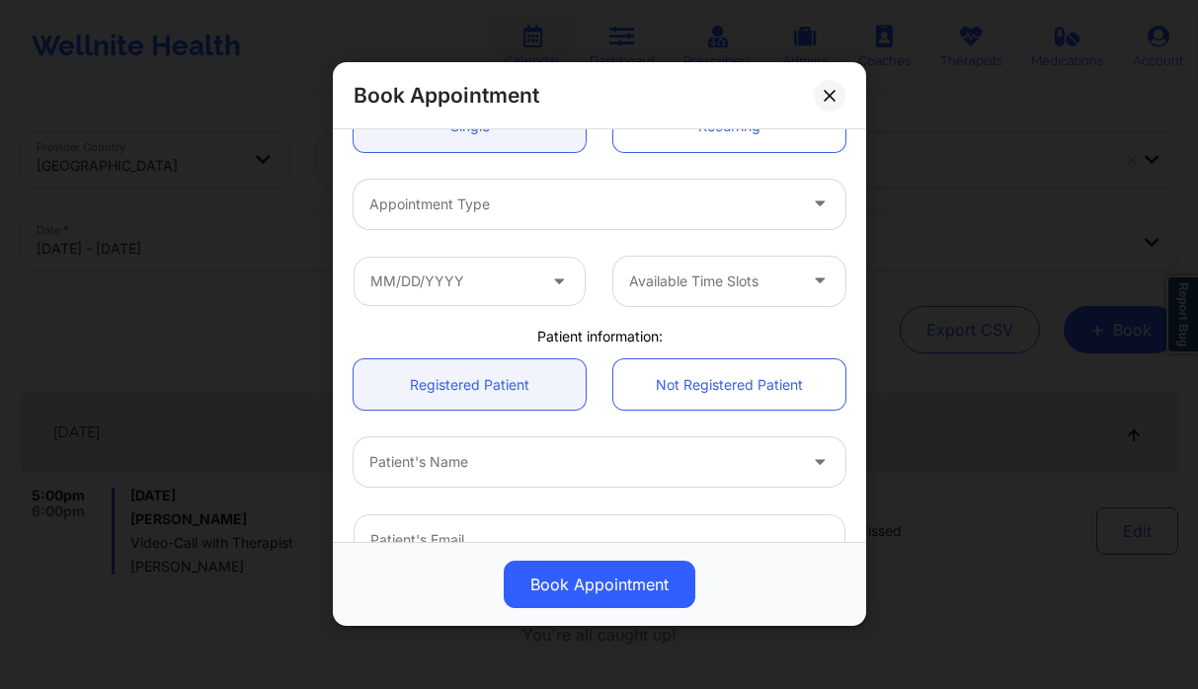
scroll to position [255, 0]
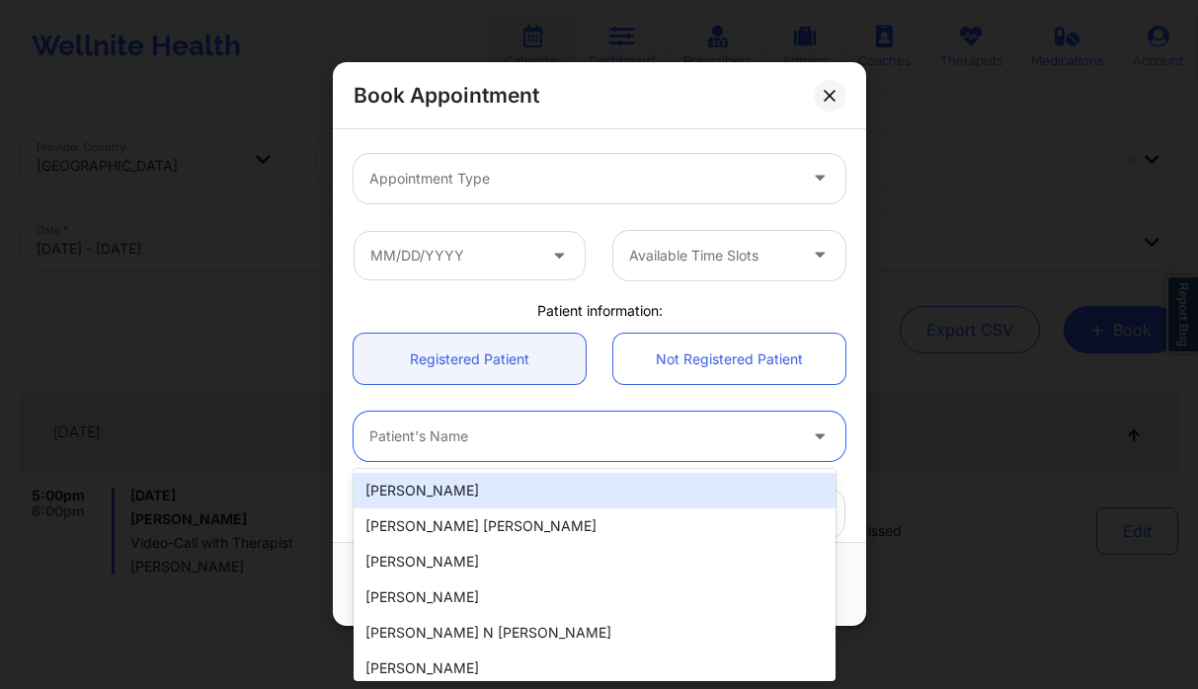
click at [467, 434] on div at bounding box center [582, 438] width 427 height 24
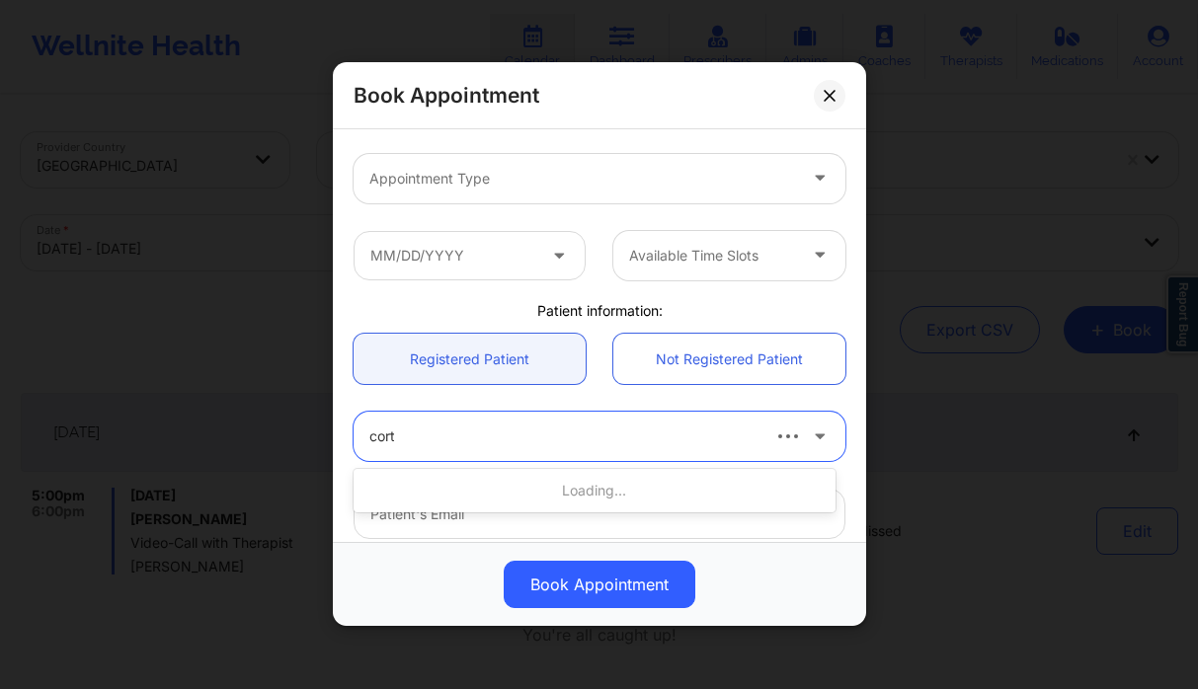
type input "cortn"
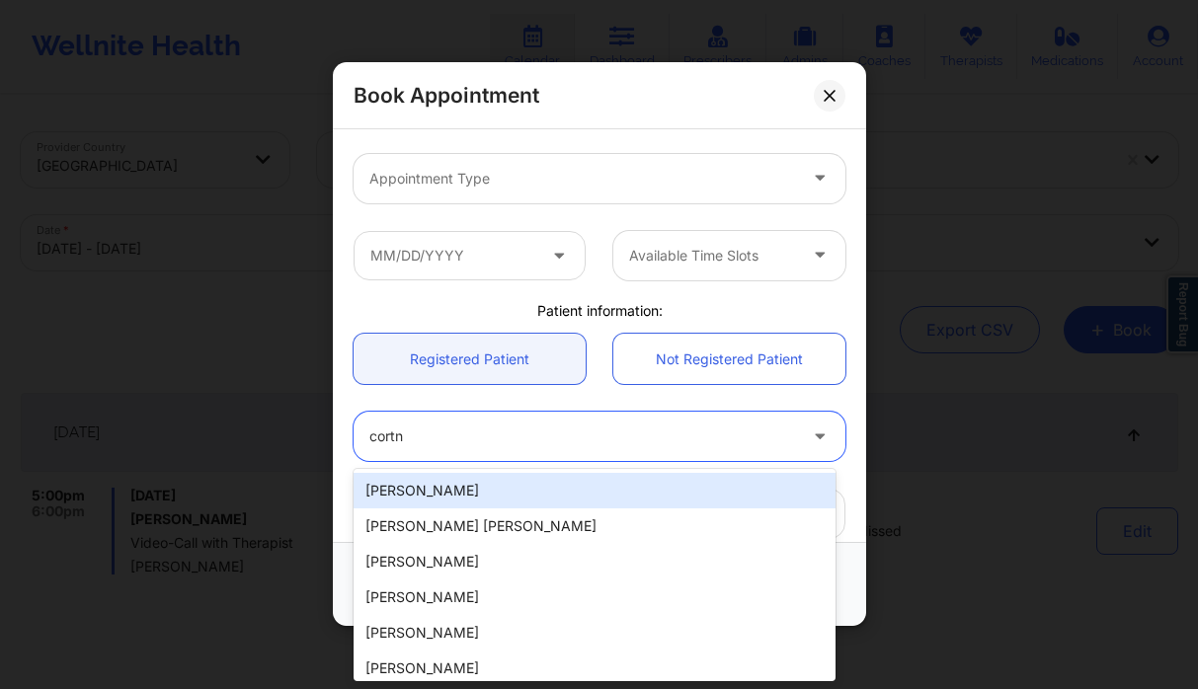
click at [516, 503] on div "Cortney Leatherwood" at bounding box center [594, 491] width 482 height 36
type input "cortneyleatherwood@gmail.com"
type input "+13134251430"
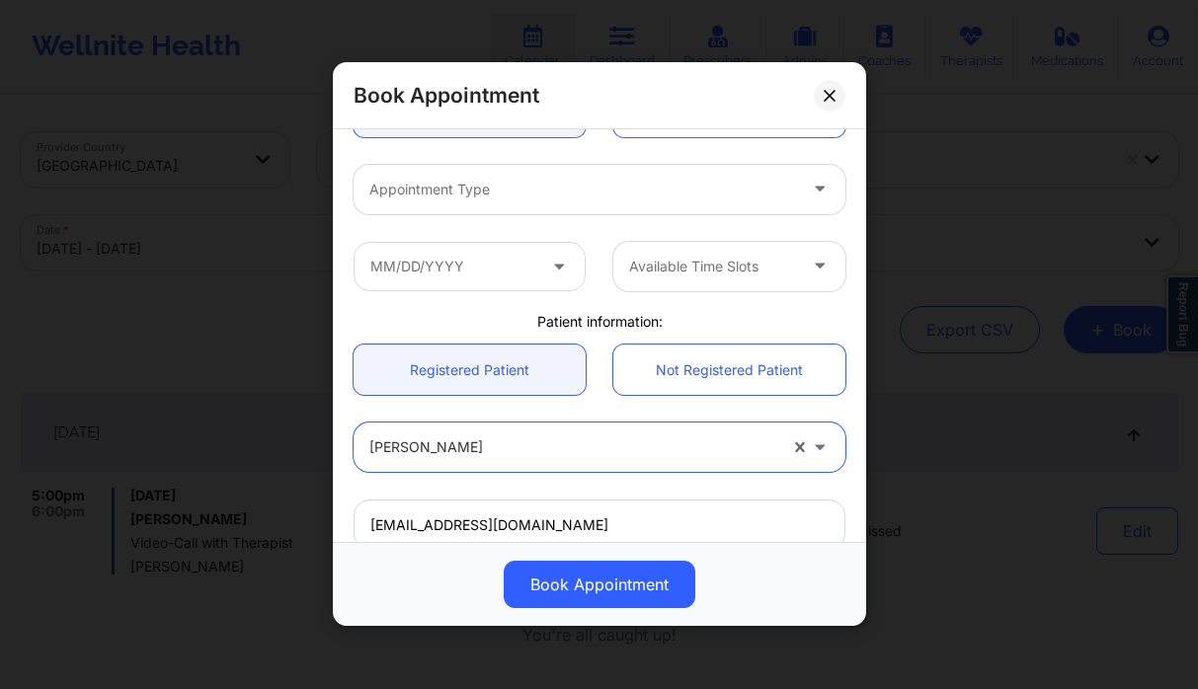
scroll to position [225, 0]
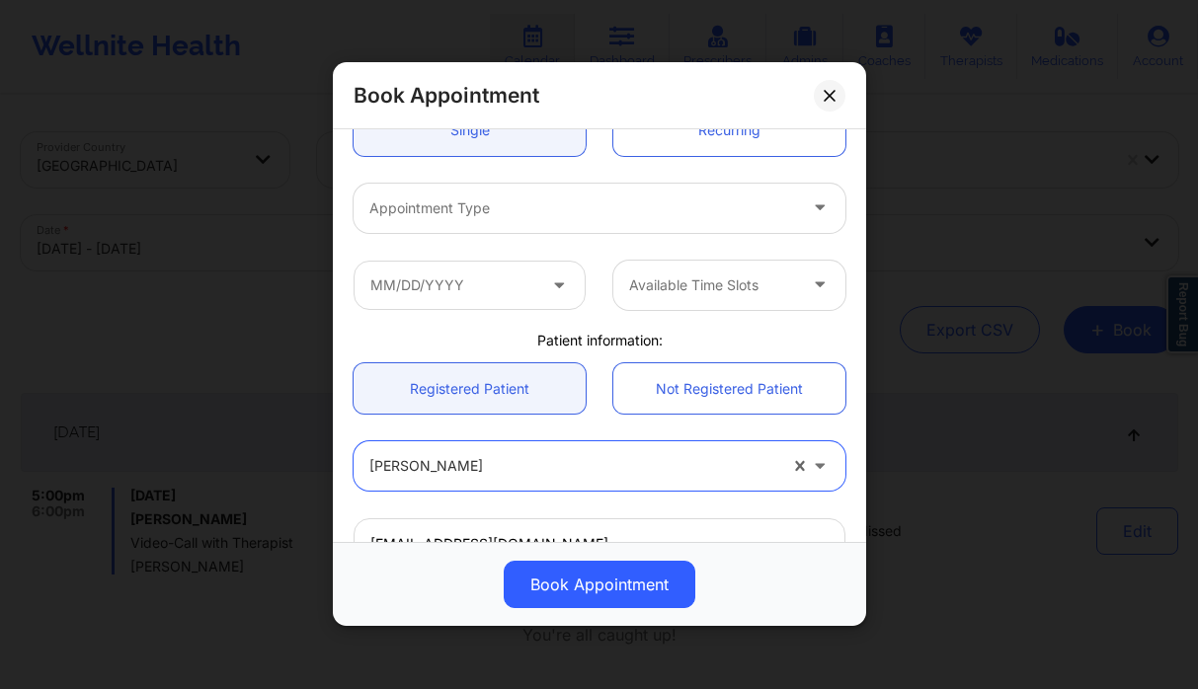
click at [496, 226] on div "Appointment Type" at bounding box center [575, 208] width 444 height 49
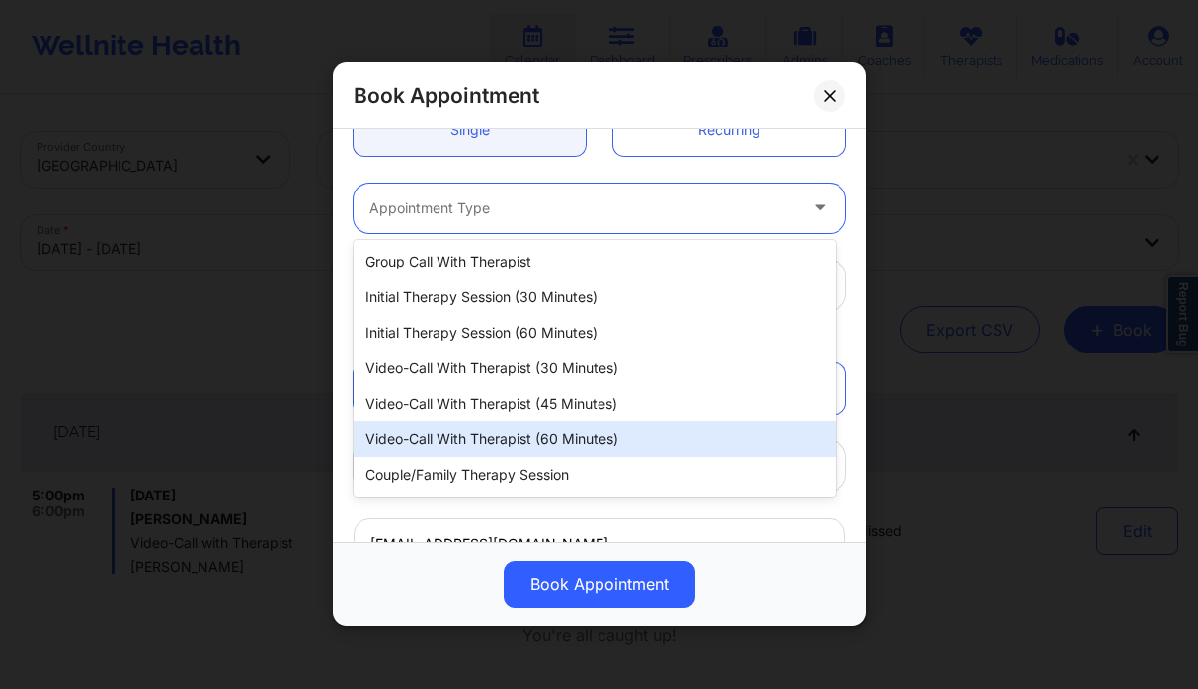
click at [618, 429] on div "Video-Call with Therapist (60 minutes)" at bounding box center [594, 440] width 482 height 36
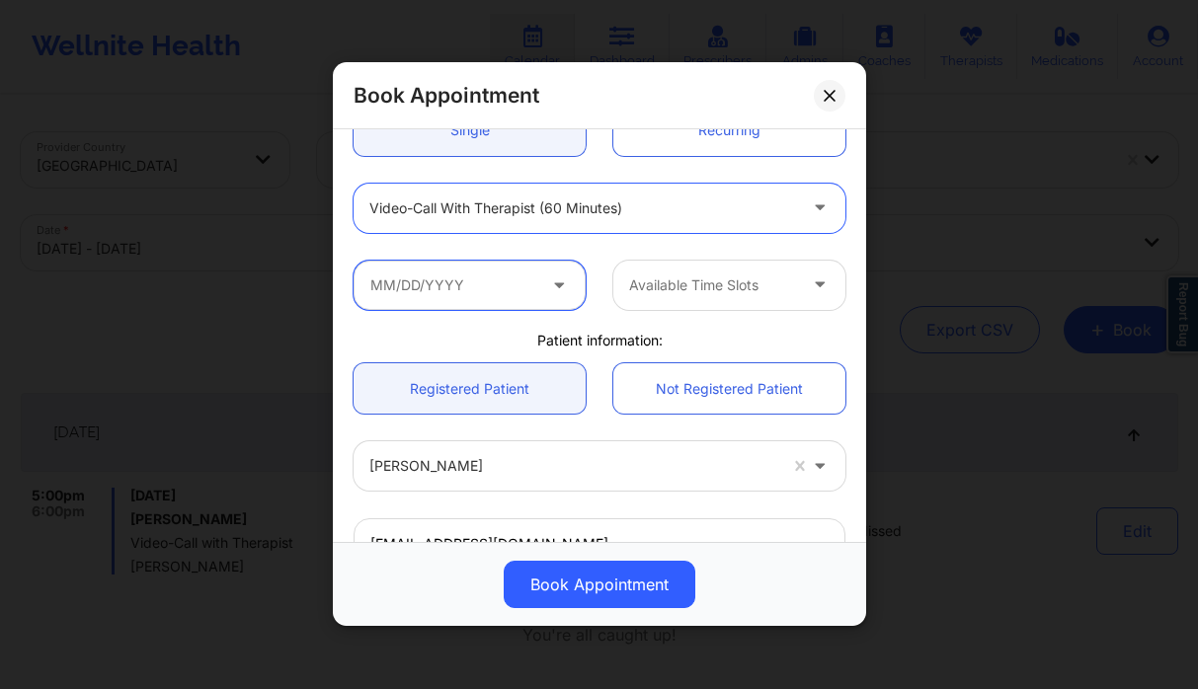
click at [493, 293] on input "text" at bounding box center [469, 285] width 232 height 49
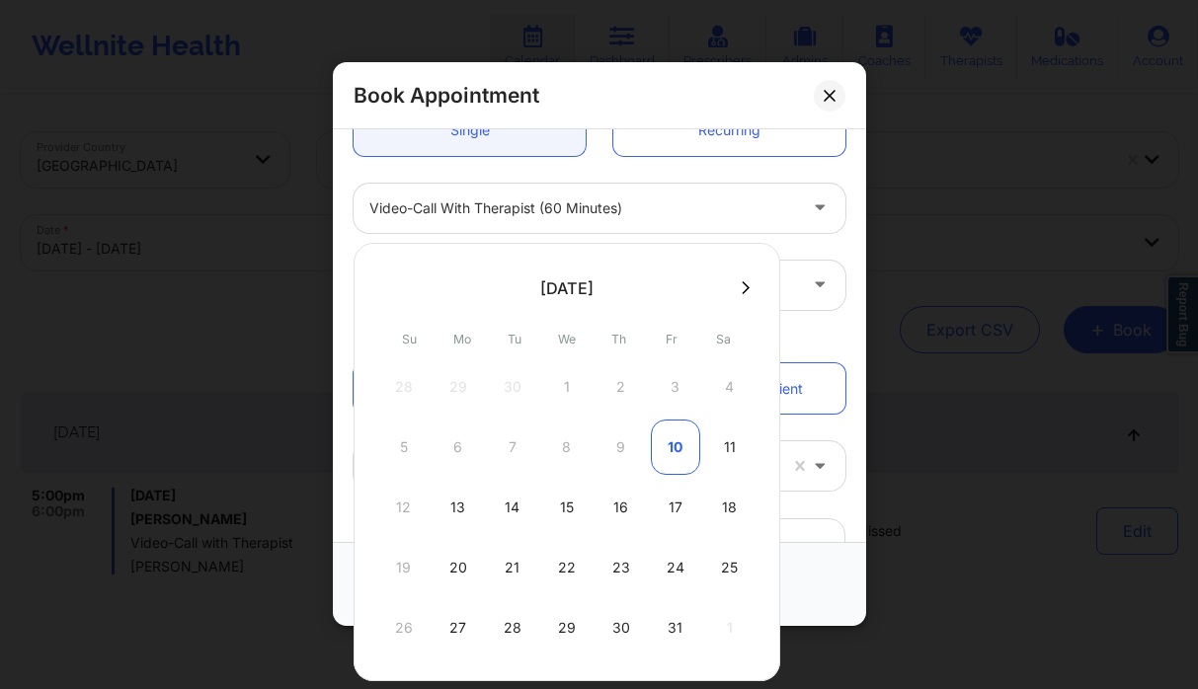
click at [675, 449] on div "10" at bounding box center [675, 447] width 49 height 55
type input "10/10/2025"
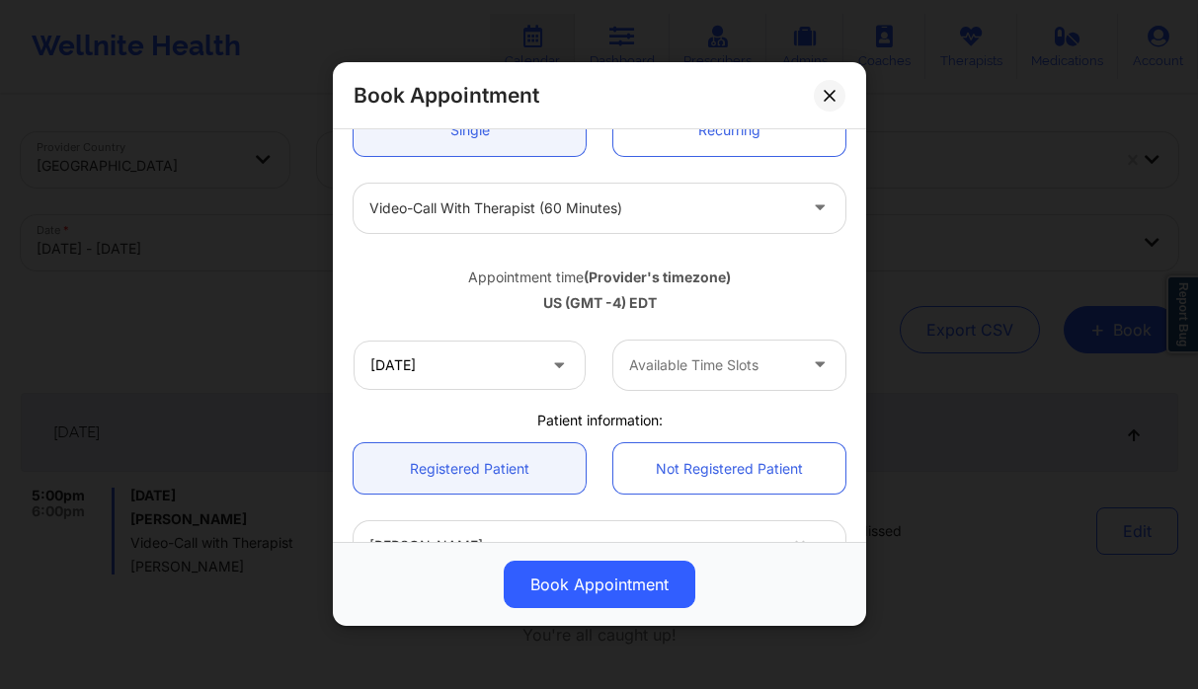
click at [692, 355] on div at bounding box center [712, 365] width 167 height 24
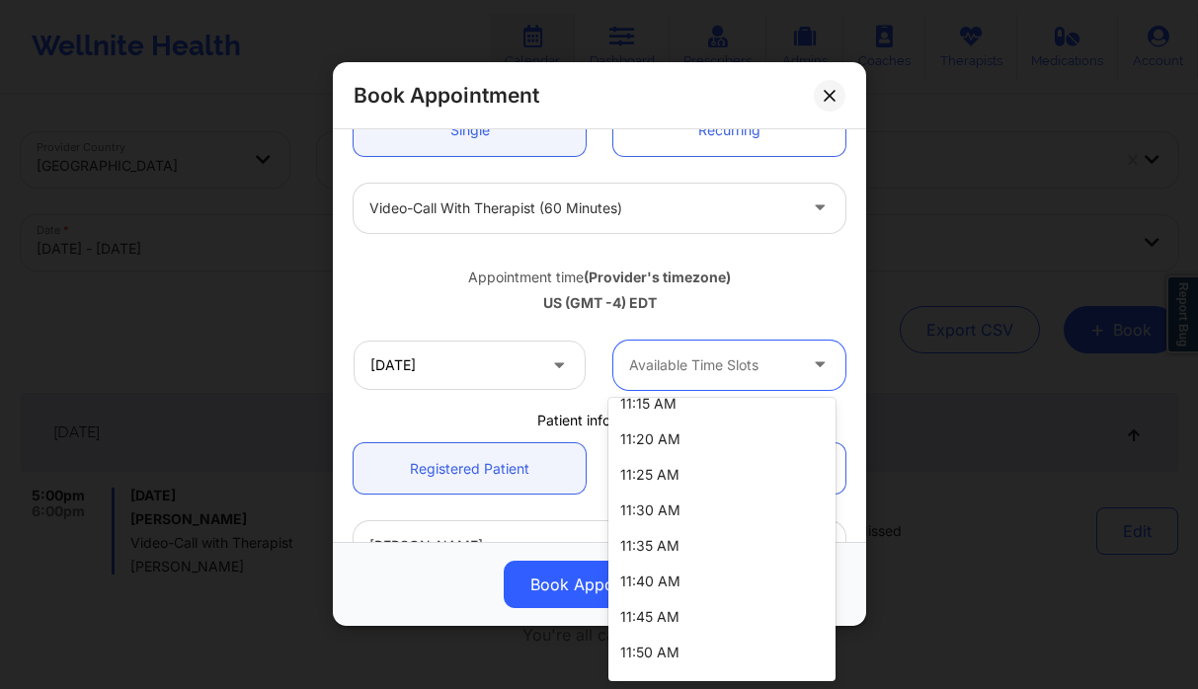
scroll to position [1555, 0]
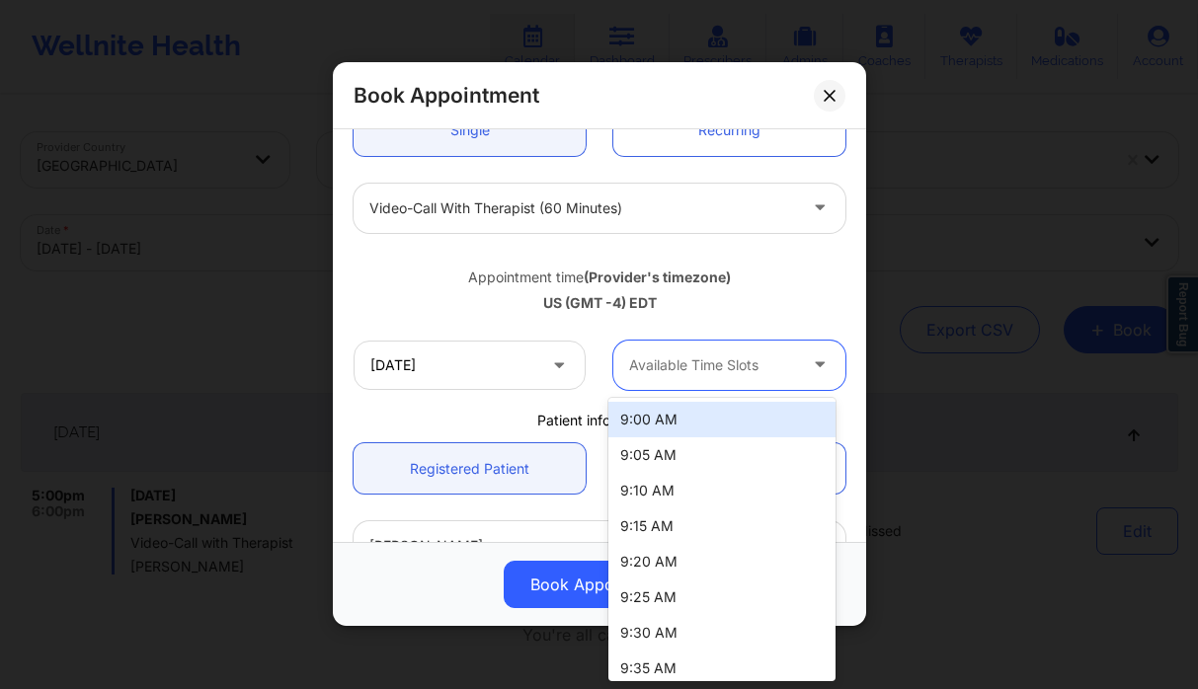
click at [762, 345] on div "Available Time Slots" at bounding box center [705, 365] width 185 height 49
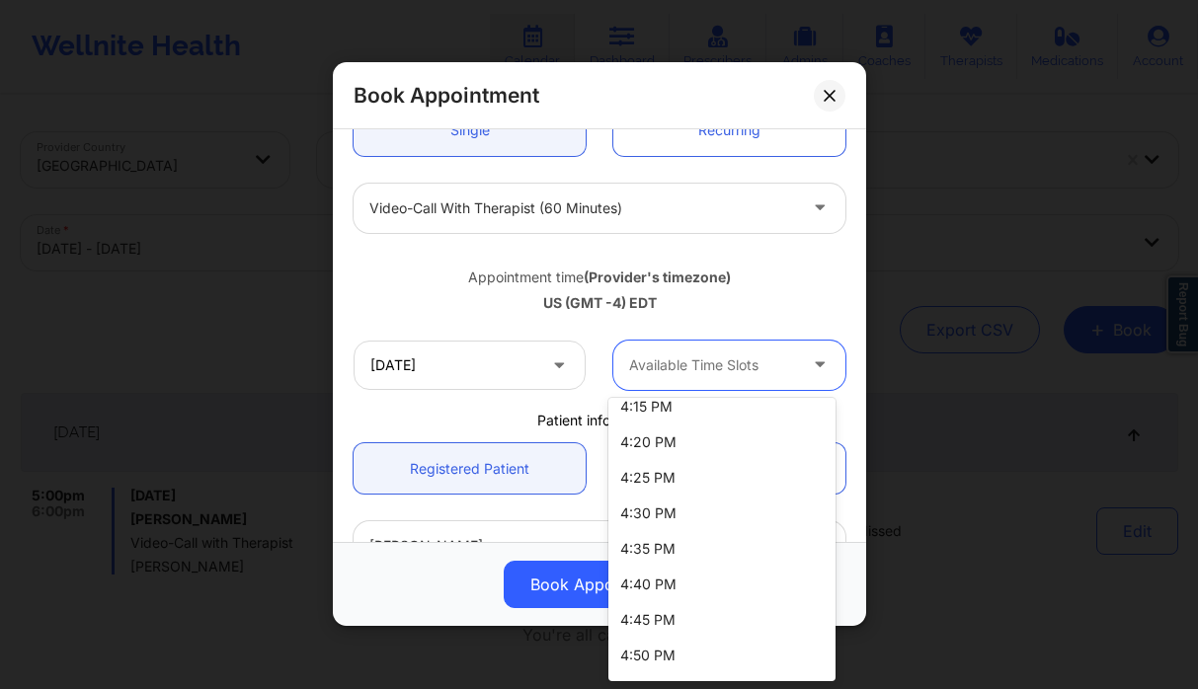
scroll to position [3171, 0]
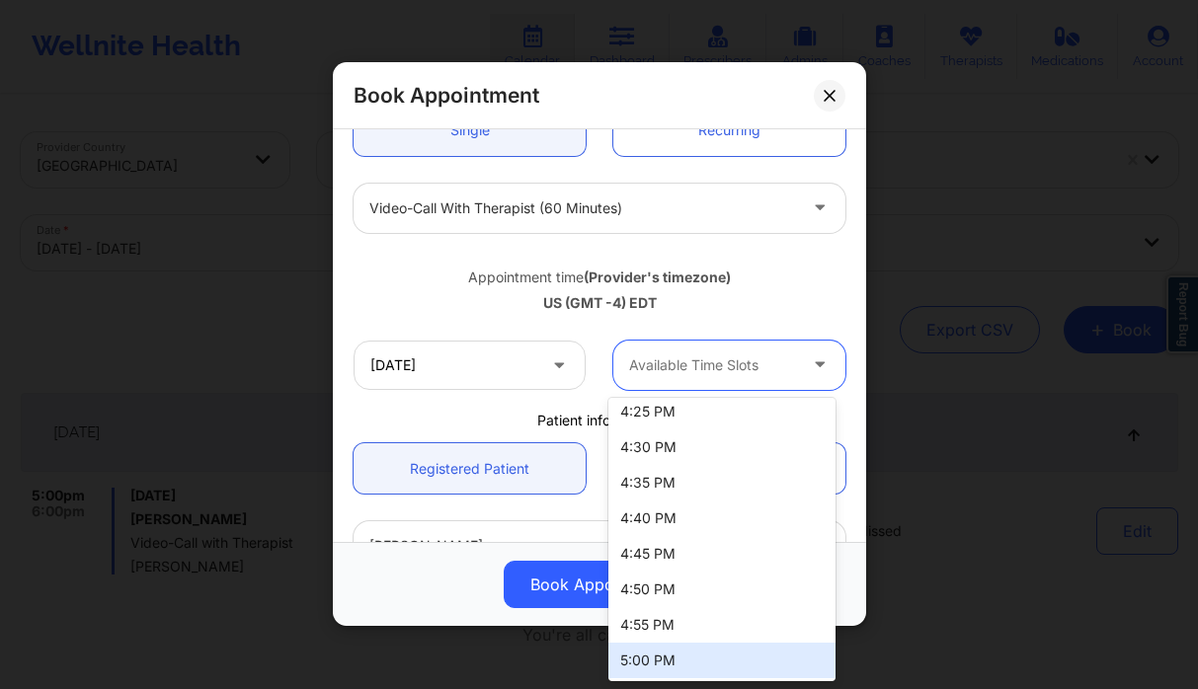
click at [675, 654] on div "5:00 PM" at bounding box center [721, 661] width 227 height 36
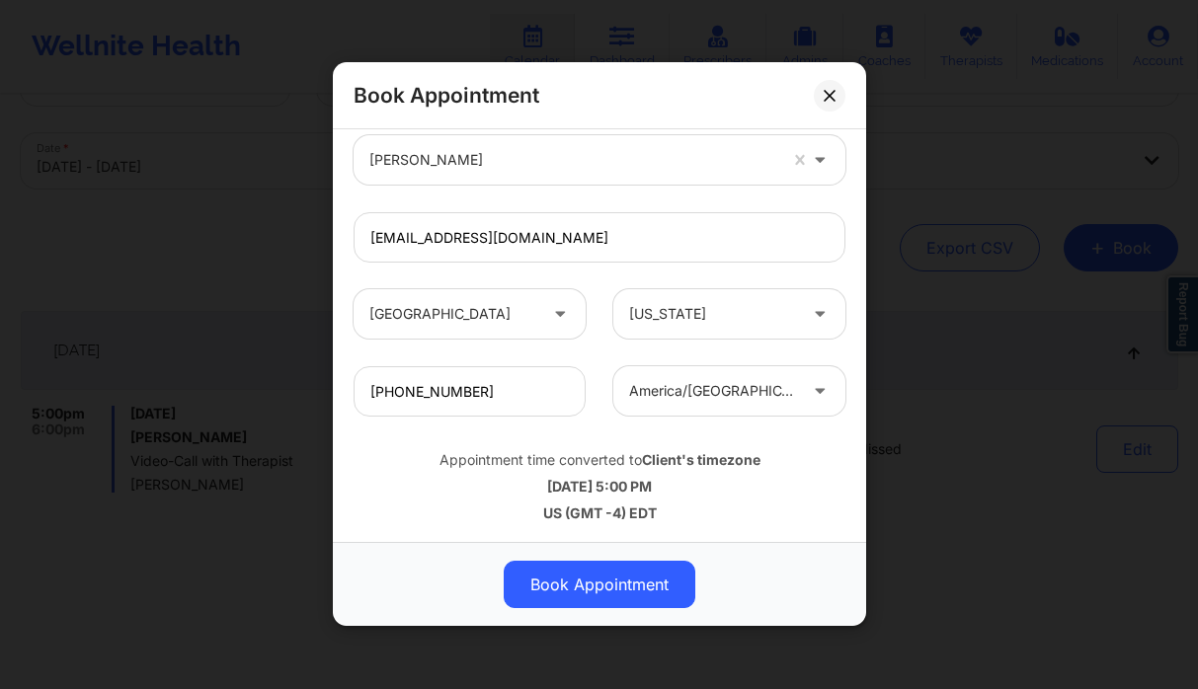
scroll to position [166, 0]
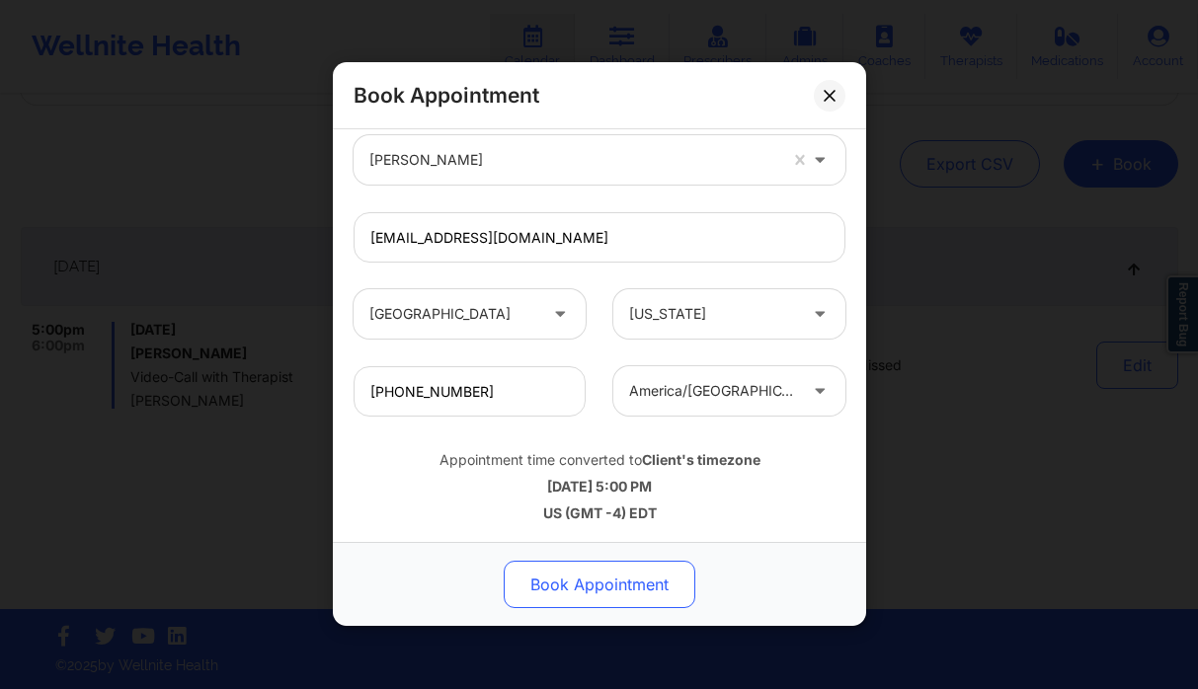
click at [592, 588] on button "Book Appointment" at bounding box center [600, 585] width 192 height 47
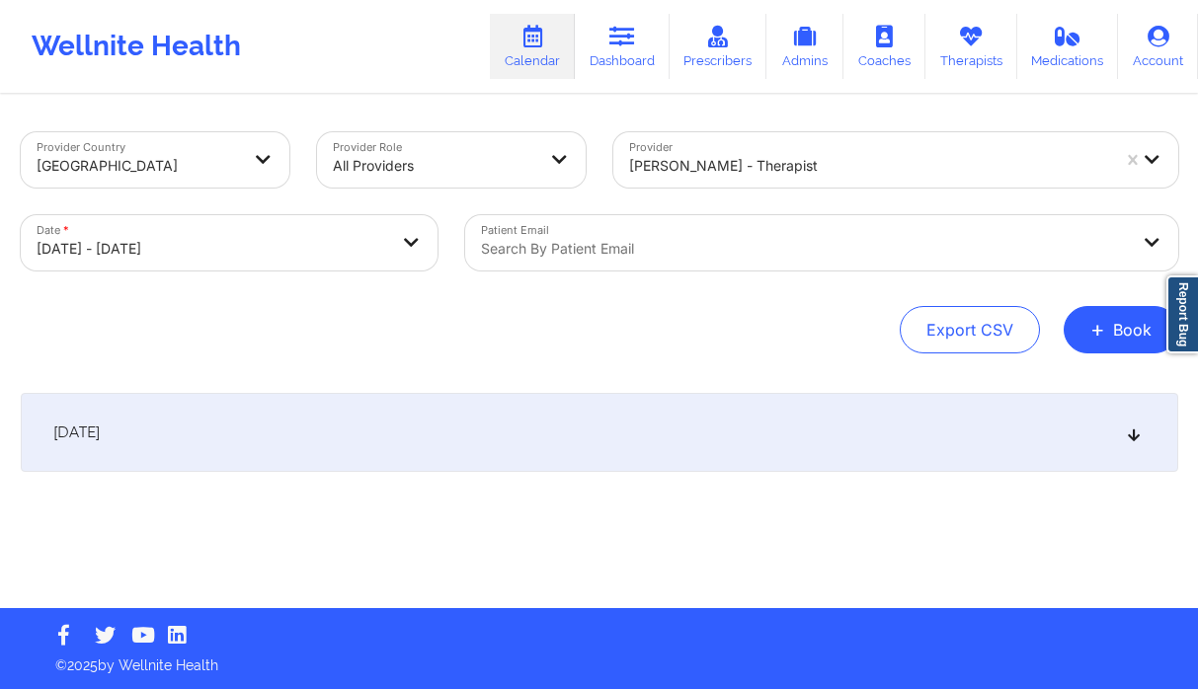
scroll to position [0, 0]
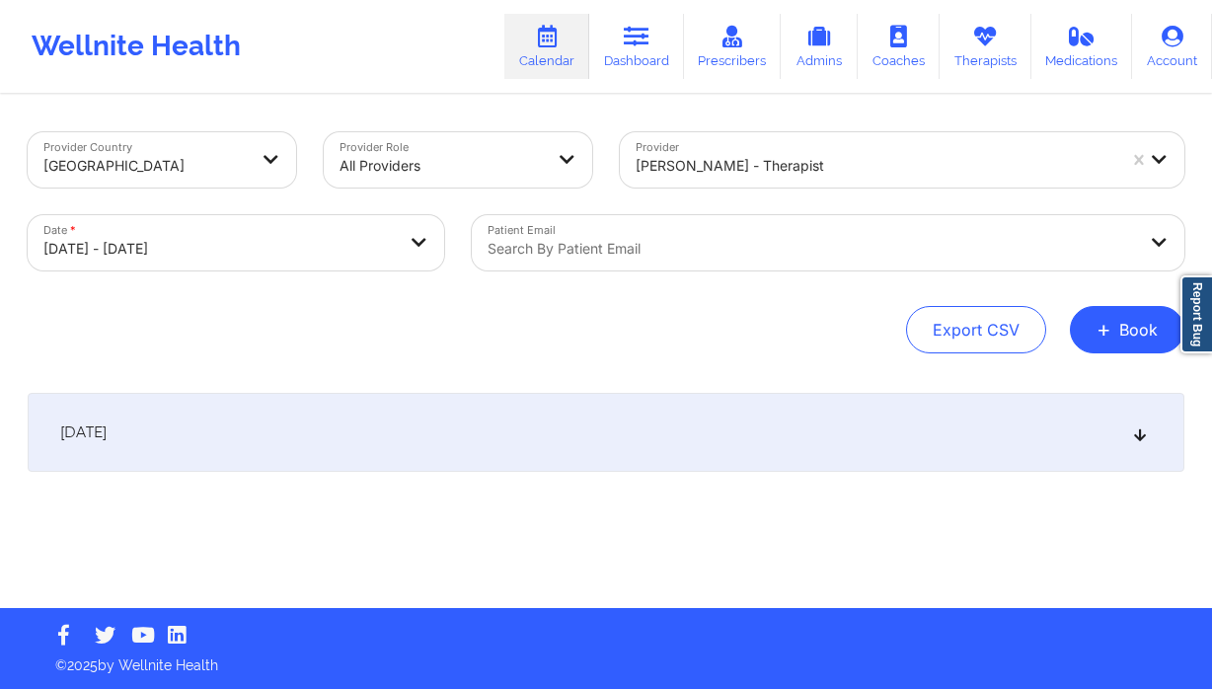
click at [220, 240] on body "Wellnite Health Calendar Dashboard Prescribers Admins Coaches Therapists Medica…" at bounding box center [606, 344] width 1212 height 689
select select "2025-9"
select select "2025-10"
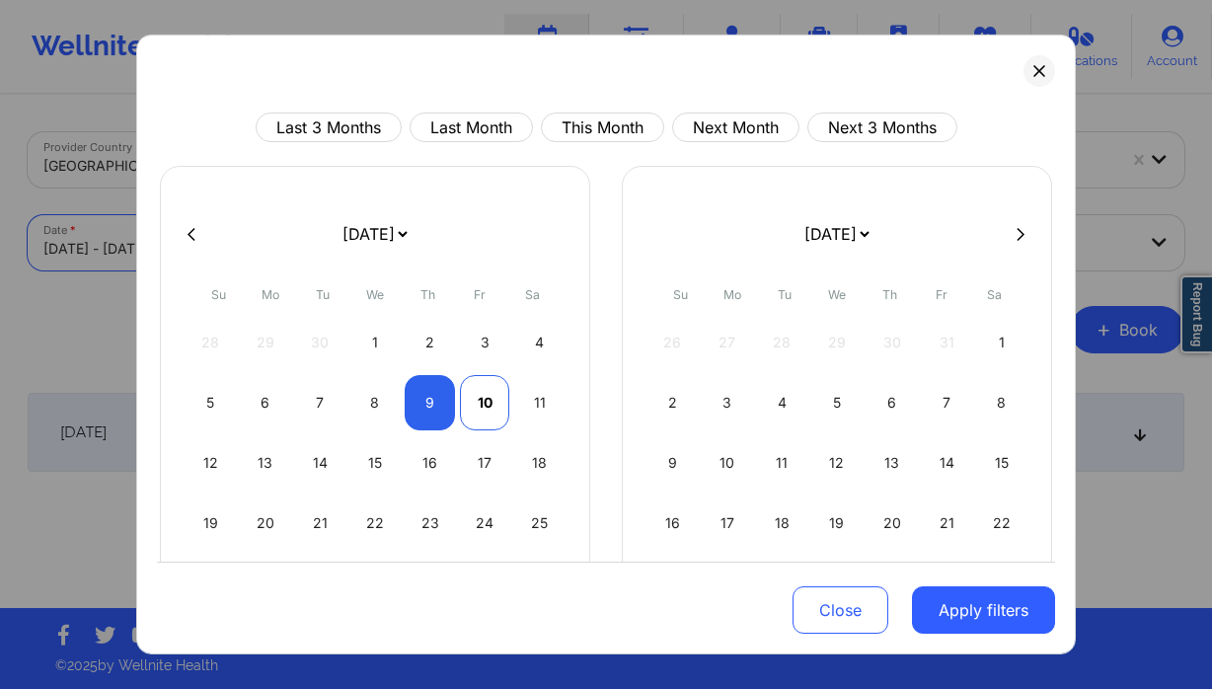
click at [473, 403] on div "10" at bounding box center [485, 402] width 50 height 55
select select "2025-9"
select select "2025-10"
click at [479, 417] on div "10" at bounding box center [485, 402] width 50 height 55
select select "2025-9"
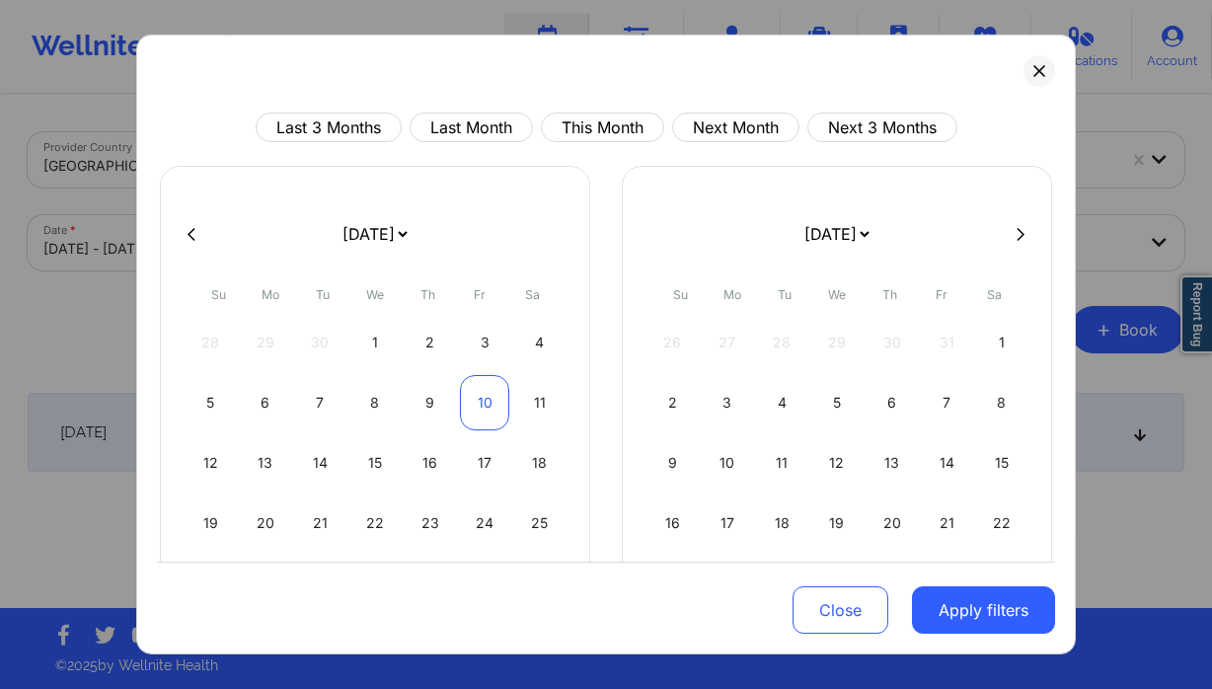
select select "2025-10"
click at [1034, 610] on button "Apply filters" at bounding box center [983, 609] width 143 height 47
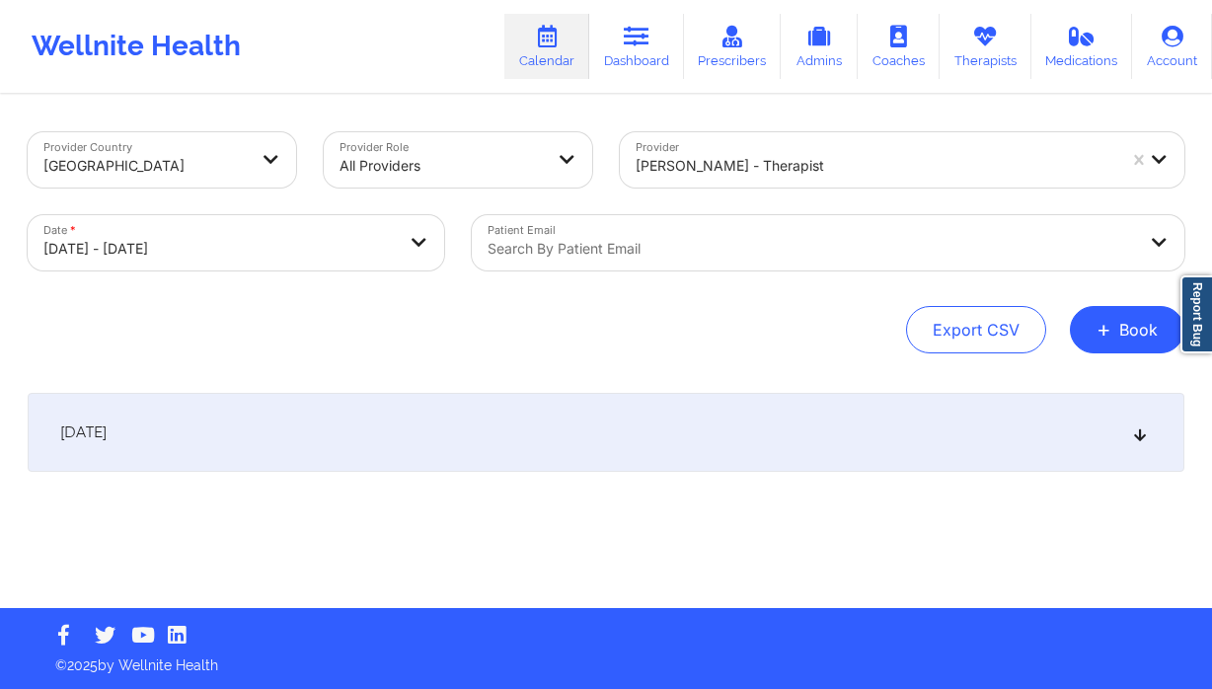
click at [733, 172] on div at bounding box center [876, 166] width 480 height 24
type input "stanley"
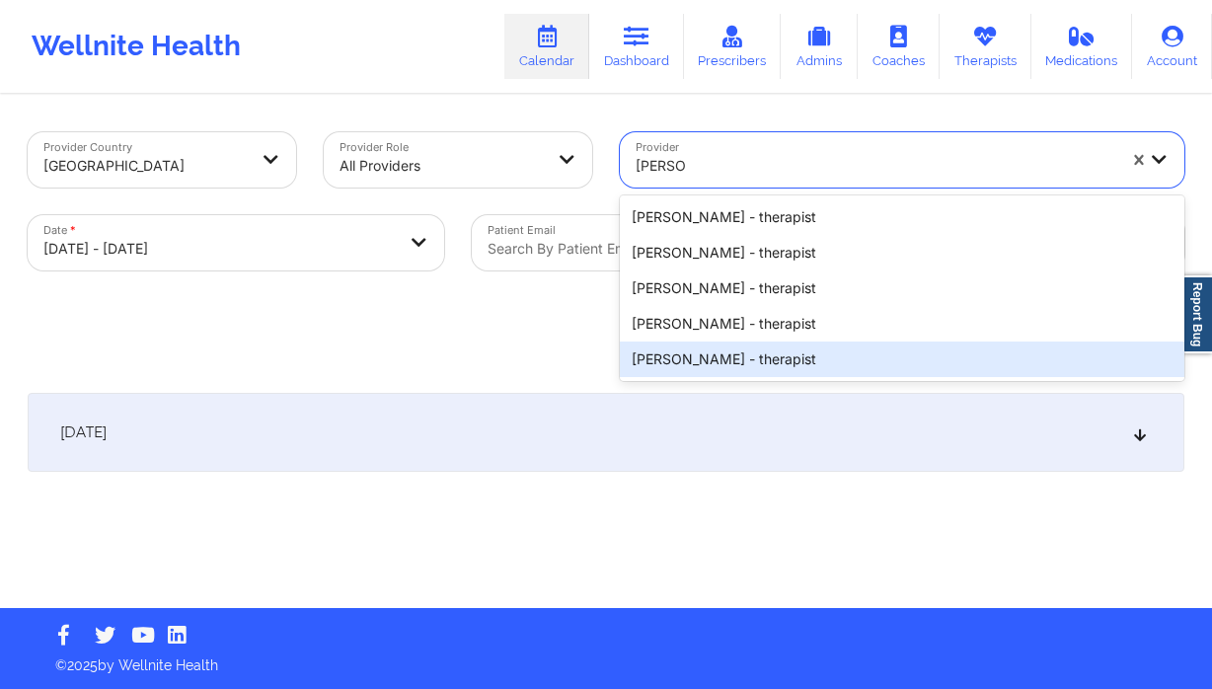
click at [832, 371] on div "Stanley Pearlberg - therapist" at bounding box center [902, 360] width 565 height 36
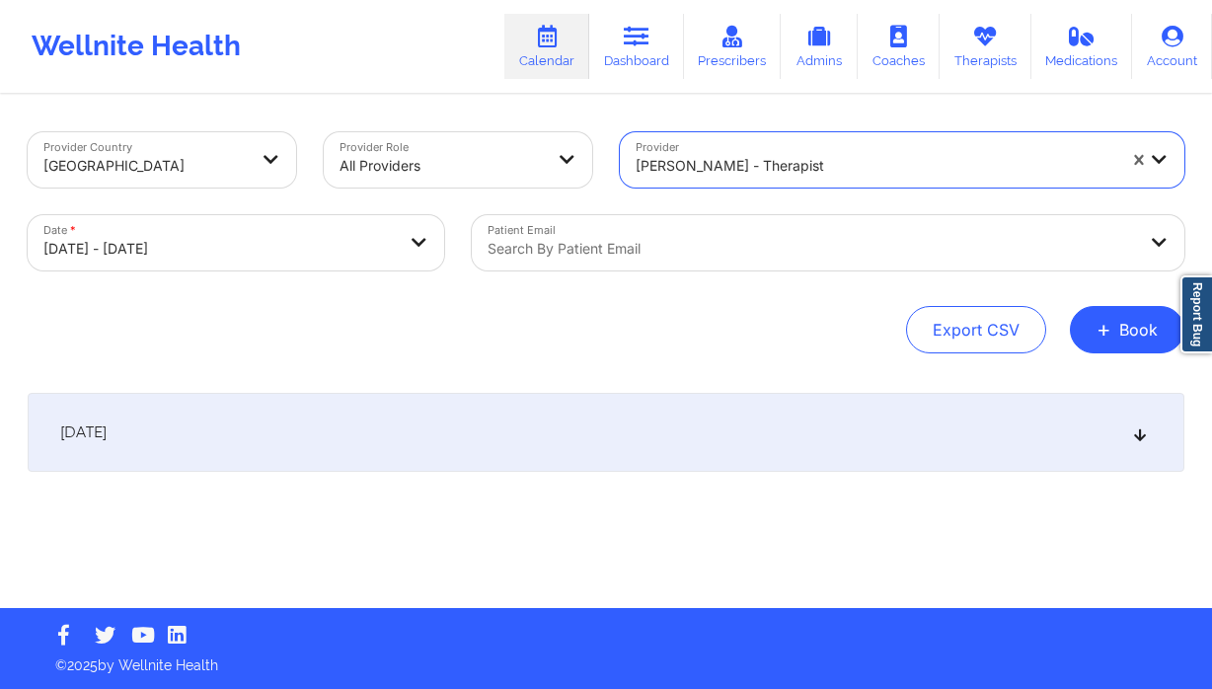
click at [526, 404] on div "October 10, 2025" at bounding box center [606, 432] width 1157 height 79
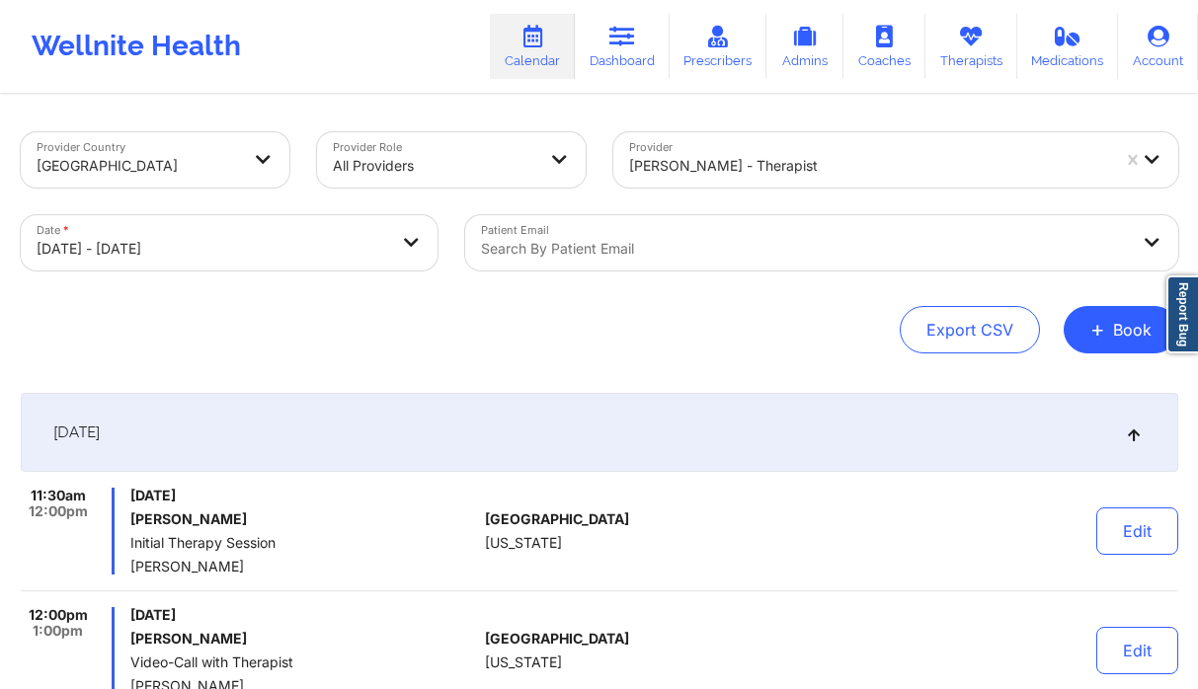
click at [801, 154] on div at bounding box center [869, 166] width 480 height 24
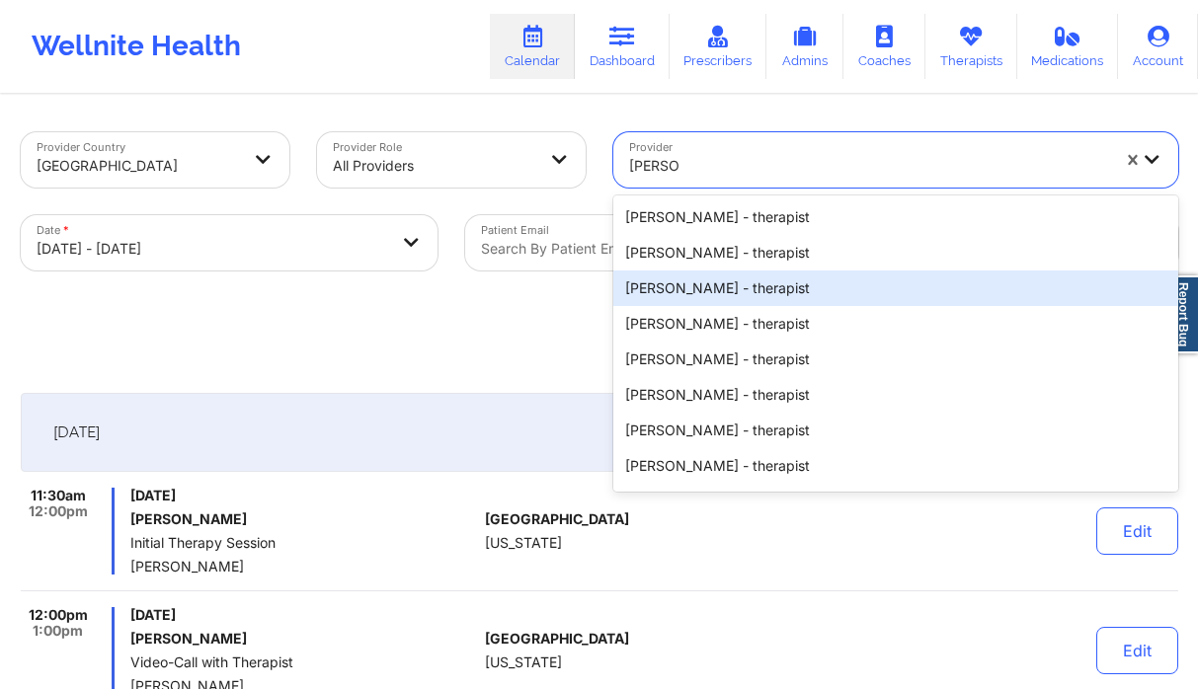
type input "richard r"
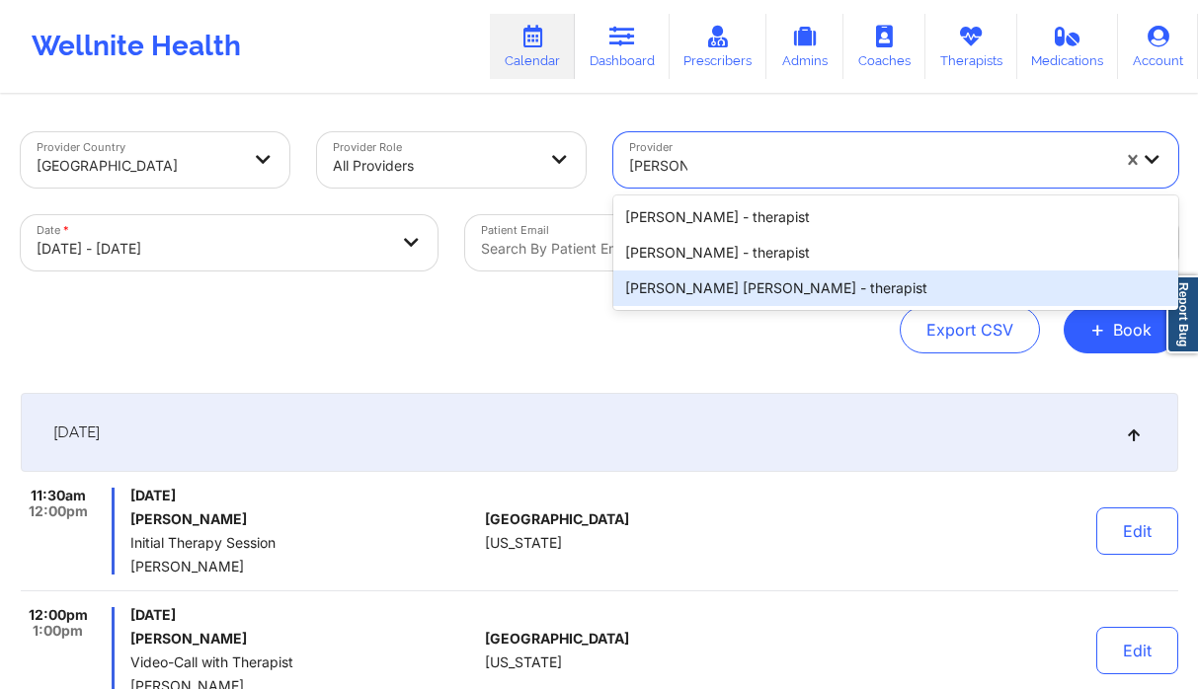
click at [760, 282] on div "Richard Ryan Kenneth Pollino - therapist" at bounding box center [895, 289] width 565 height 36
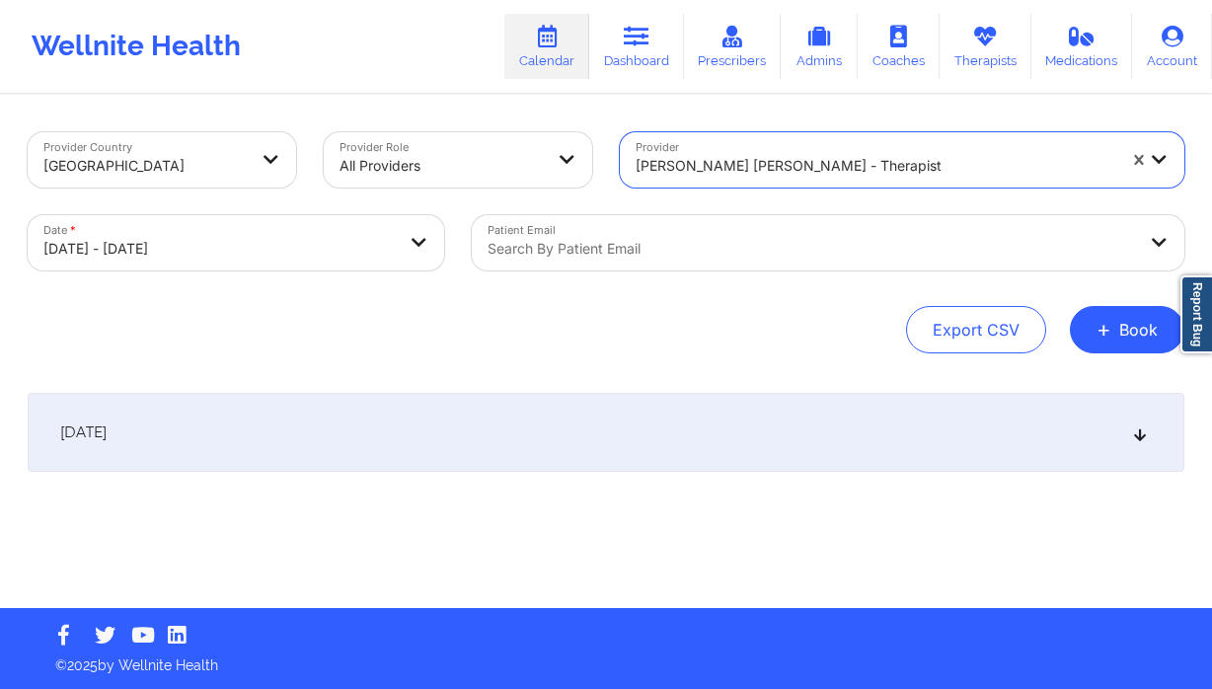
select select "2025-9"
select select "2025-10"
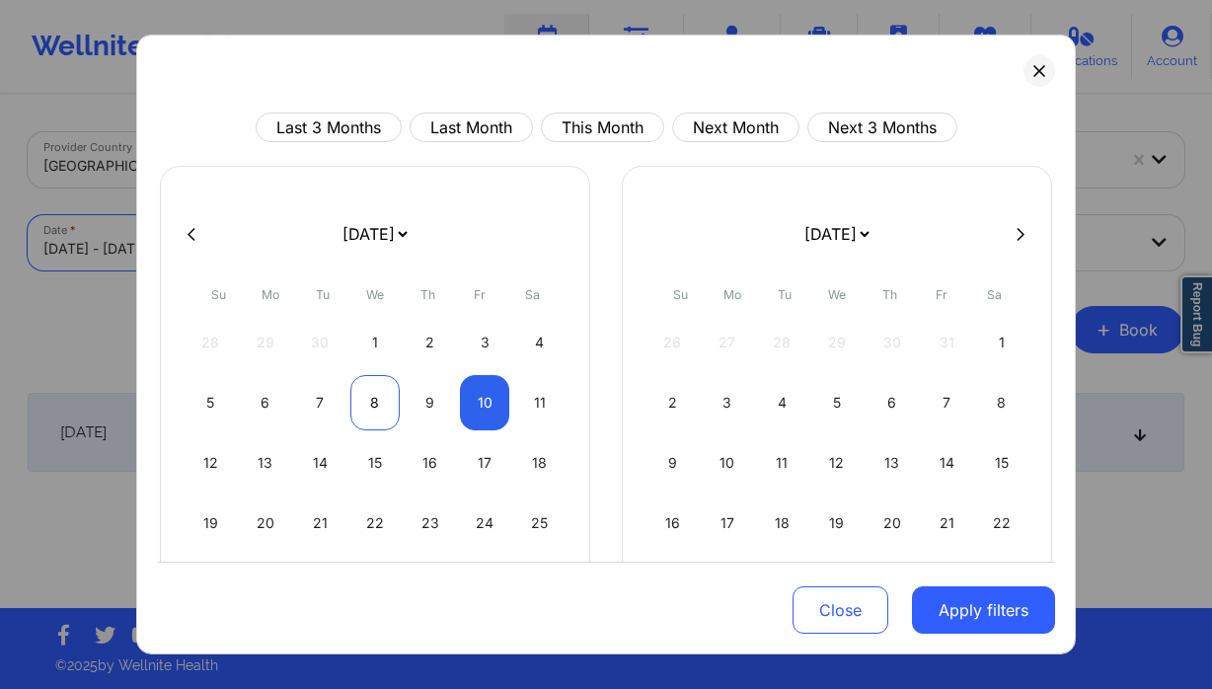
click at [380, 402] on div "8" at bounding box center [375, 402] width 50 height 55
select select "2025-9"
select select "2025-10"
click at [378, 402] on div "8" at bounding box center [375, 402] width 50 height 55
select select "2025-9"
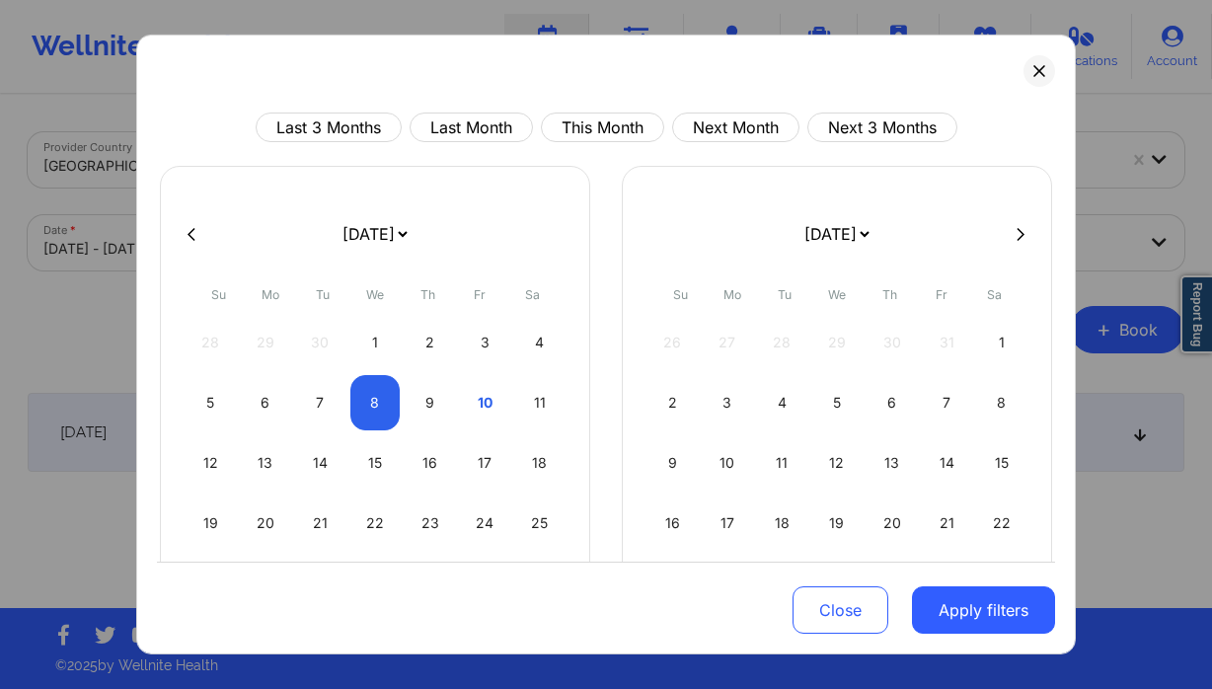
select select "2025-10"
click at [1022, 610] on button "Apply filters" at bounding box center [983, 609] width 143 height 47
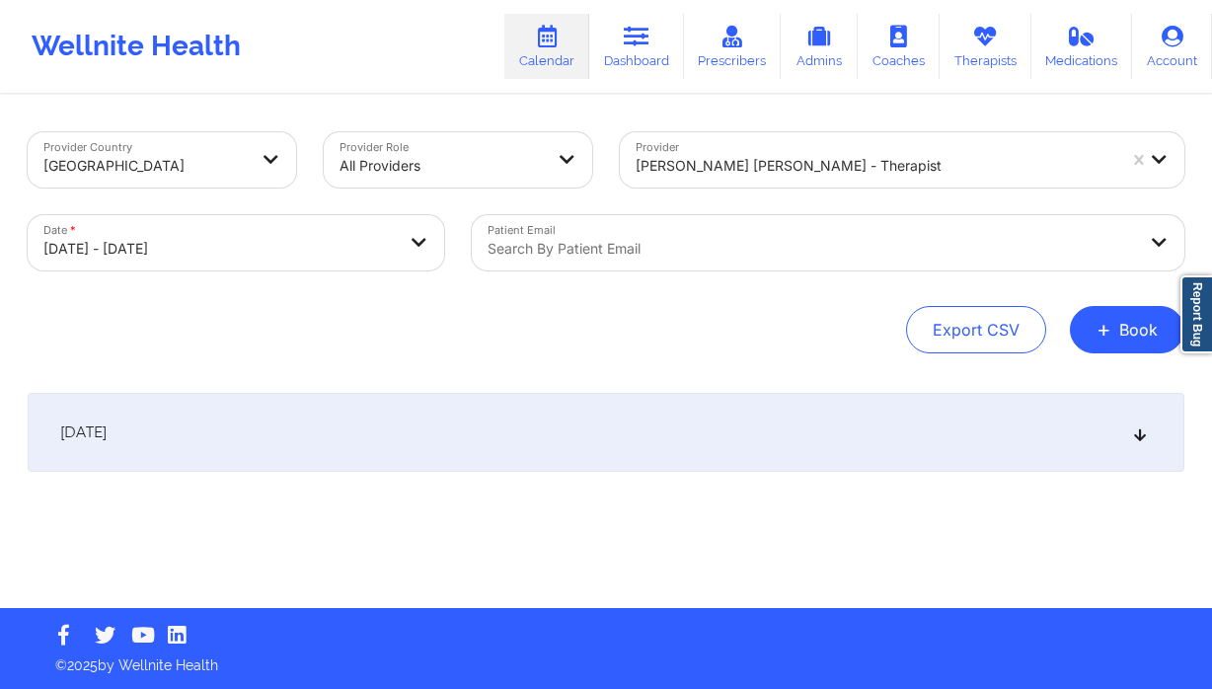
click at [483, 445] on div "October 8, 2025" at bounding box center [606, 432] width 1157 height 79
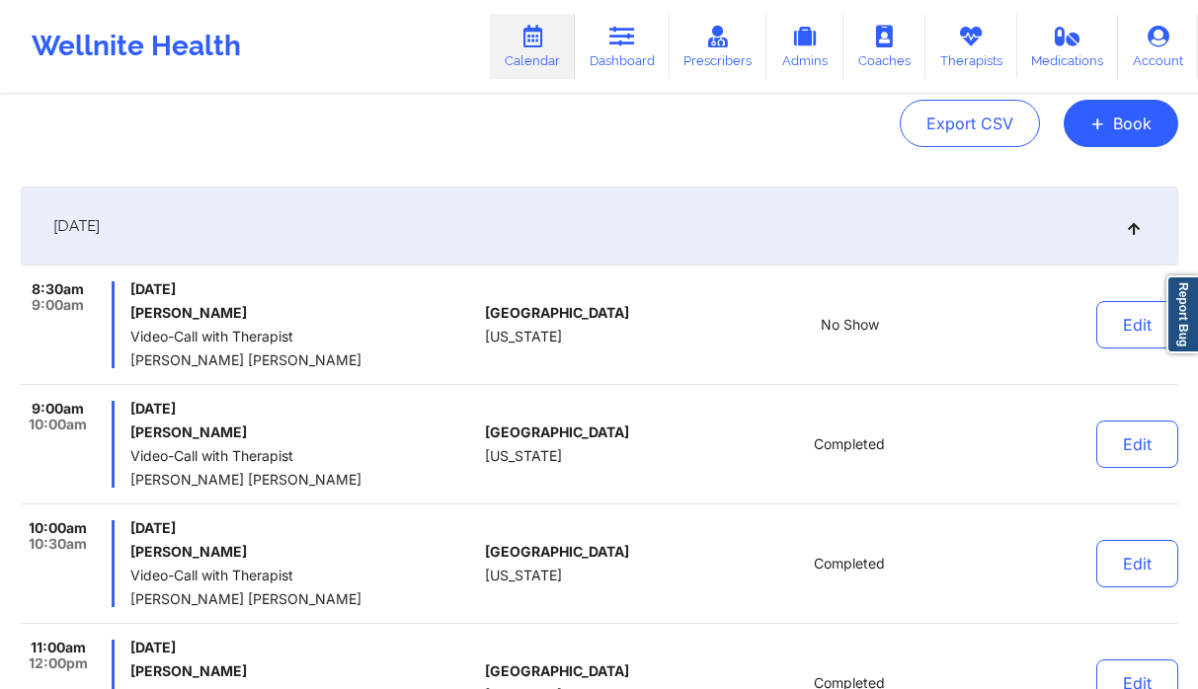
scroll to position [255, 0]
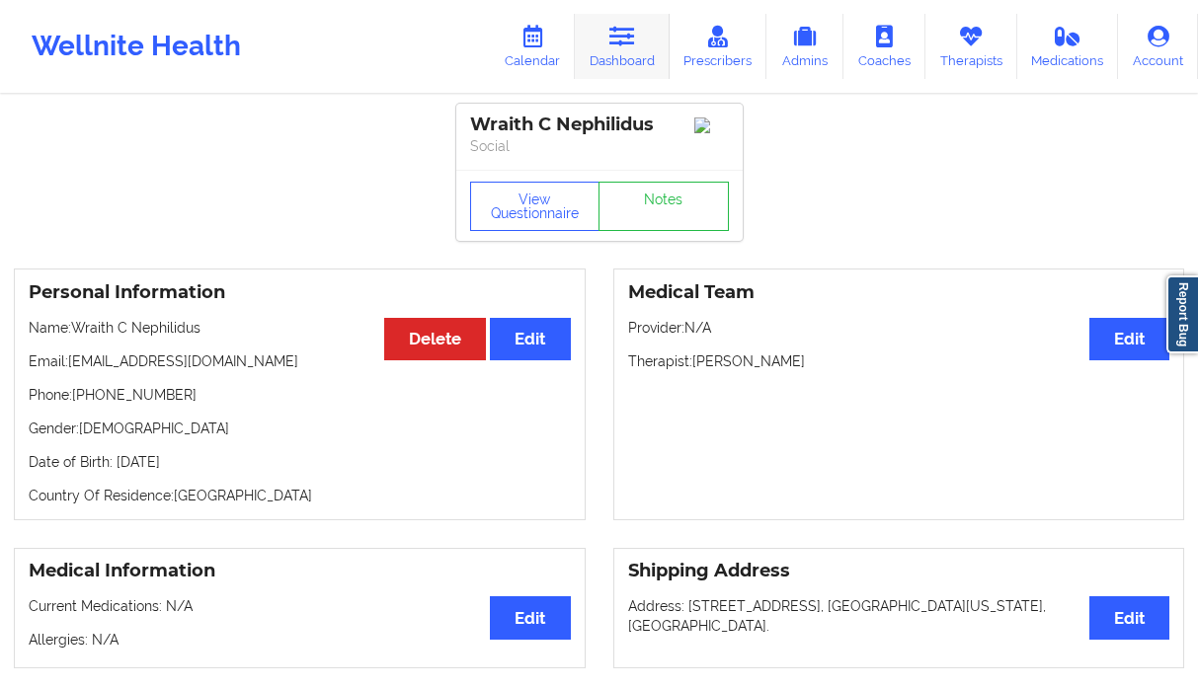
click at [616, 42] on icon at bounding box center [622, 37] width 26 height 22
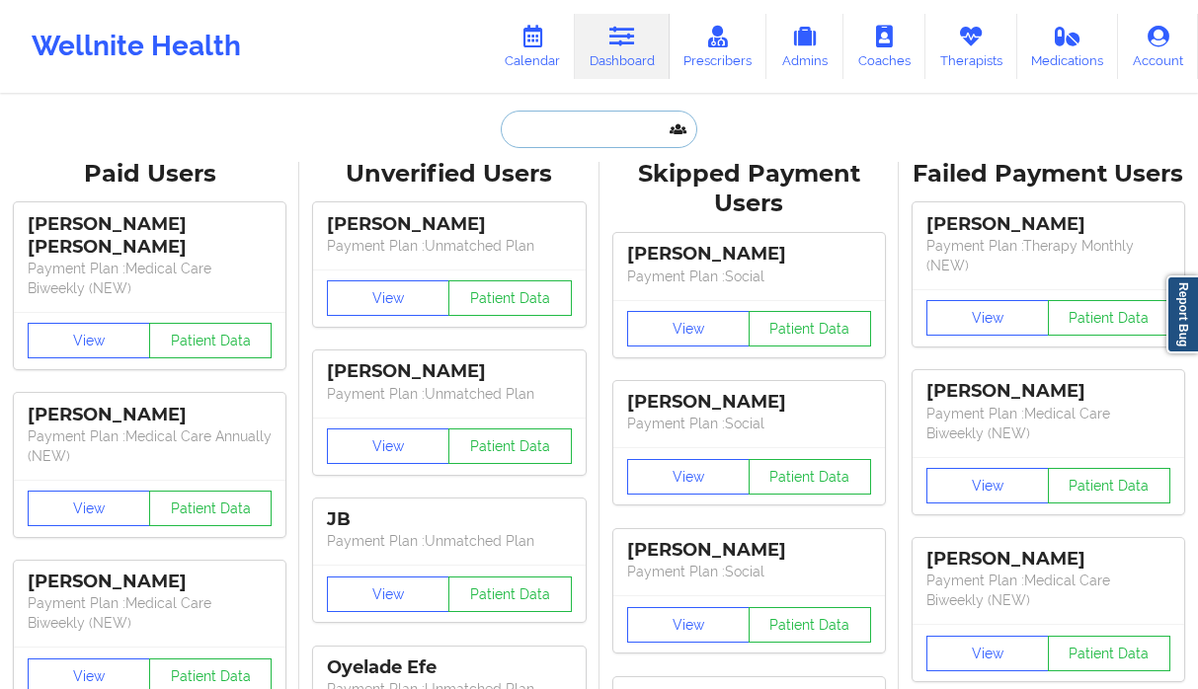
click at [569, 117] on input "text" at bounding box center [598, 130] width 195 height 38
paste input "Cortney leatherwood"
type input "Cortney leatherwood"
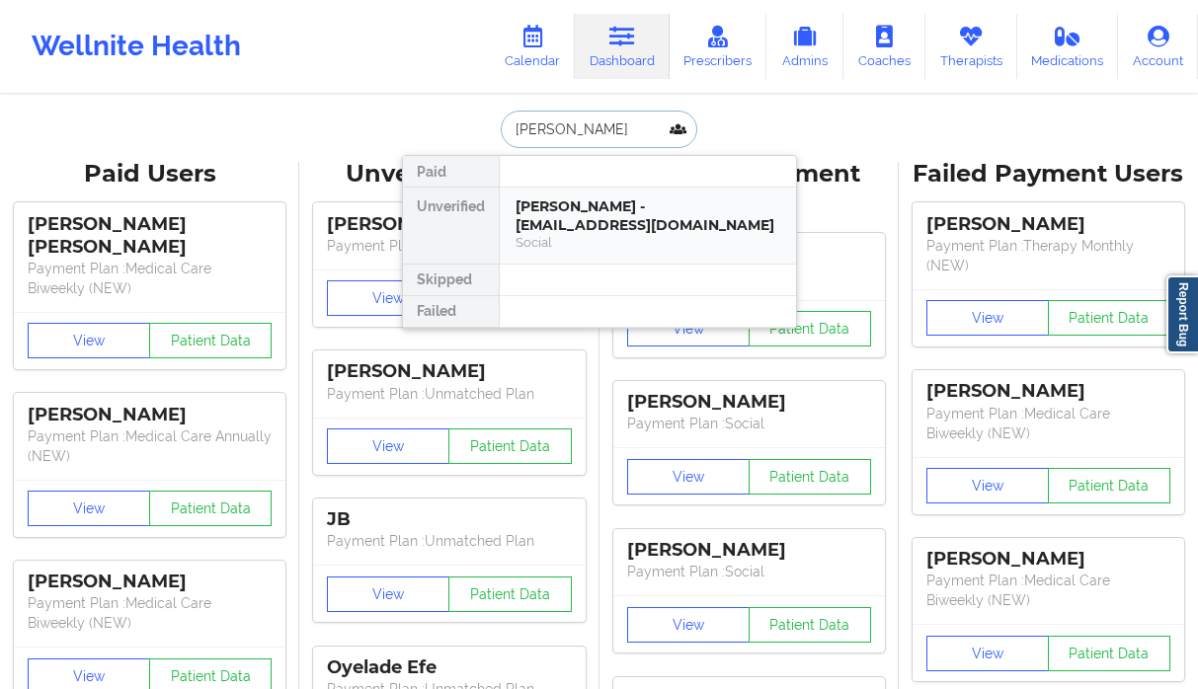
click at [625, 231] on div "Cortney Leatherwood - cortneyleatherwood@gmail.com" at bounding box center [647, 215] width 265 height 37
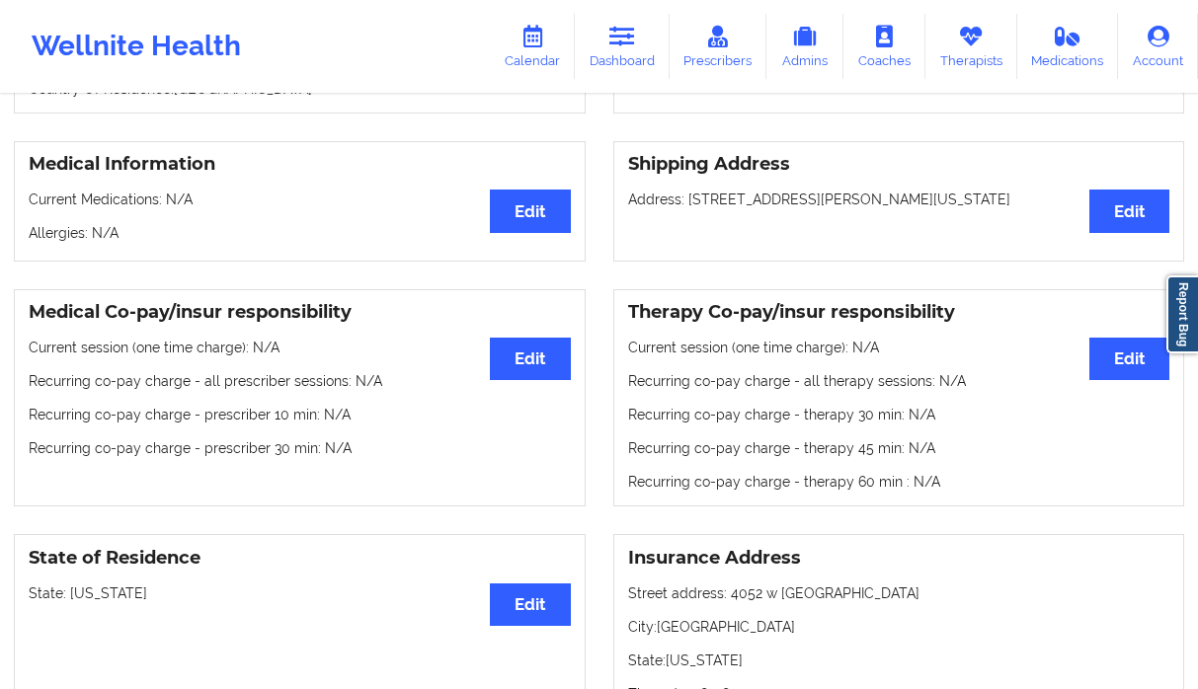
scroll to position [567, 0]
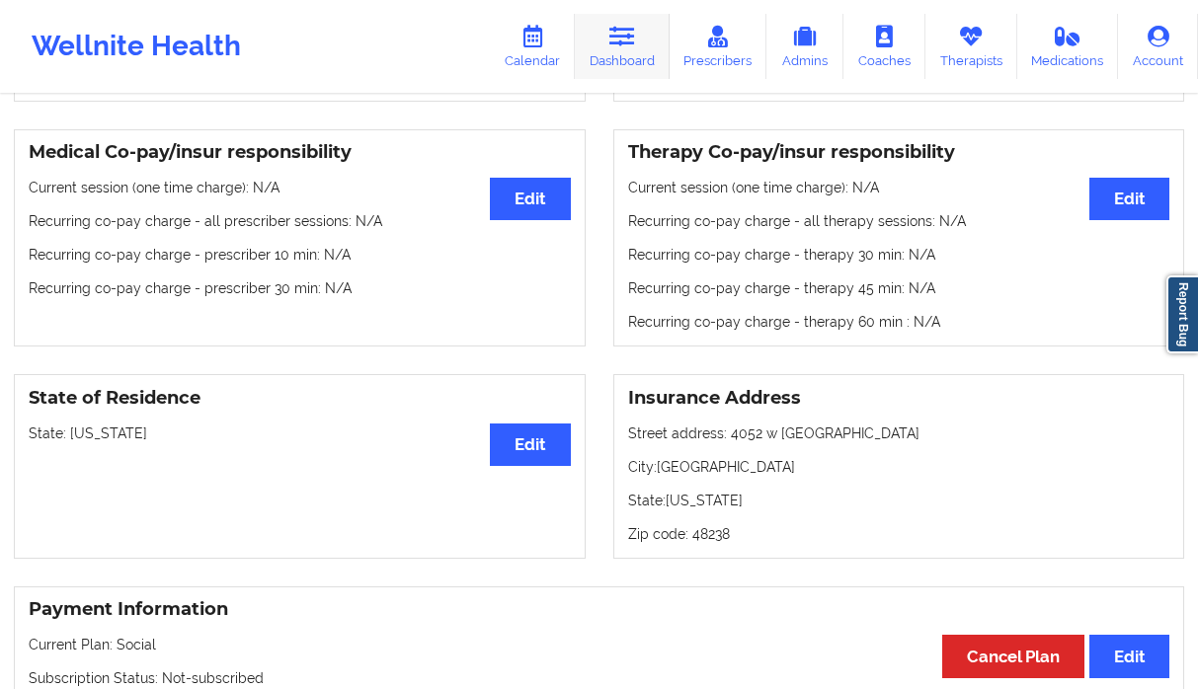
click at [625, 53] on link "Dashboard" at bounding box center [622, 46] width 95 height 65
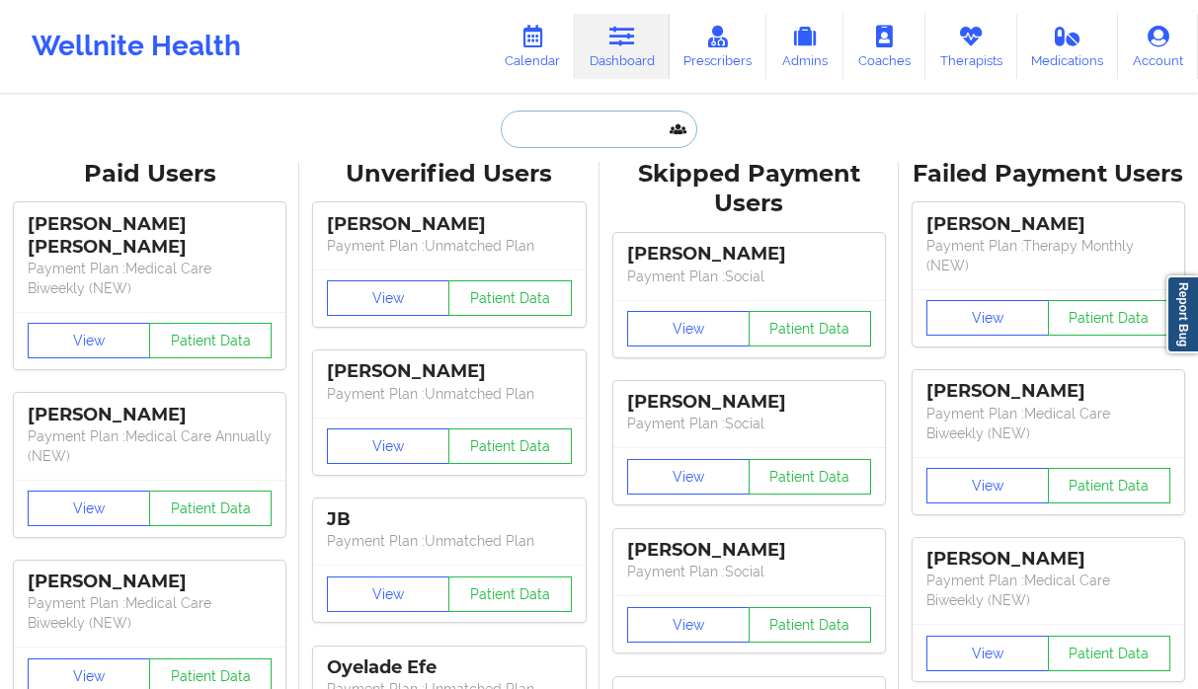
click at [559, 132] on input "text" at bounding box center [598, 130] width 195 height 38
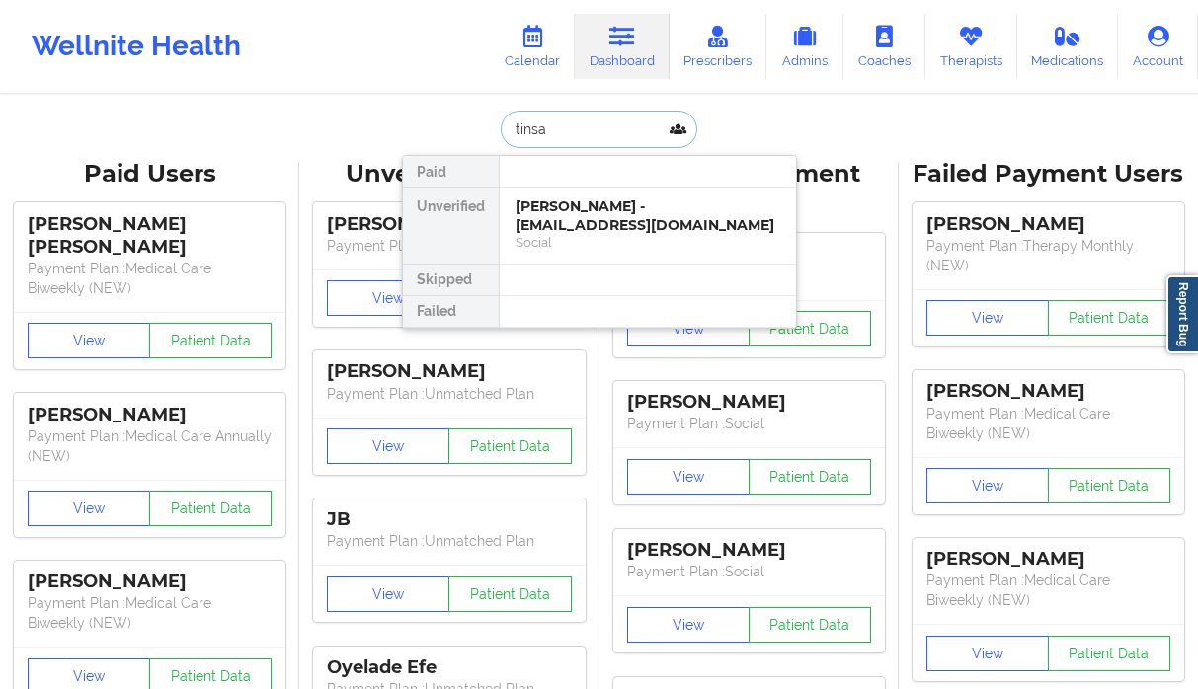
type input "tinsay"
click at [609, 226] on div "Tinsaye Abebe - abebetinsaye52@gmail.com" at bounding box center [647, 215] width 265 height 37
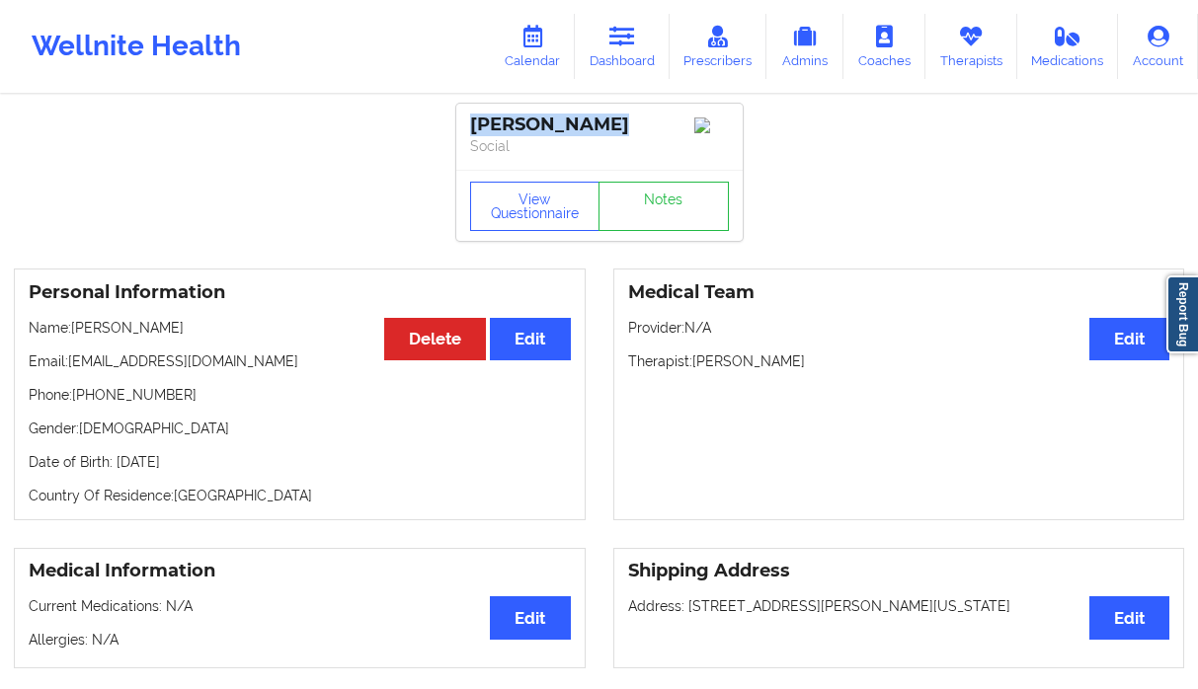
drag, startPoint x: 623, startPoint y: 122, endPoint x: 464, endPoint y: 127, distance: 159.0
click at [464, 127] on div "Tinsaye Abebe Social" at bounding box center [599, 137] width 286 height 66
copy div "Tinsaye Abebe"
drag, startPoint x: 257, startPoint y: 354, endPoint x: 244, endPoint y: 367, distance: 18.2
click at [256, 357] on div "Personal Information Edit Delete Name: Tinsaye Abebe Email: abebetinsaye52@gmai…" at bounding box center [300, 395] width 572 height 252
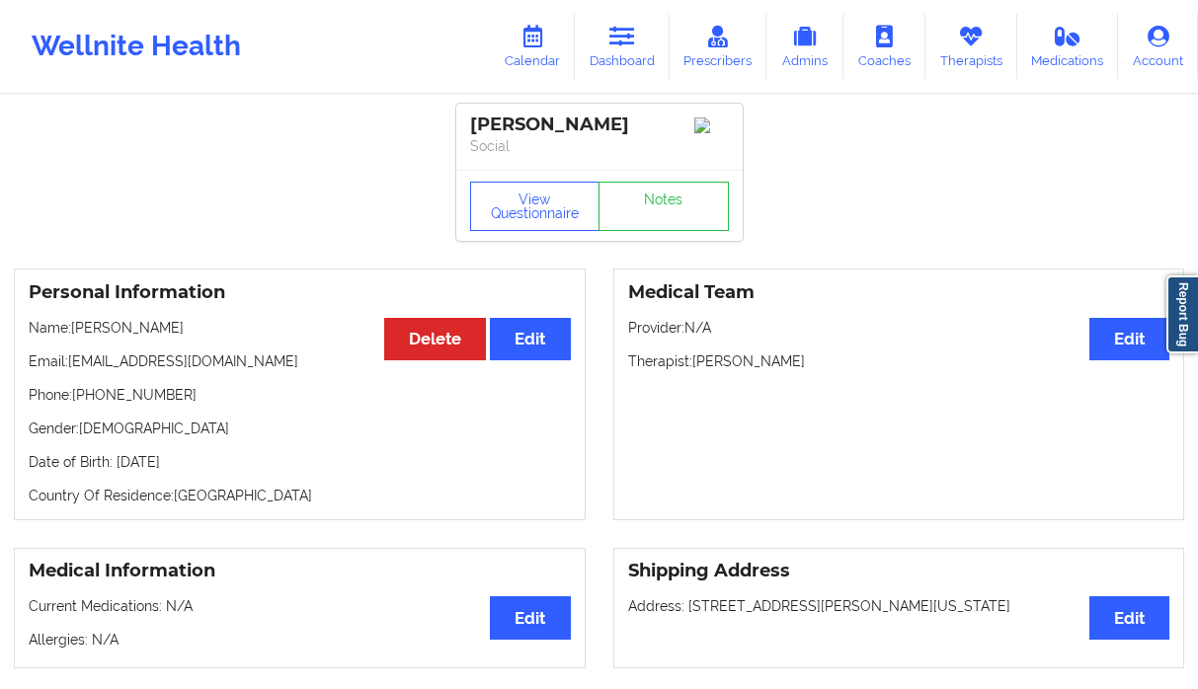
click at [259, 367] on p "Email: abebetinsaye52@gmail.com" at bounding box center [300, 361] width 542 height 20
drag, startPoint x: 180, startPoint y: 369, endPoint x: 73, endPoint y: 369, distance: 106.6
click at [73, 369] on p "Email: abebetinsaye52@gmail.com" at bounding box center [300, 361] width 542 height 20
copy p "abebetinsaye52@gmail.com"
drag, startPoint x: 169, startPoint y: 405, endPoint x: 84, endPoint y: 398, distance: 85.2
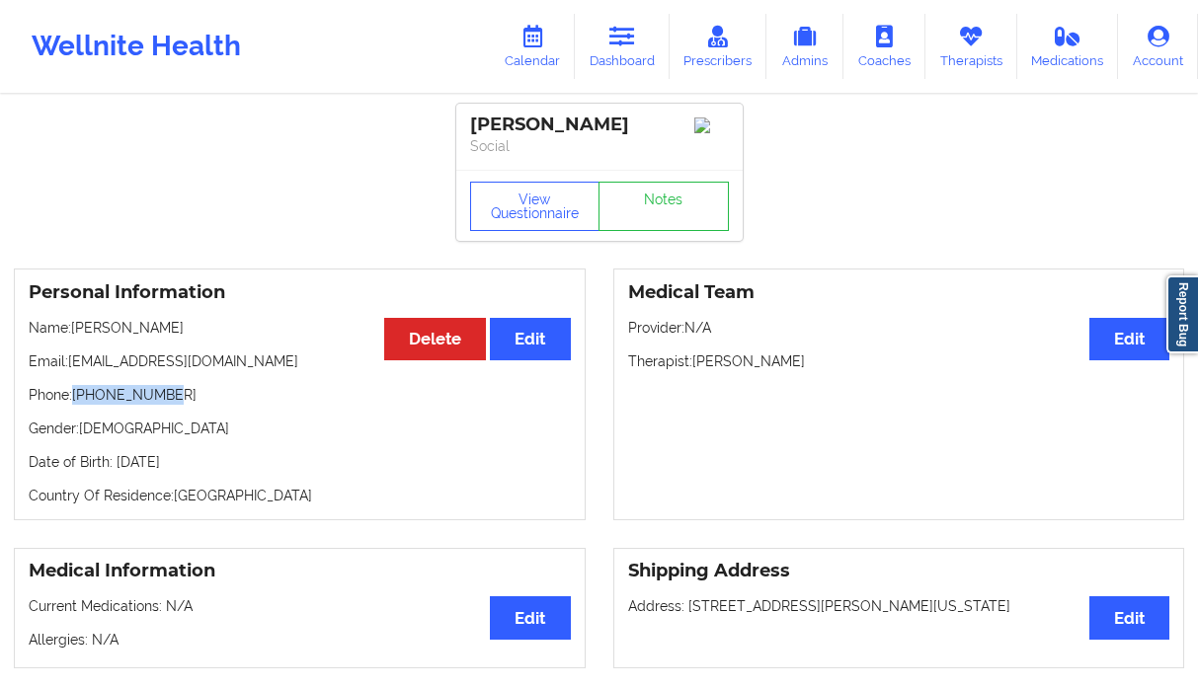
click at [77, 403] on p "Phone: +16787072746" at bounding box center [300, 395] width 542 height 20
copy p "+16787072746"
click at [618, 78] on link "Dashboard" at bounding box center [622, 46] width 95 height 65
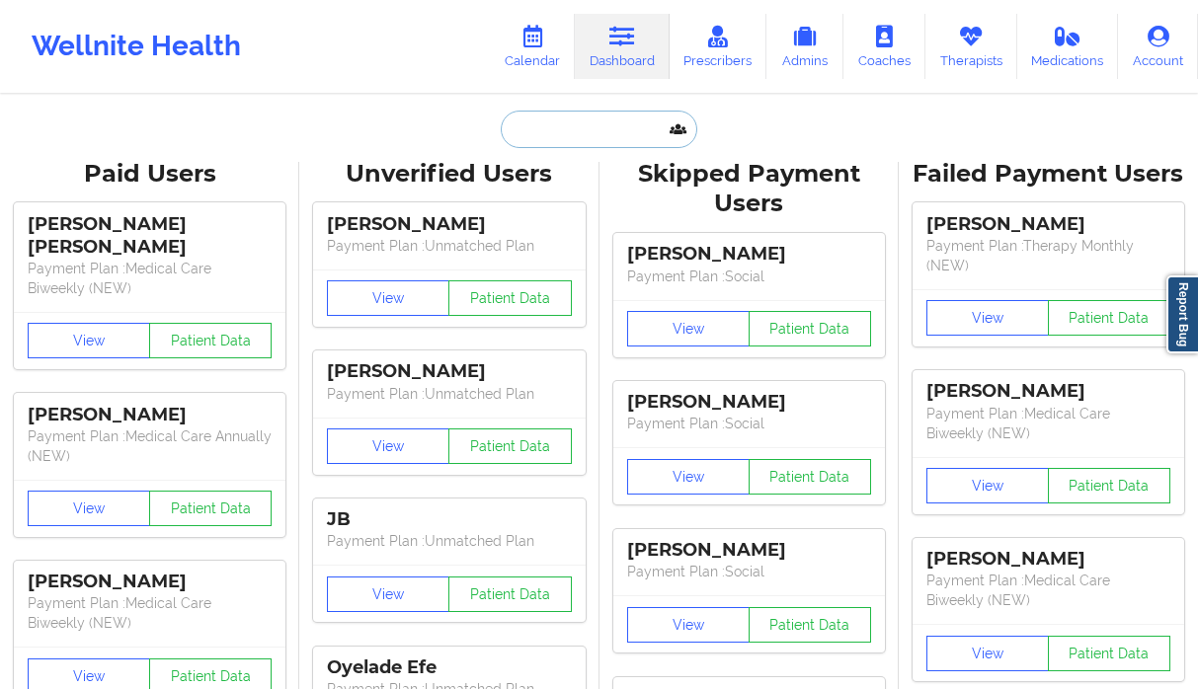
click at [583, 119] on input "text" at bounding box center [598, 130] width 195 height 38
paste input "Stephen Williams"
type input "Stephen Williams"
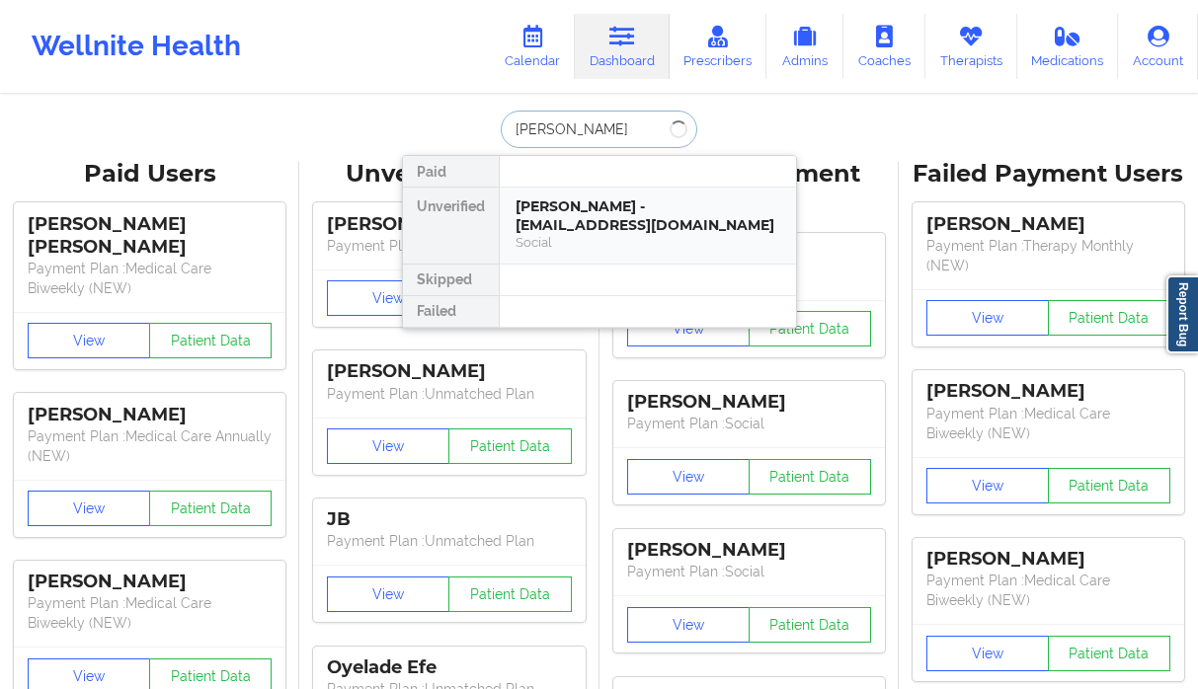
click at [540, 227] on div "Tinsaye Abebe - abebetinsaye52@gmail.com" at bounding box center [647, 215] width 265 height 37
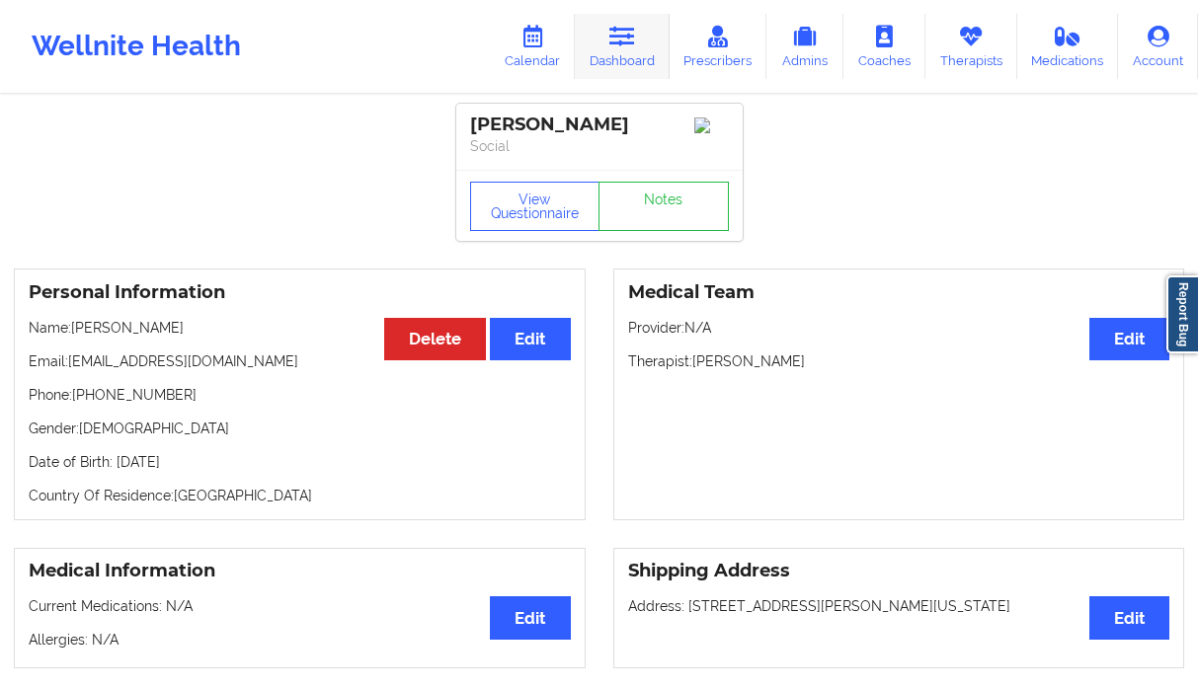
click at [639, 51] on link "Dashboard" at bounding box center [622, 46] width 95 height 65
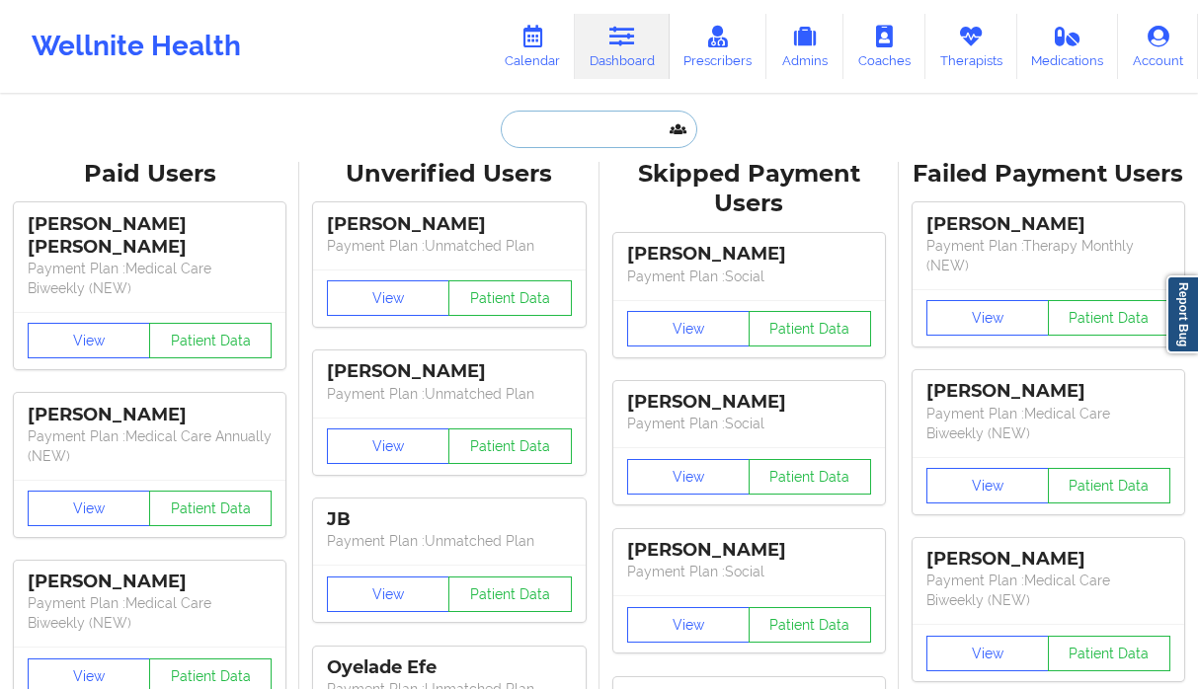
click at [566, 116] on input "text" at bounding box center [598, 130] width 195 height 38
paste input "Stephen Williams"
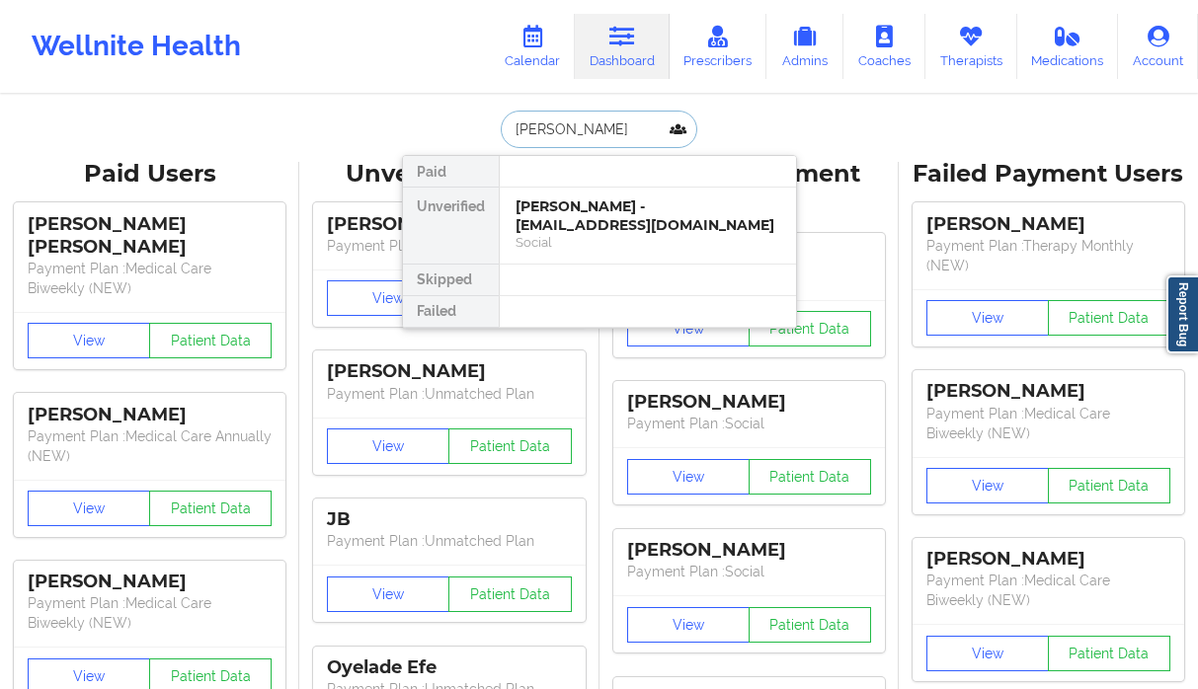
type input "Stephen Williams"
click at [633, 223] on div "[PERSON_NAME] - [EMAIL_ADDRESS][DOMAIN_NAME]" at bounding box center [647, 215] width 265 height 37
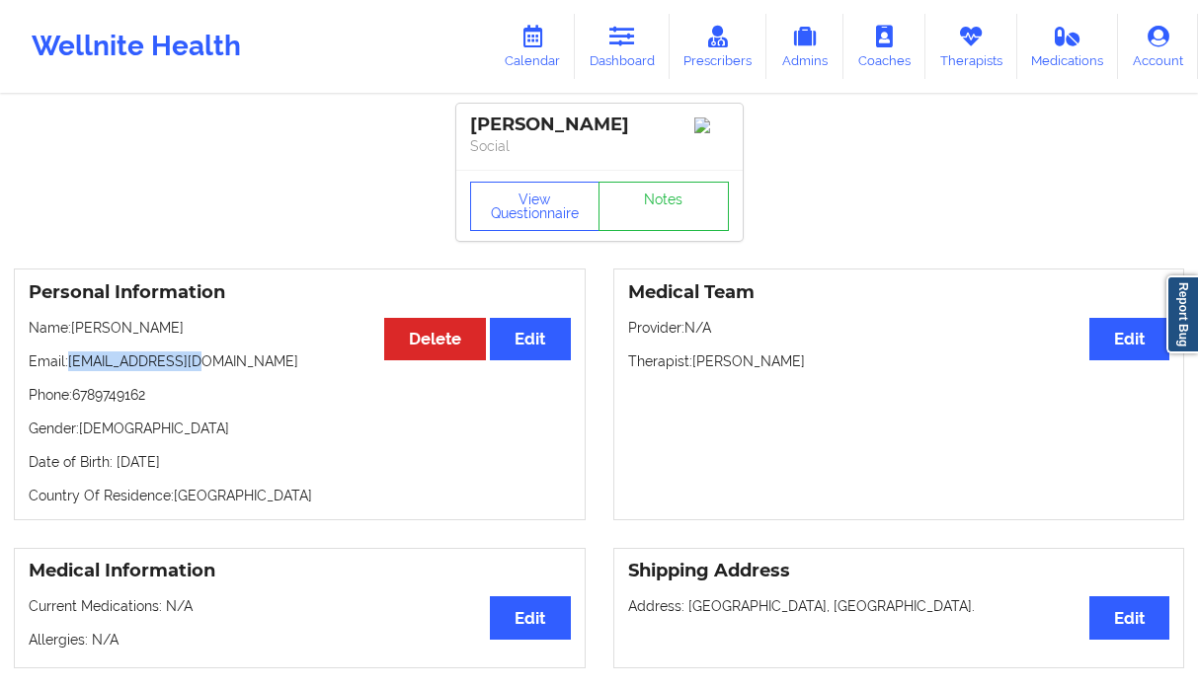
drag, startPoint x: 220, startPoint y: 365, endPoint x: 71, endPoint y: 373, distance: 149.3
click at [71, 371] on p "Email: sw42733@gmail.com" at bounding box center [300, 361] width 542 height 20
copy p "[EMAIL_ADDRESS][DOMAIN_NAME]"
click at [78, 405] on p "Phone: 6789749162" at bounding box center [300, 395] width 542 height 20
copy p "6789749162"
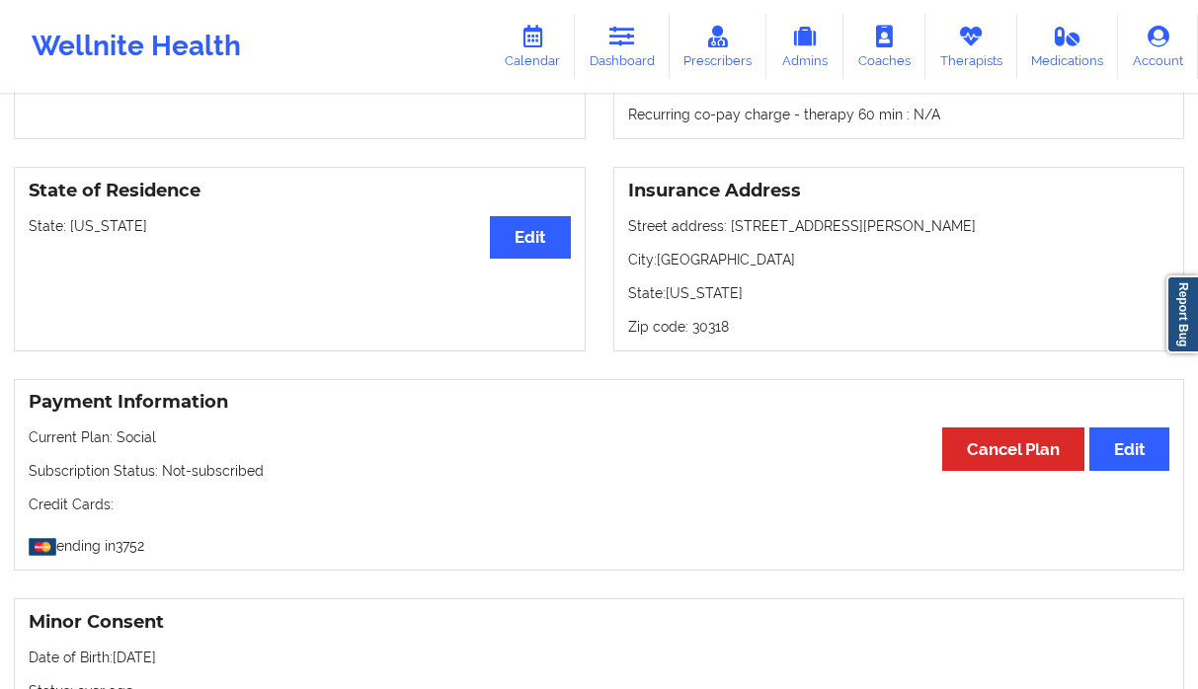
scroll to position [762, 0]
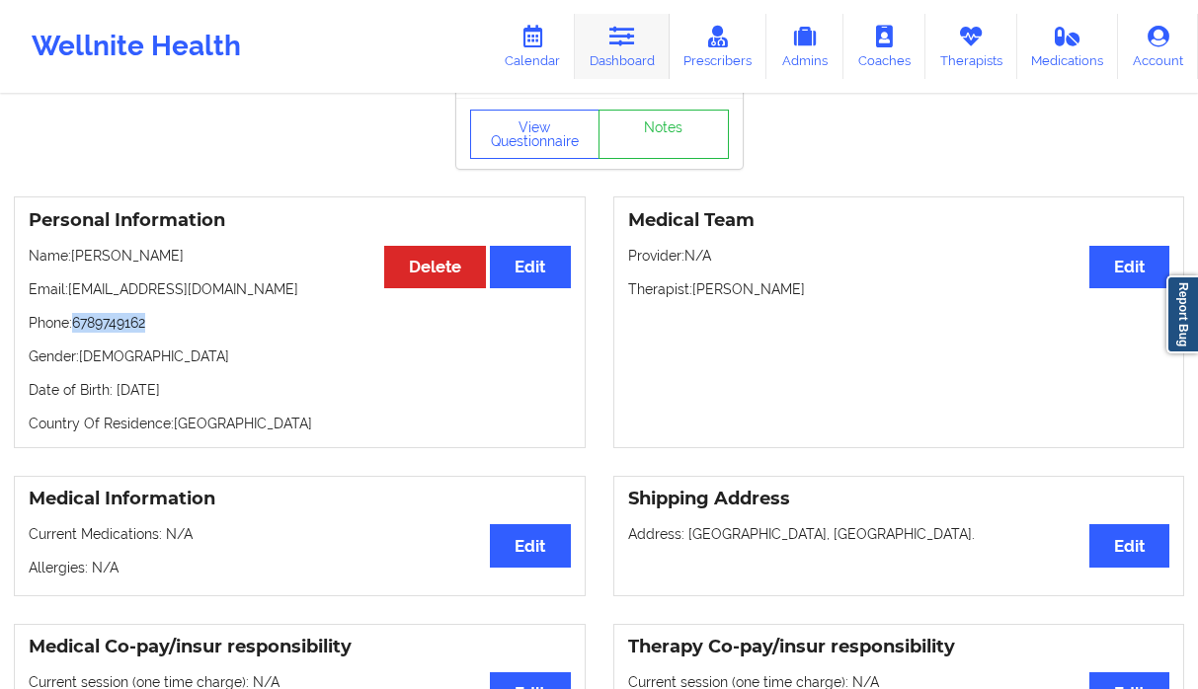
click at [640, 63] on link "Dashboard" at bounding box center [622, 46] width 95 height 65
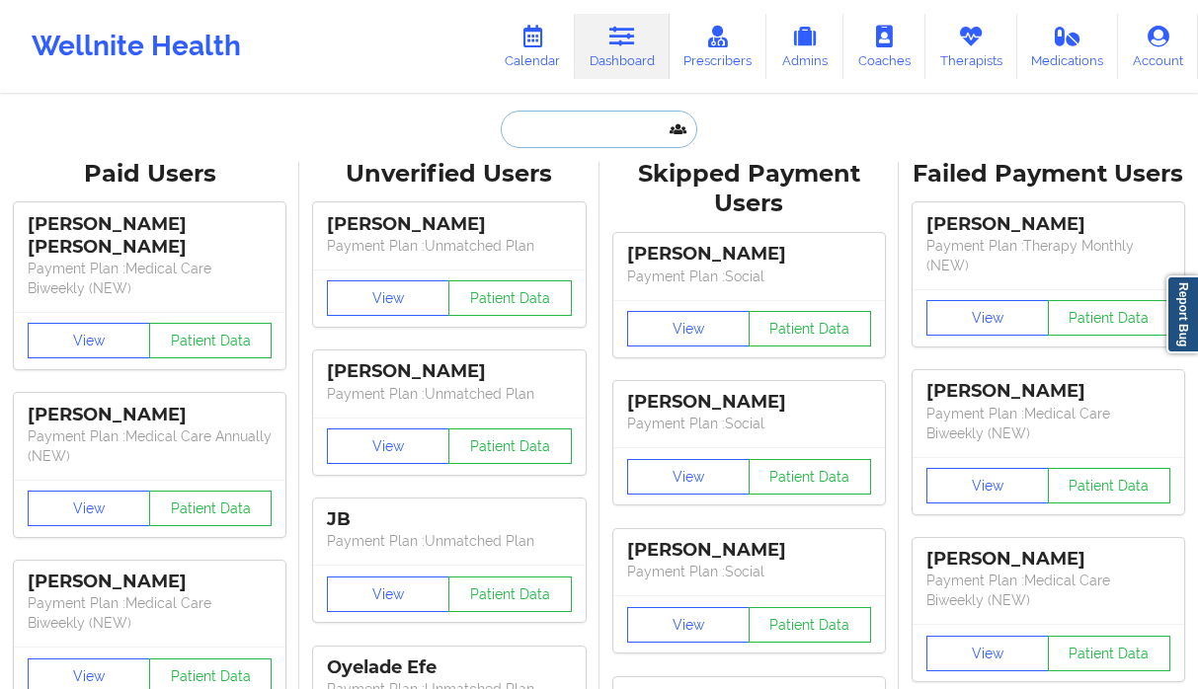
click at [550, 125] on input "text" at bounding box center [598, 130] width 195 height 38
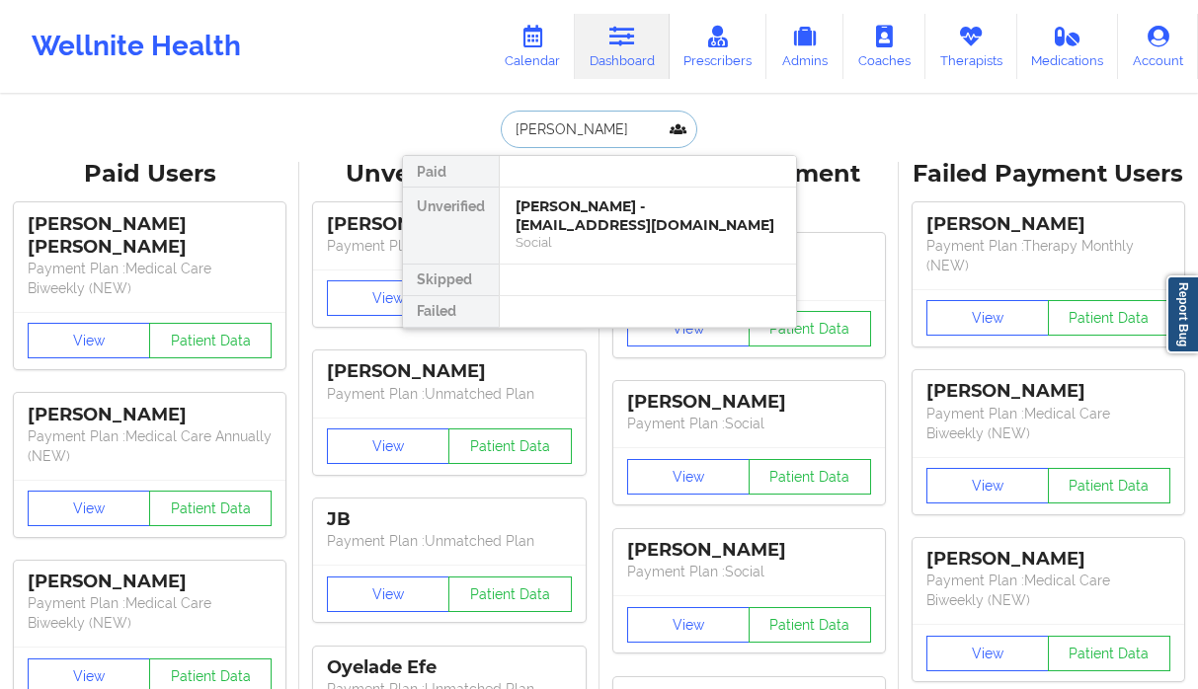
type input "[PERSON_NAME]"
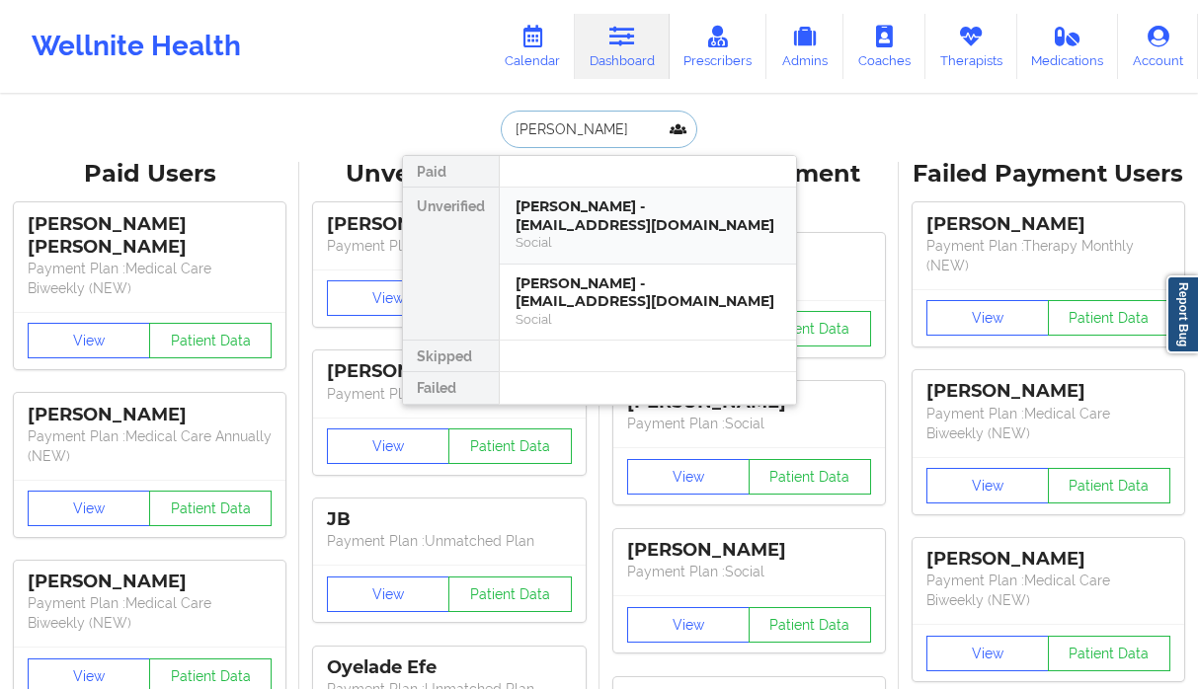
click at [602, 234] on div "Social" at bounding box center [647, 242] width 265 height 17
